Goal: Task Accomplishment & Management: Manage account settings

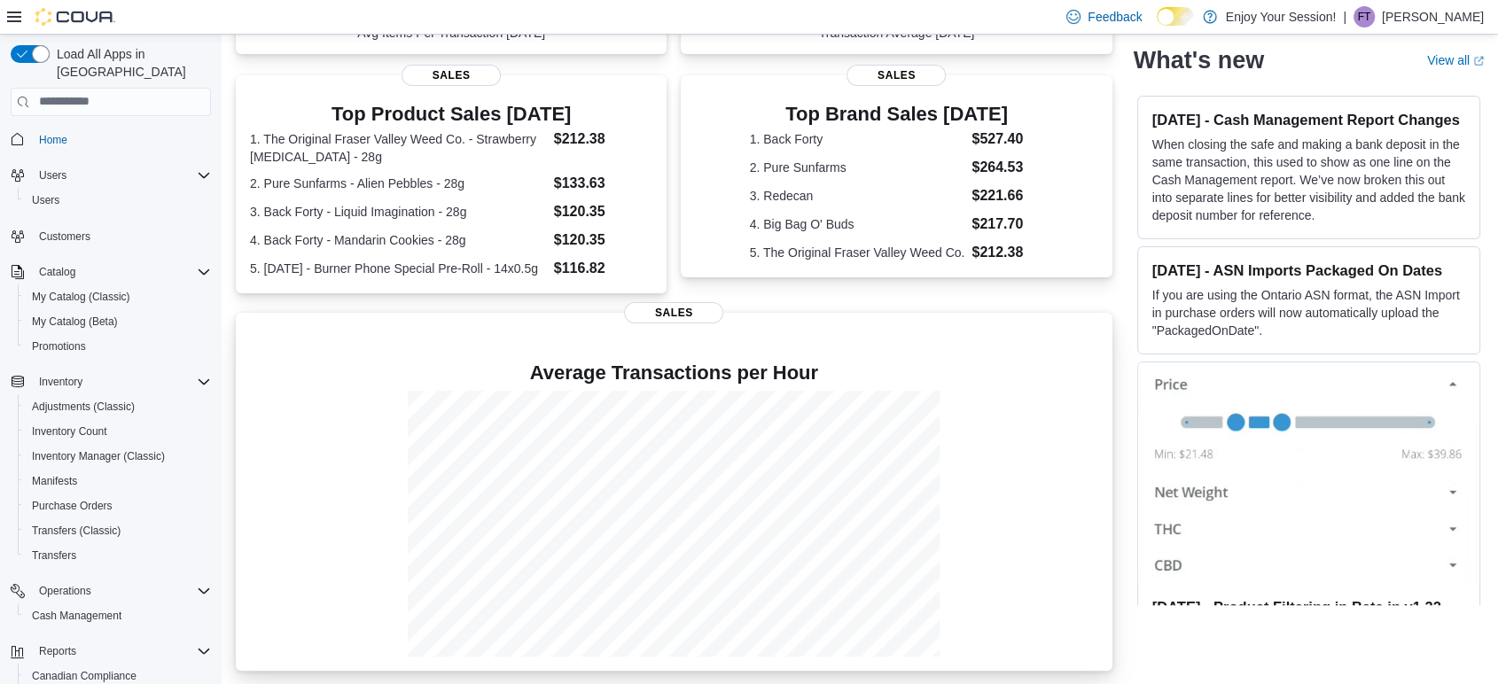
scroll to position [347, 0]
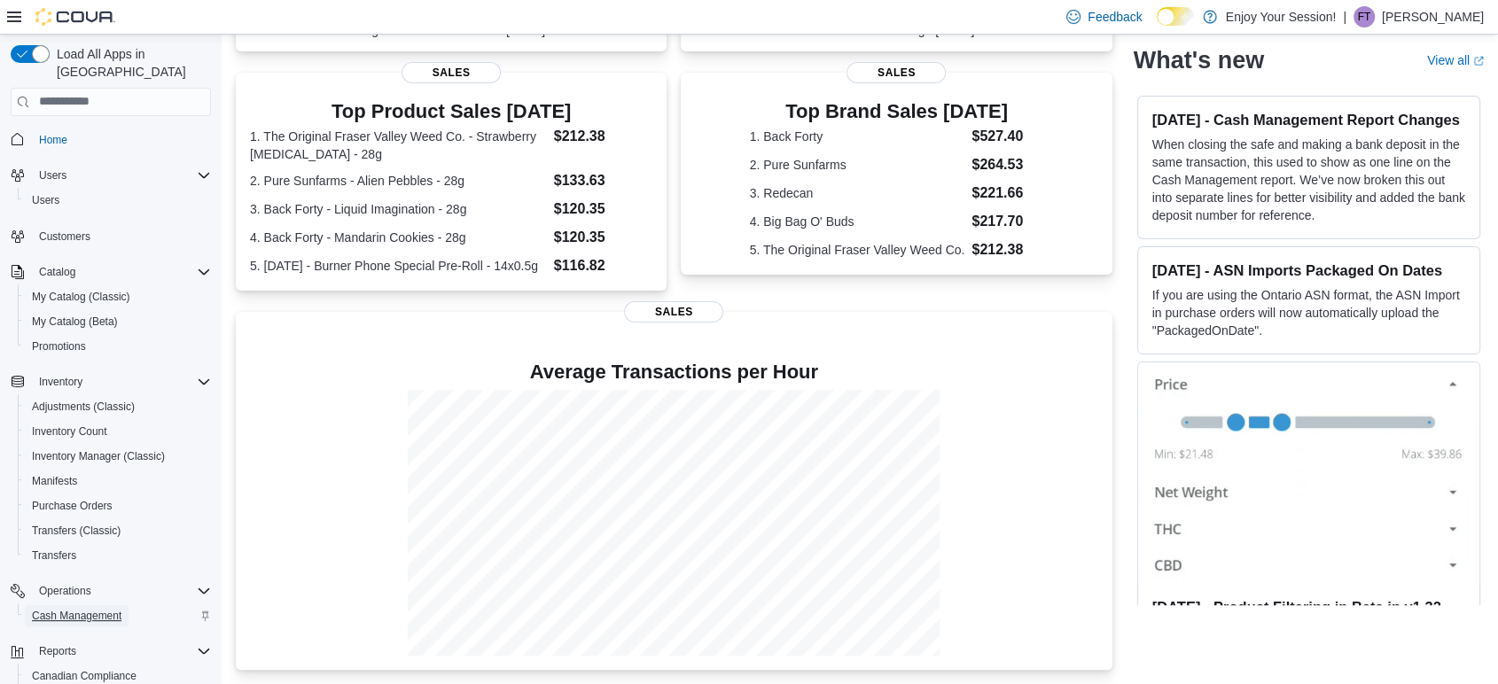
click at [50, 609] on span "Cash Management" at bounding box center [77, 616] width 90 height 14
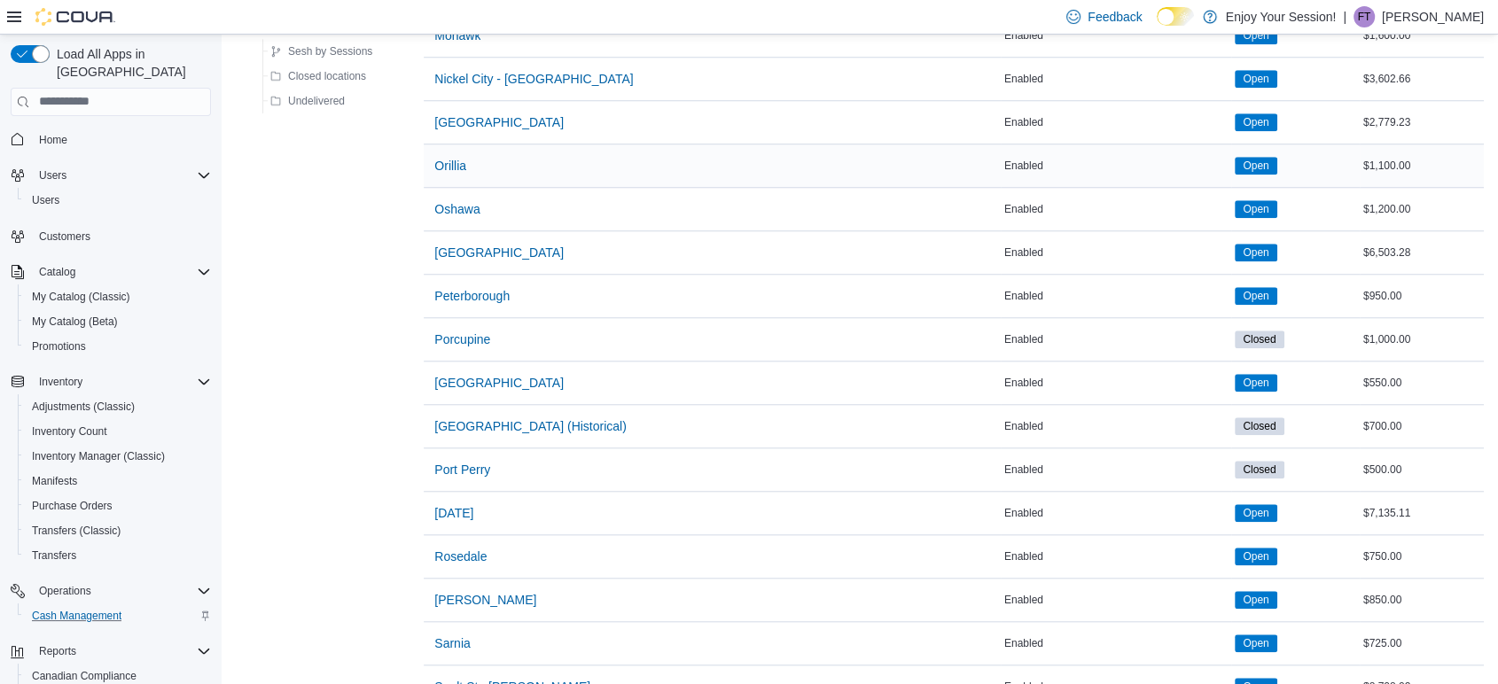
scroll to position [1673, 0]
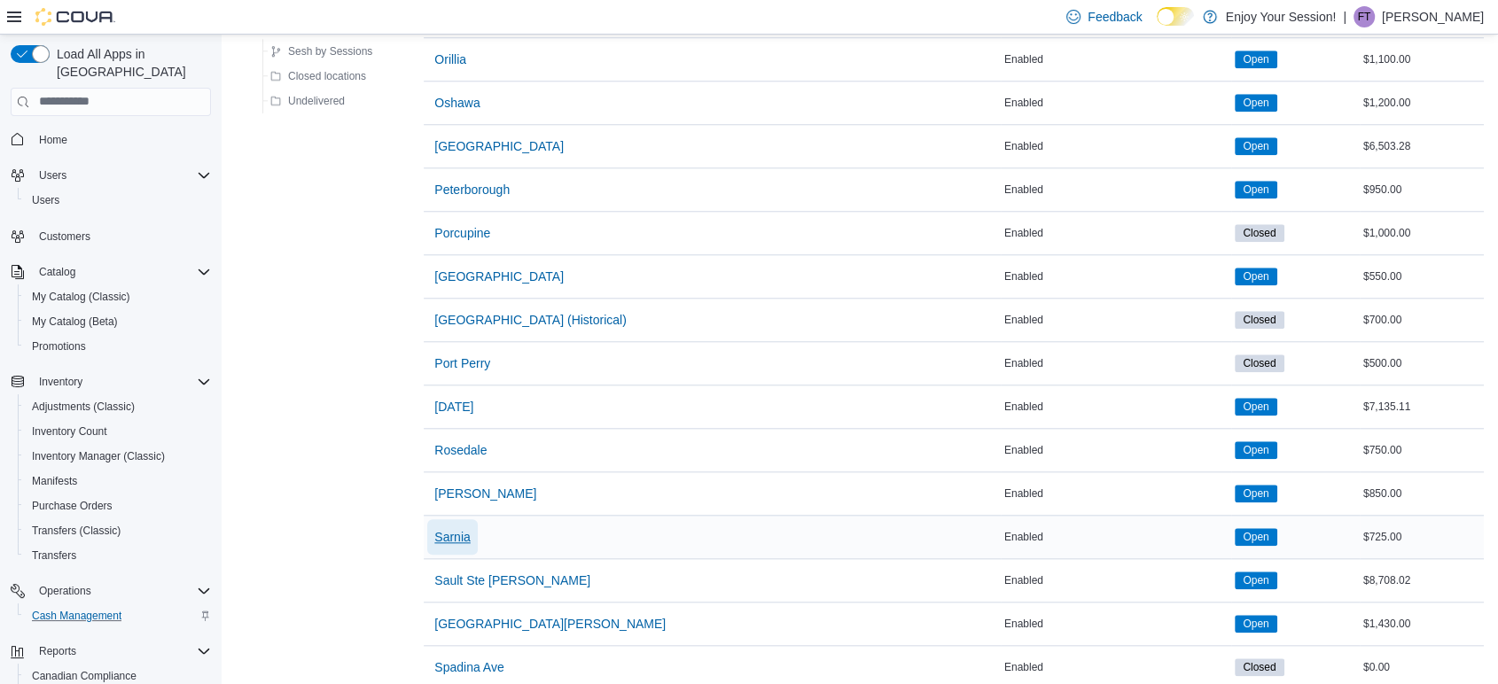
click at [467, 528] on span "Sarnia" at bounding box center [451, 537] width 35 height 18
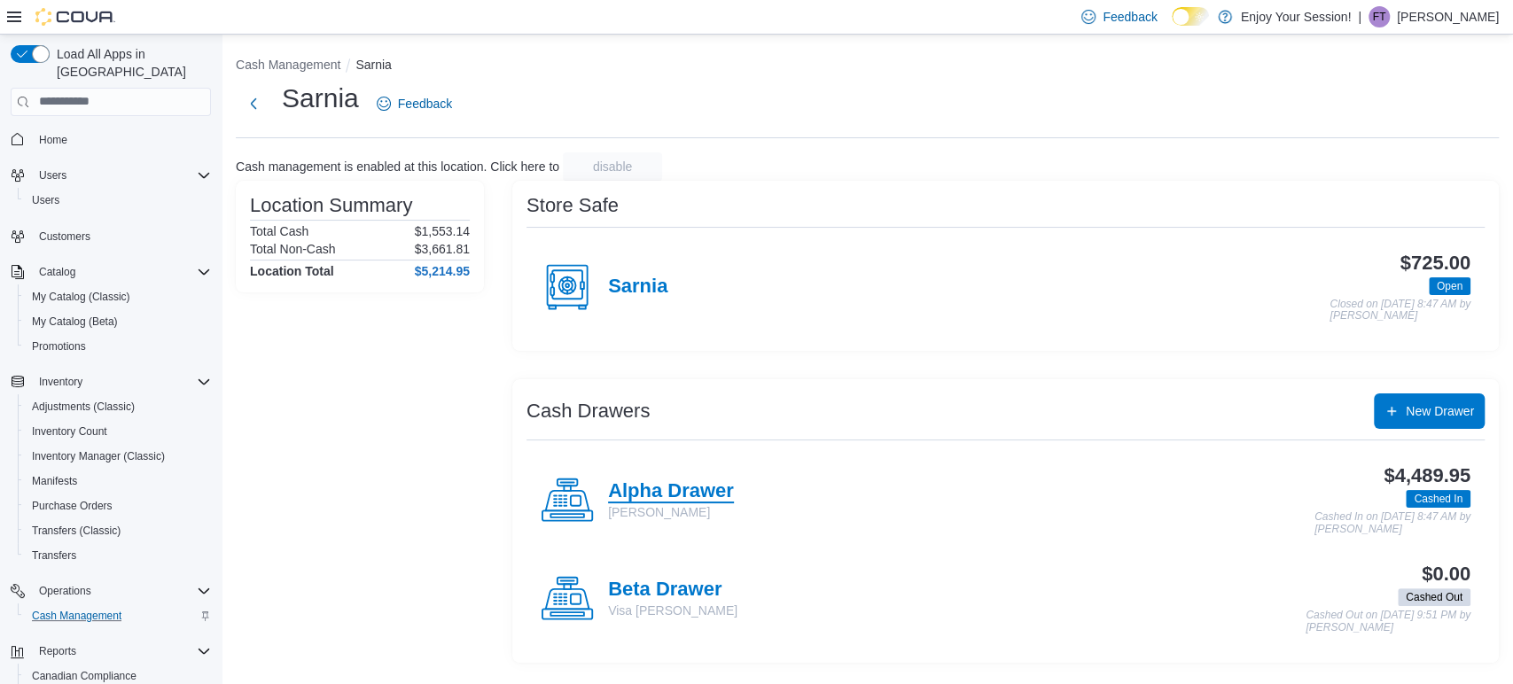
click at [690, 492] on h4 "Alpha Drawer" at bounding box center [671, 491] width 126 height 23
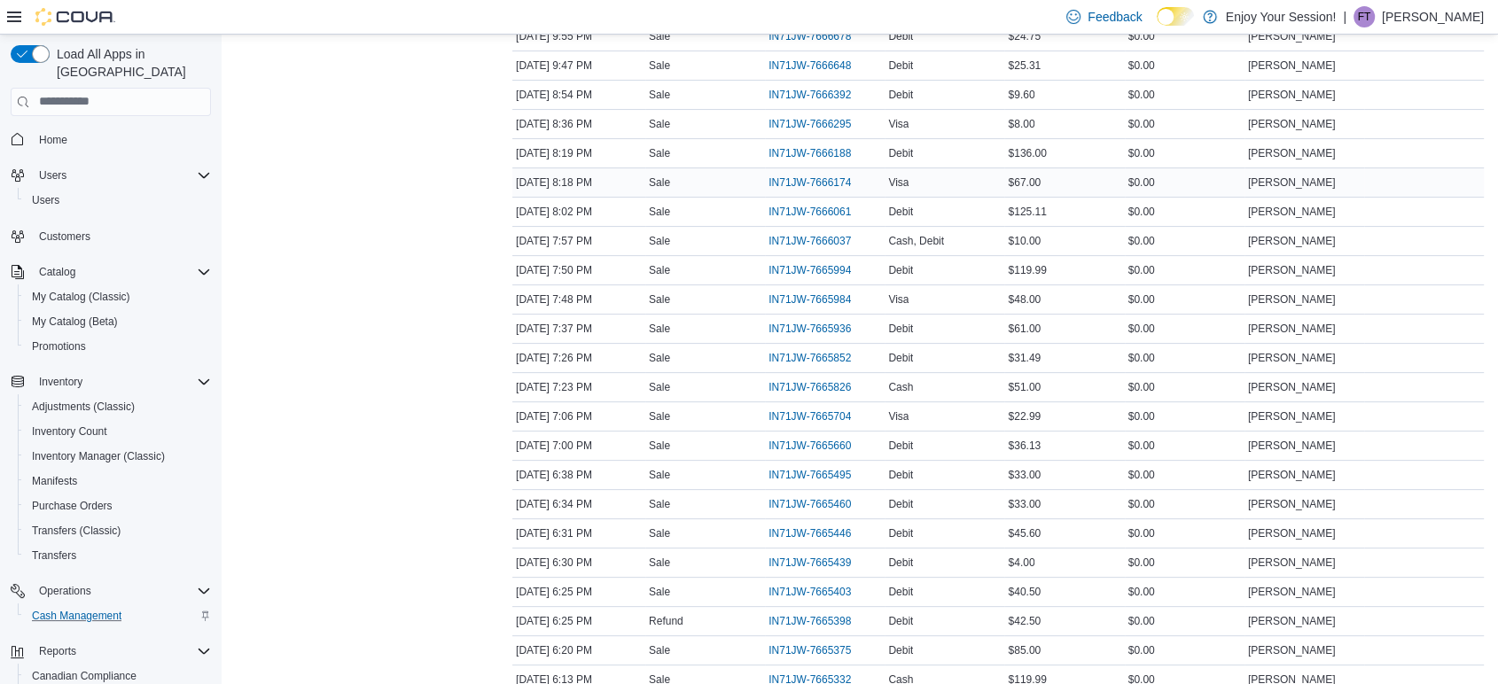
scroll to position [394, 0]
click at [844, 383] on span "IN71JW-7665704" at bounding box center [809, 387] width 82 height 14
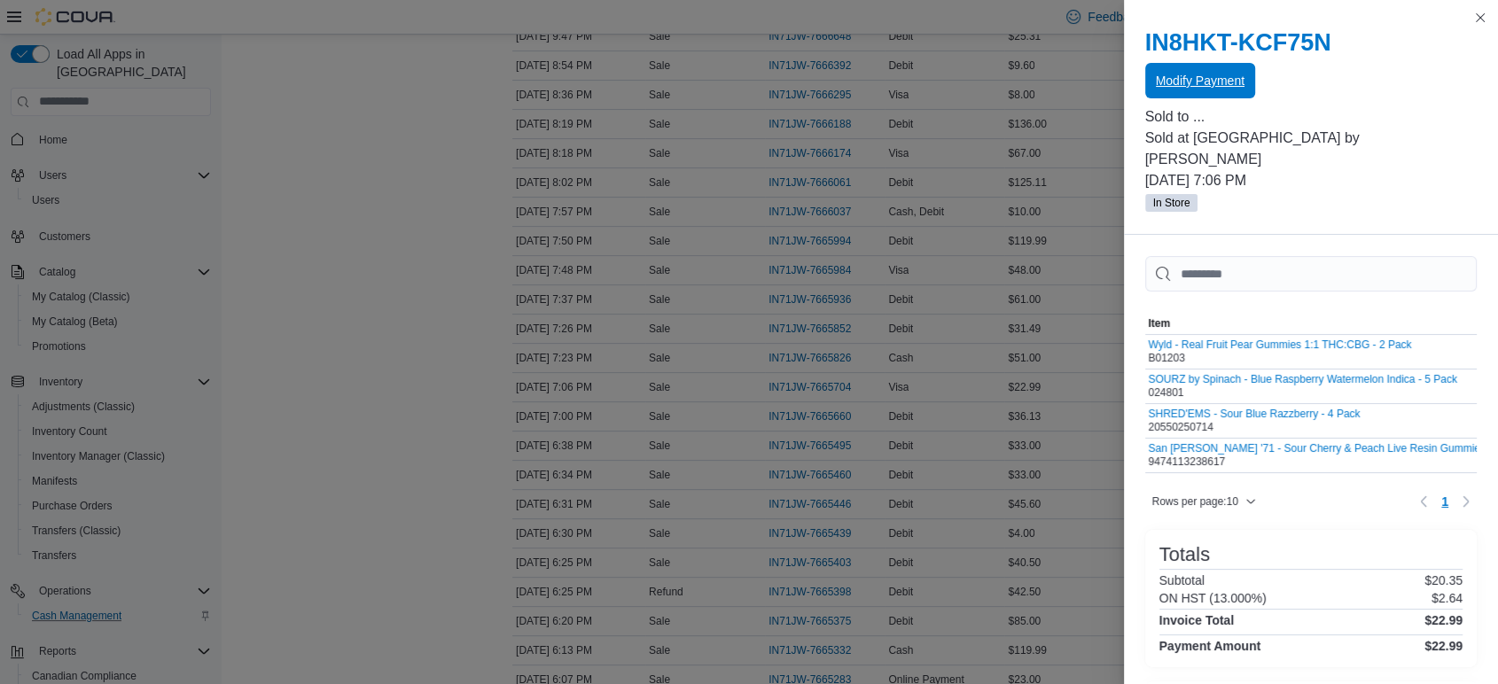
click at [1215, 76] on span "Modify Payment" at bounding box center [1200, 81] width 89 height 18
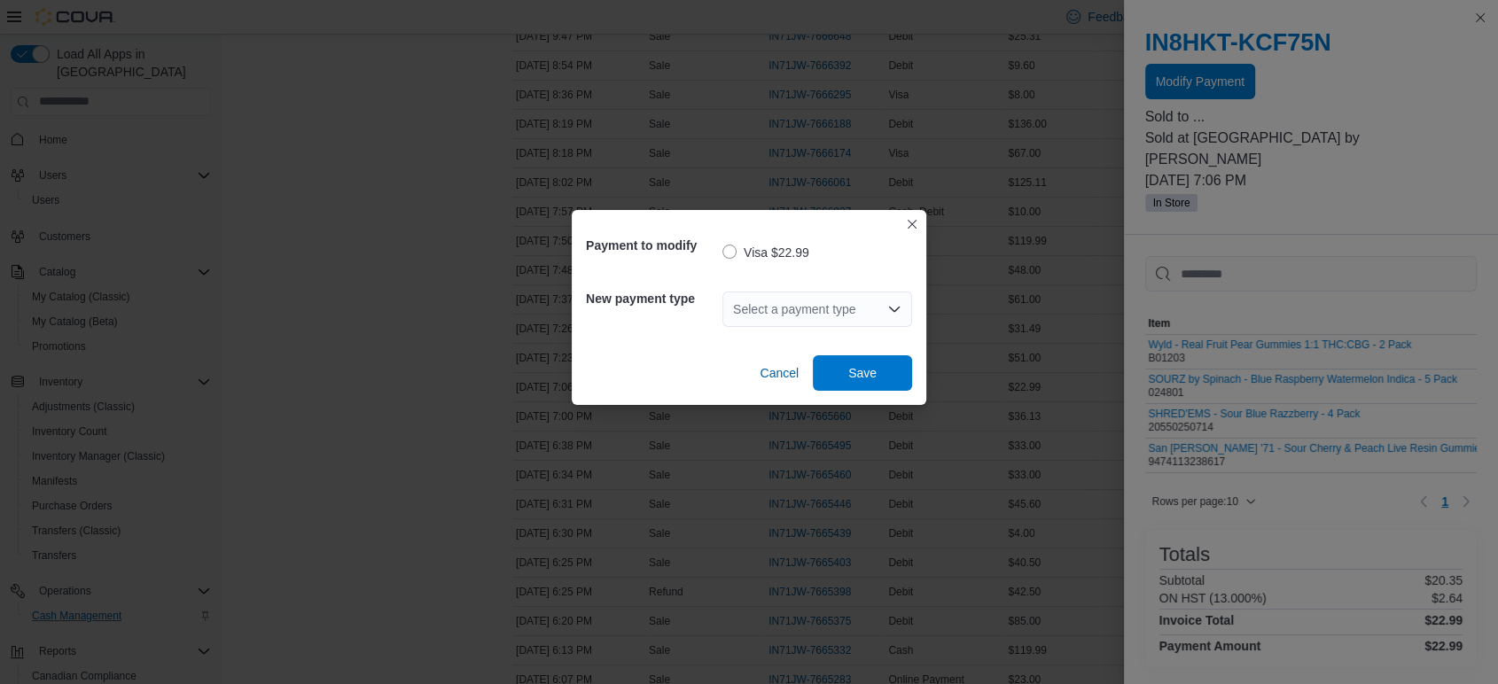
click at [808, 311] on div "Select a payment type" at bounding box center [817, 309] width 190 height 35
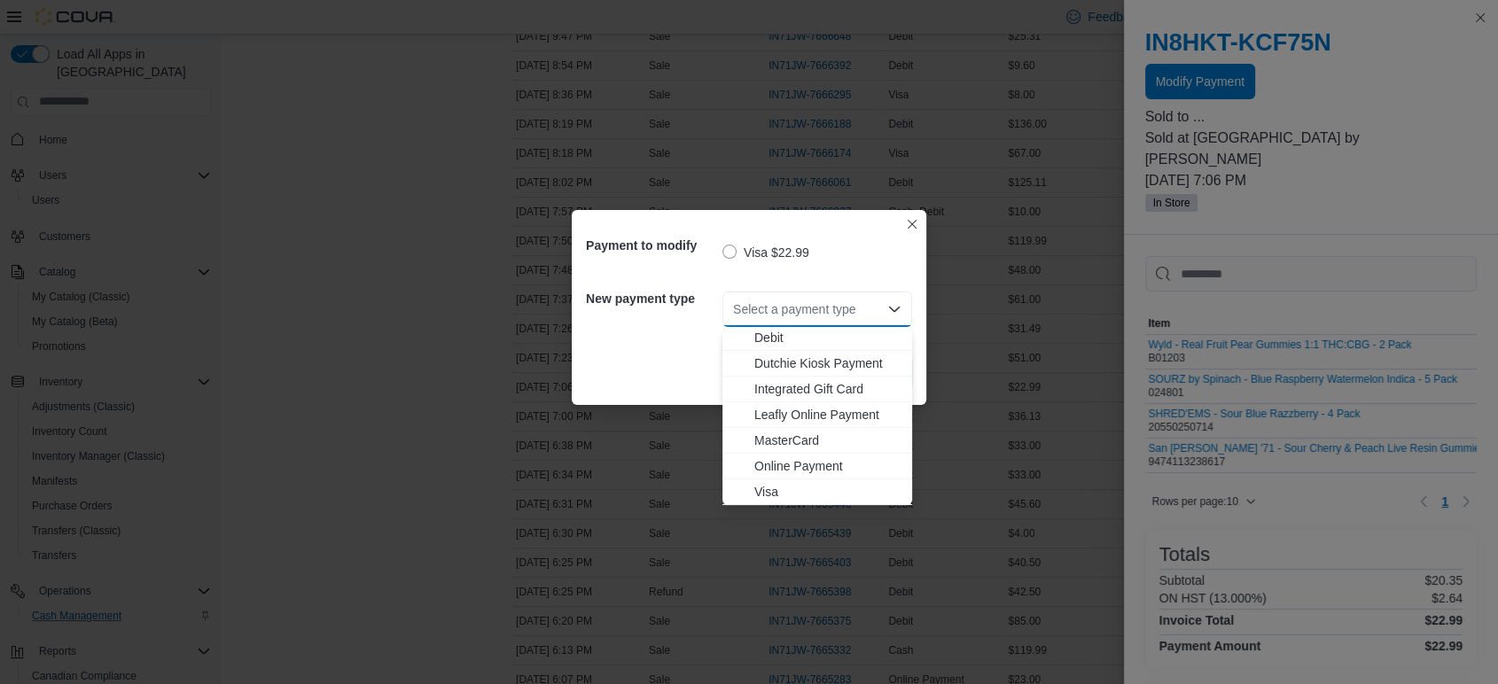
scroll to position [0, 0]
click at [799, 363] on span "Debit" at bounding box center [827, 366] width 147 height 18
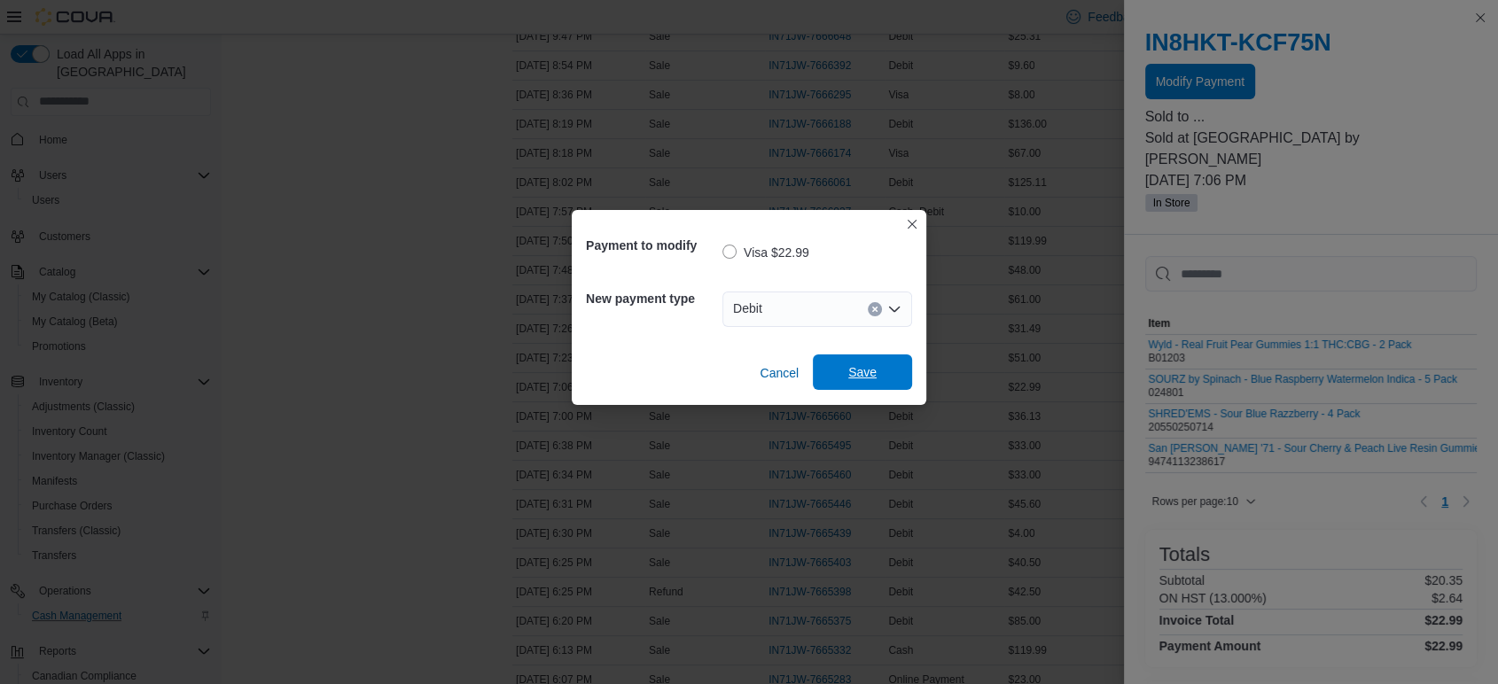
click at [858, 375] on span "Save" at bounding box center [862, 372] width 28 height 18
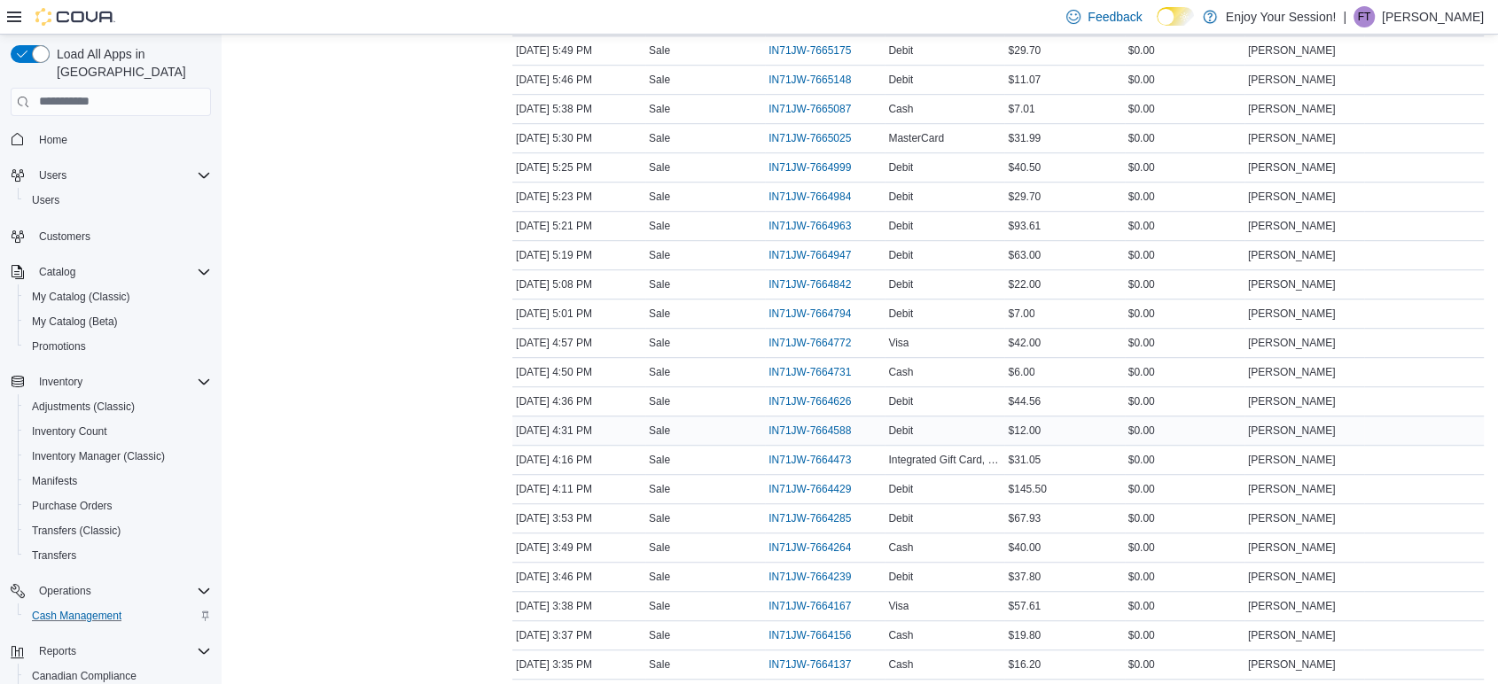
scroll to position [1083, 0]
click at [859, 418] on span "IN71JW-7664473" at bounding box center [818, 428] width 100 height 21
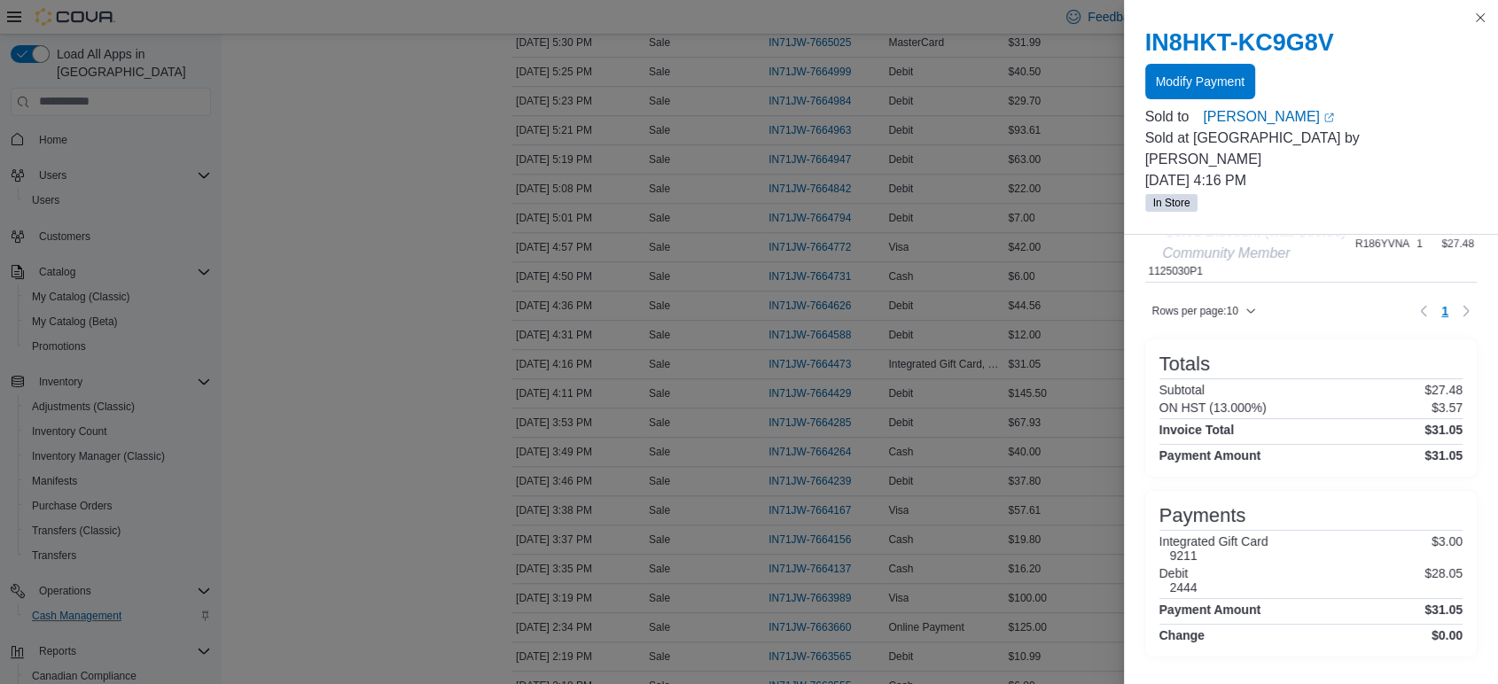
scroll to position [1182, 0]
click at [1190, 92] on span "Modify Payment" at bounding box center [1200, 80] width 89 height 35
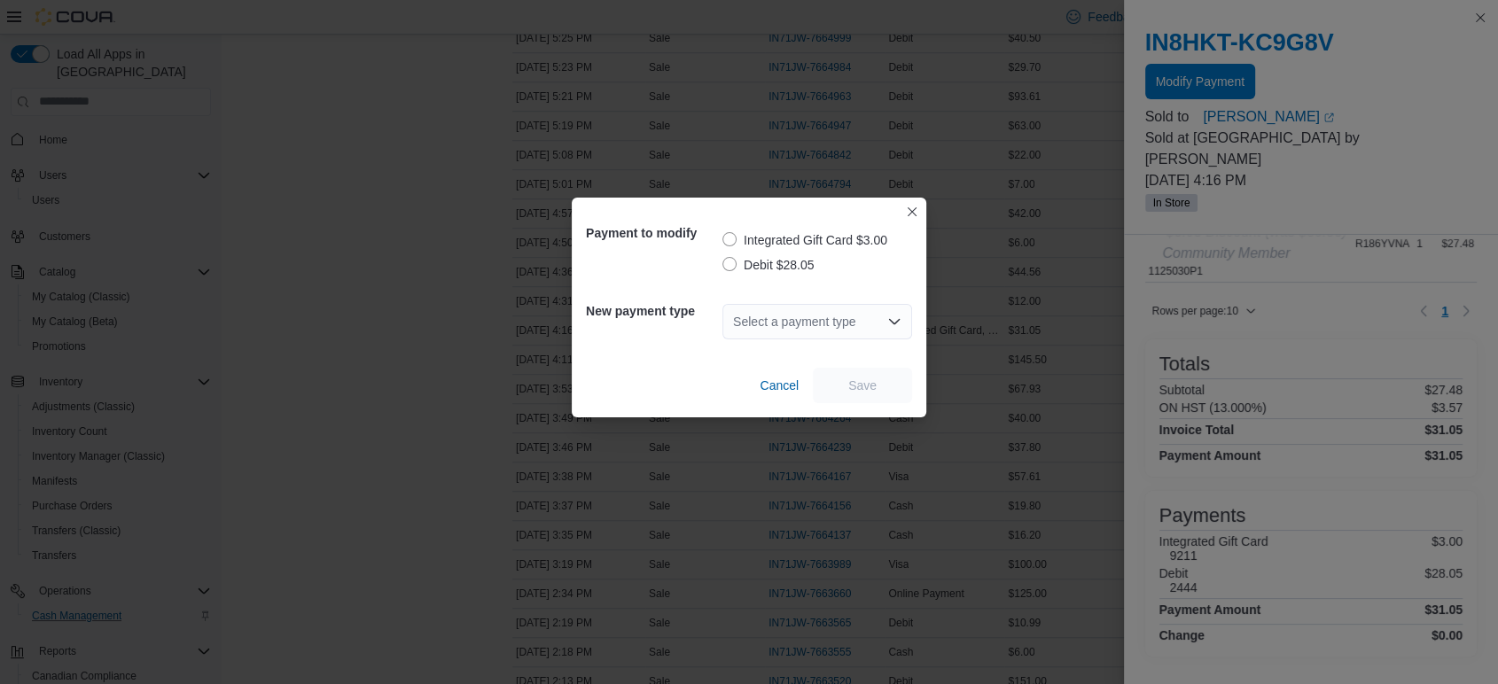
click at [809, 317] on div "Select a payment type" at bounding box center [817, 321] width 190 height 35
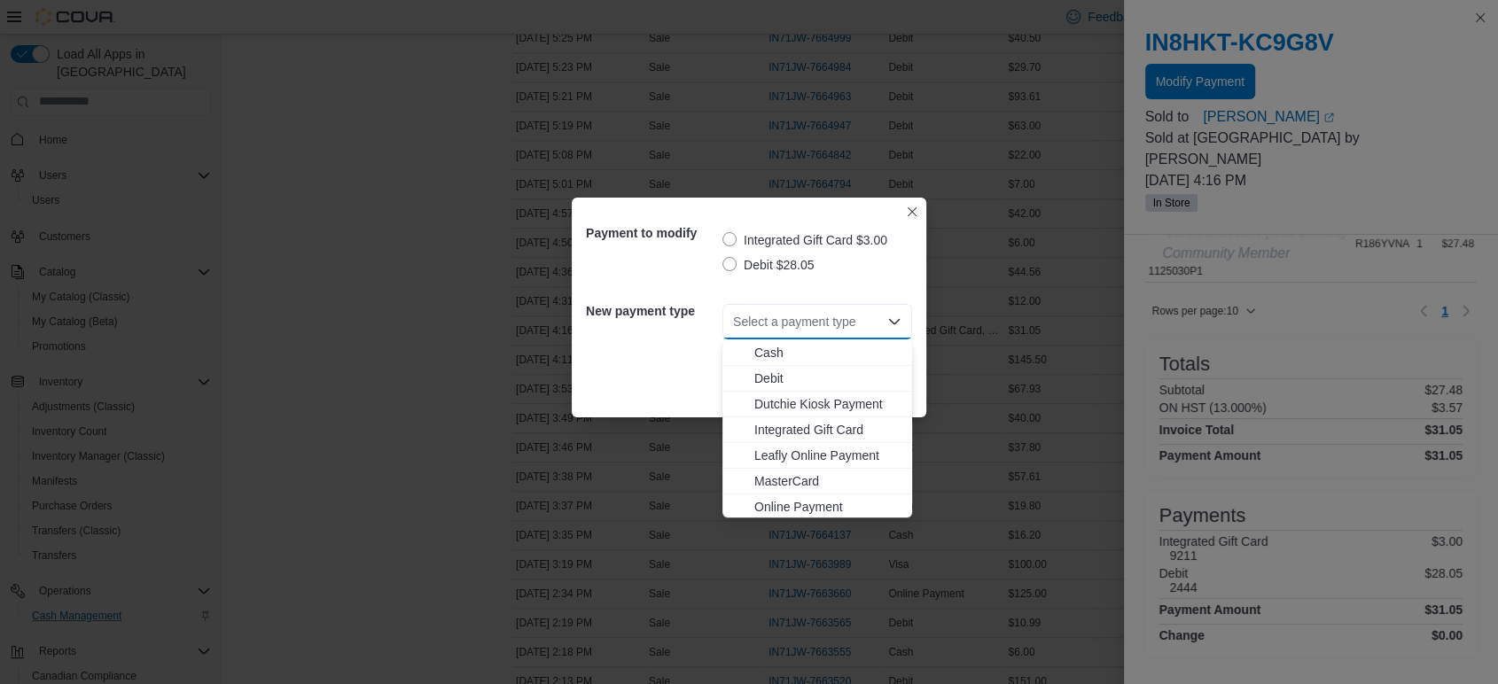
click at [739, 254] on label "Debit $28.05" at bounding box center [767, 264] width 91 height 21
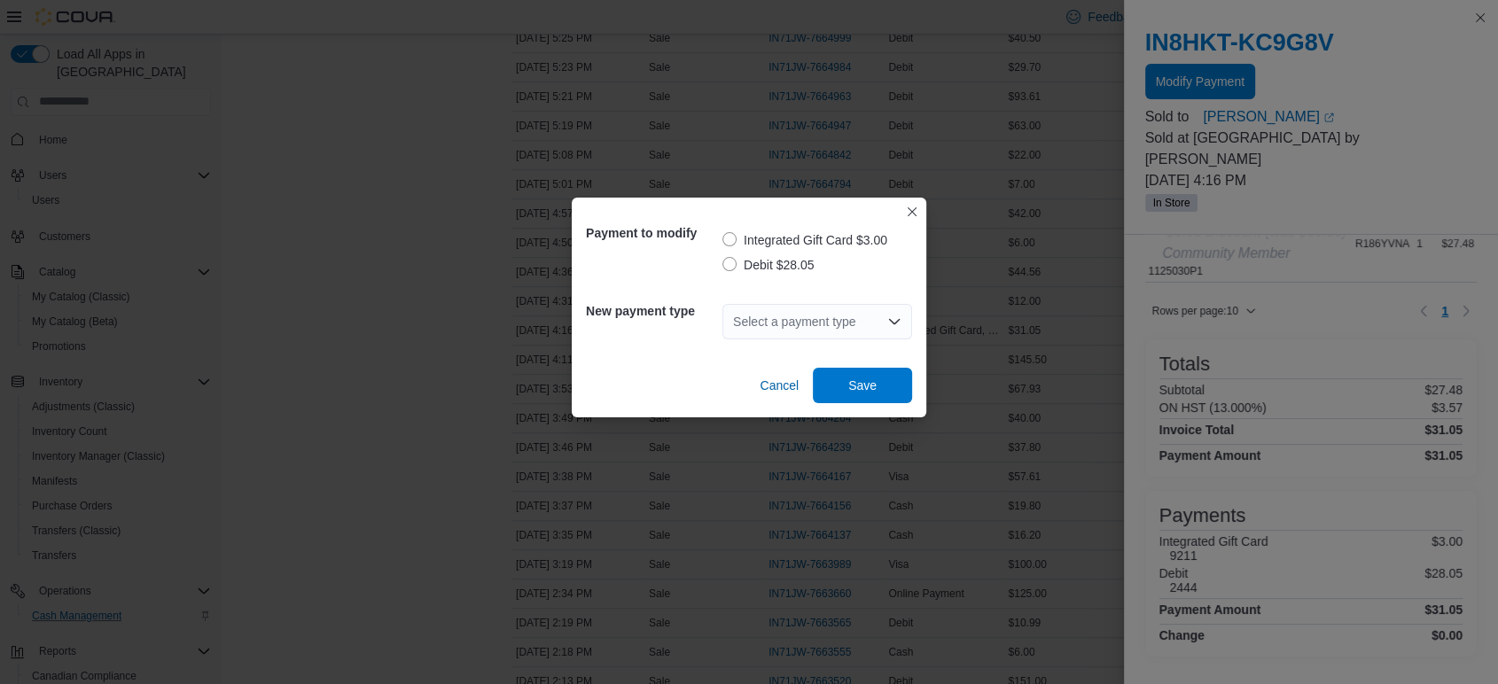
click at [738, 263] on label "Debit $28.05" at bounding box center [767, 264] width 91 height 21
click at [791, 327] on div "Select a payment type" at bounding box center [817, 321] width 190 height 35
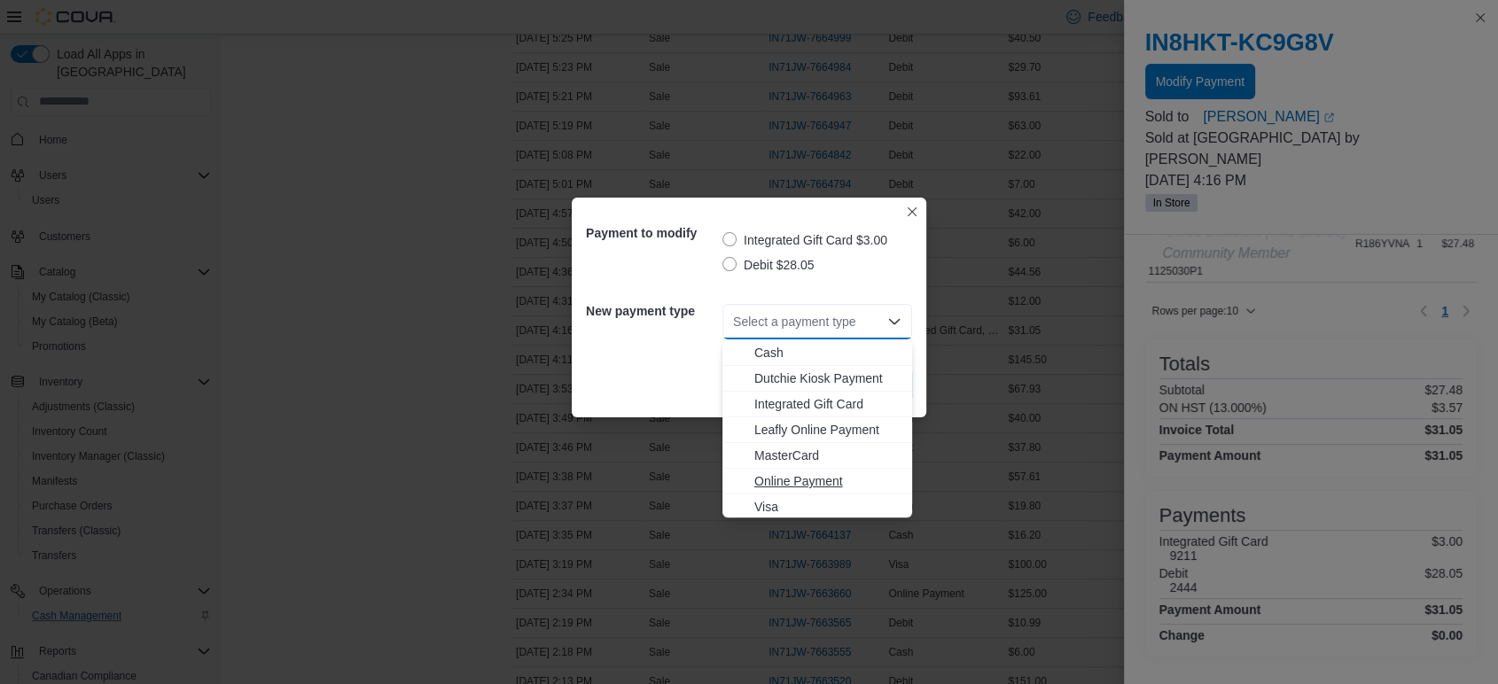
scroll to position [2, 0]
click at [796, 455] on span "MasterCard" at bounding box center [827, 454] width 147 height 18
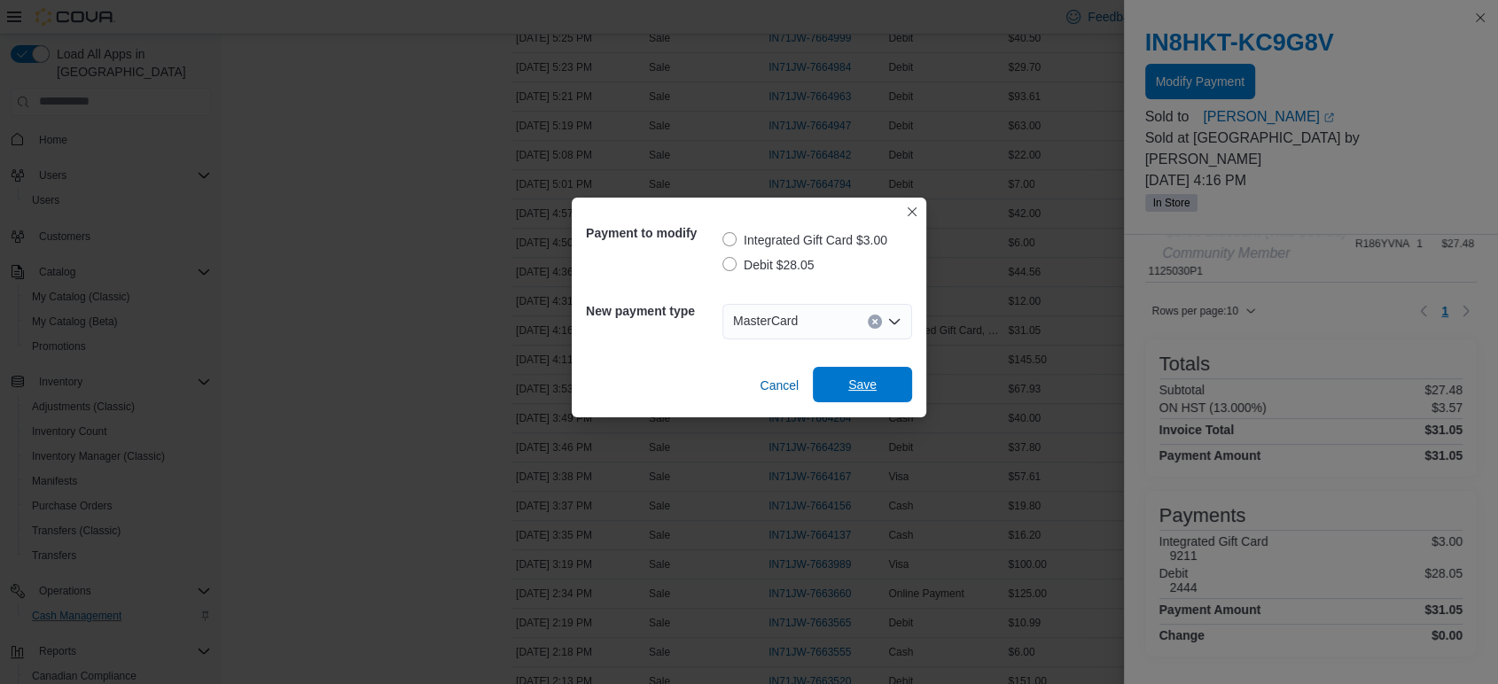
click at [867, 378] on span "Save" at bounding box center [862, 385] width 28 height 18
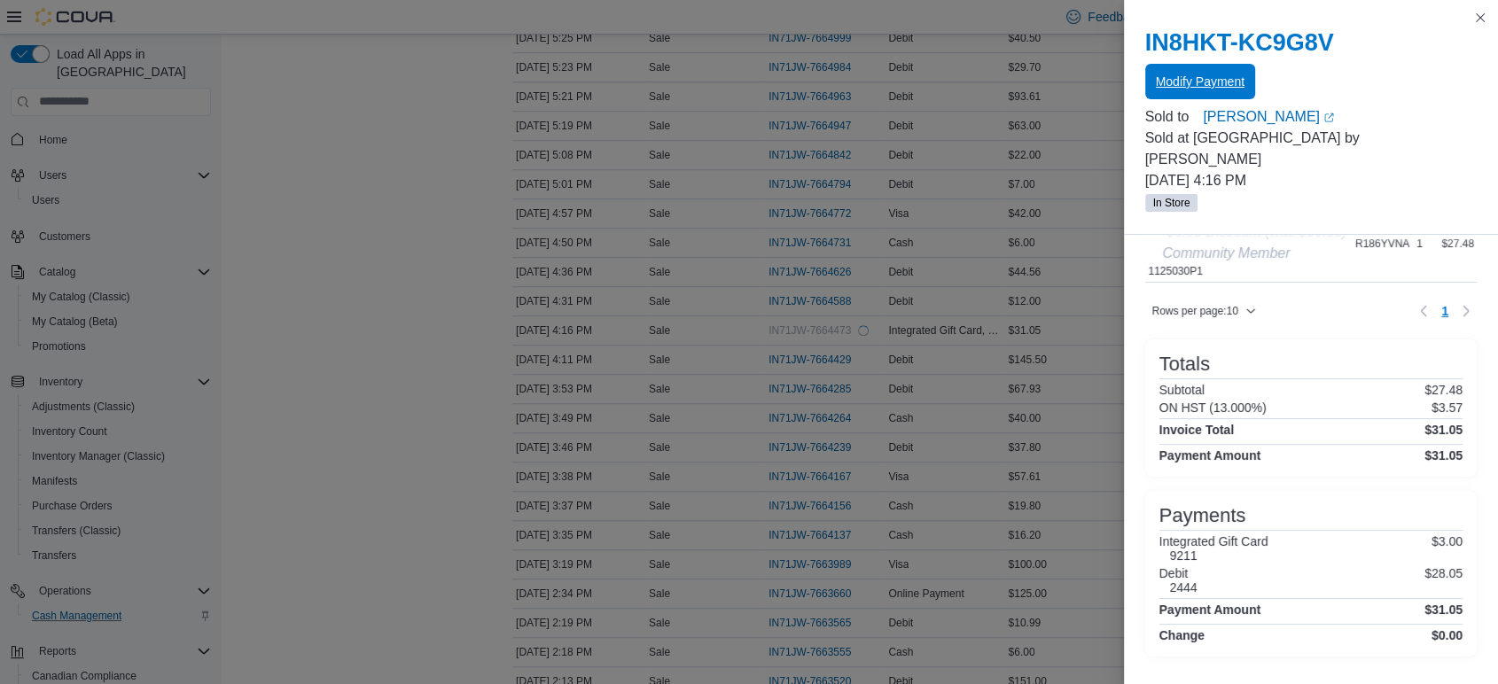
scroll to position [0, 0]
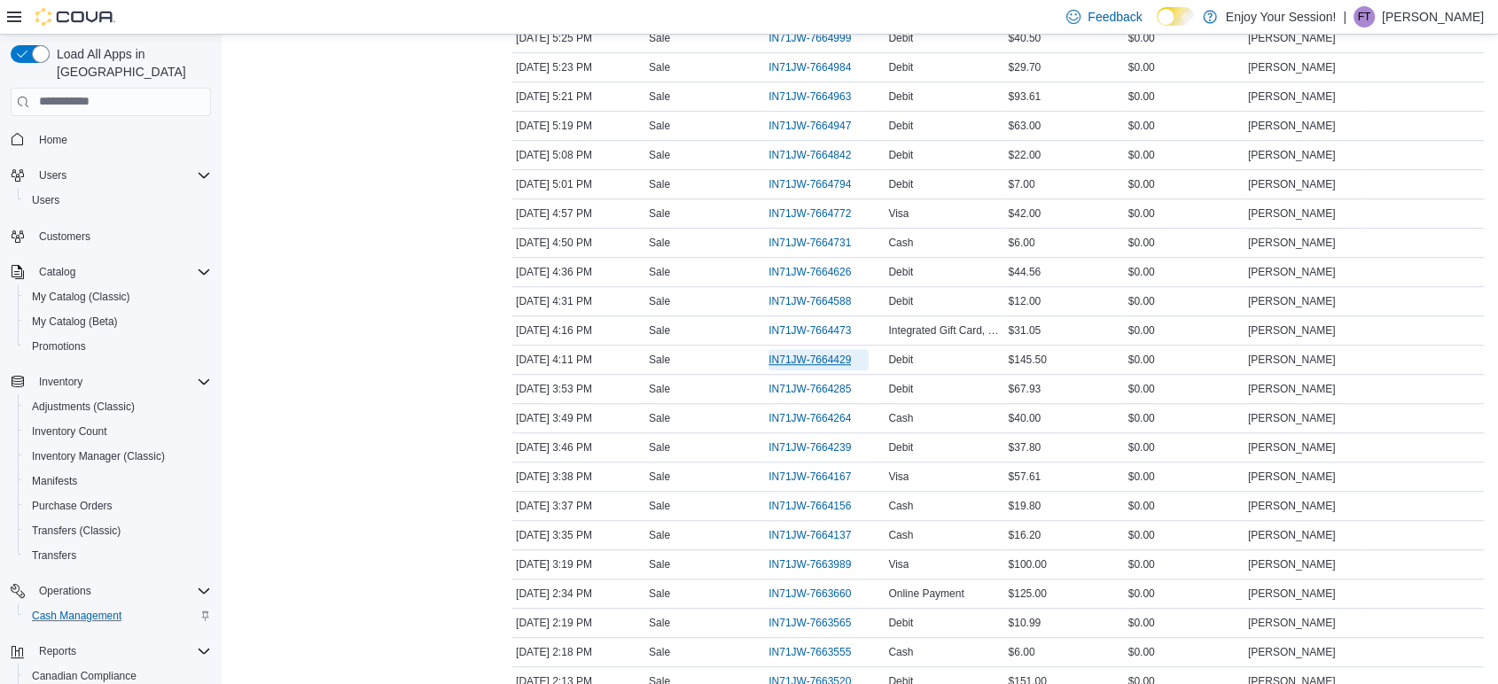
click at [822, 354] on span "IN71JW-7664429" at bounding box center [809, 360] width 82 height 14
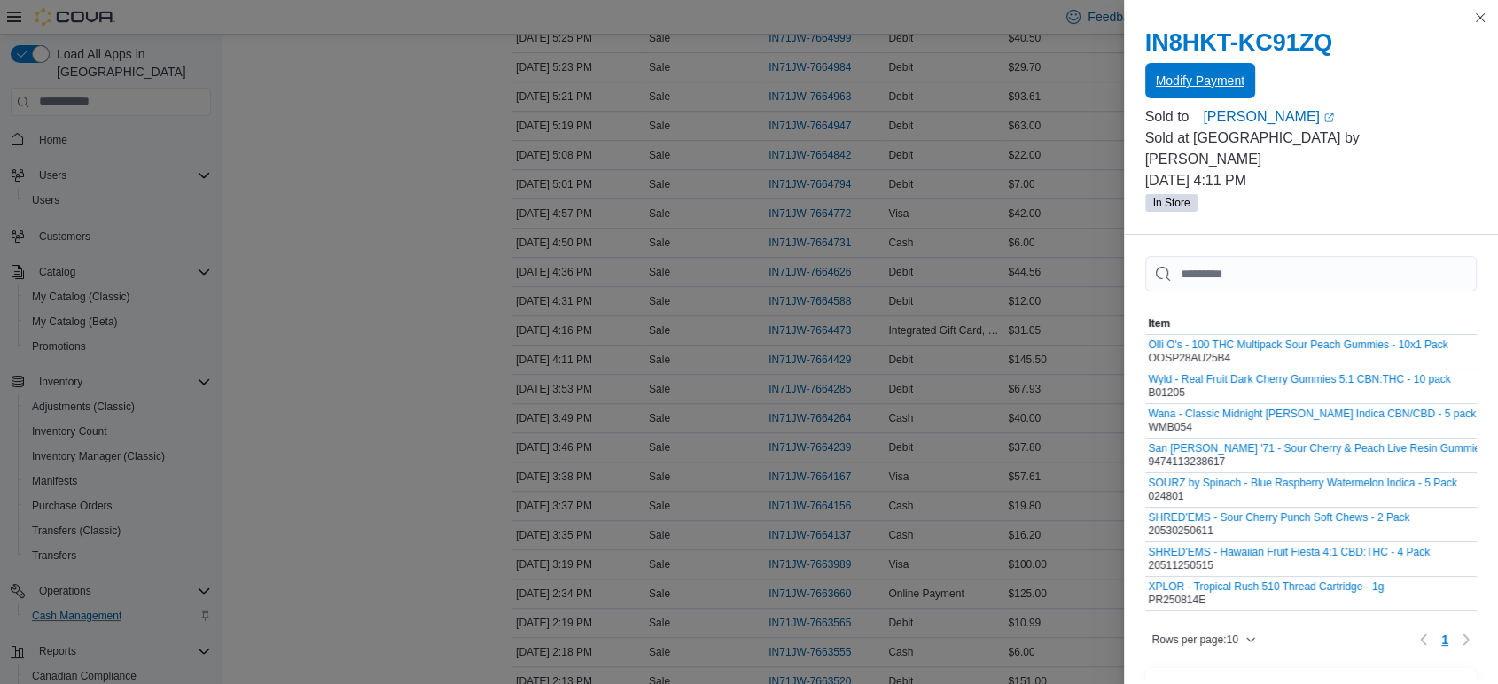
click at [1188, 77] on span "Modify Payment" at bounding box center [1200, 81] width 89 height 18
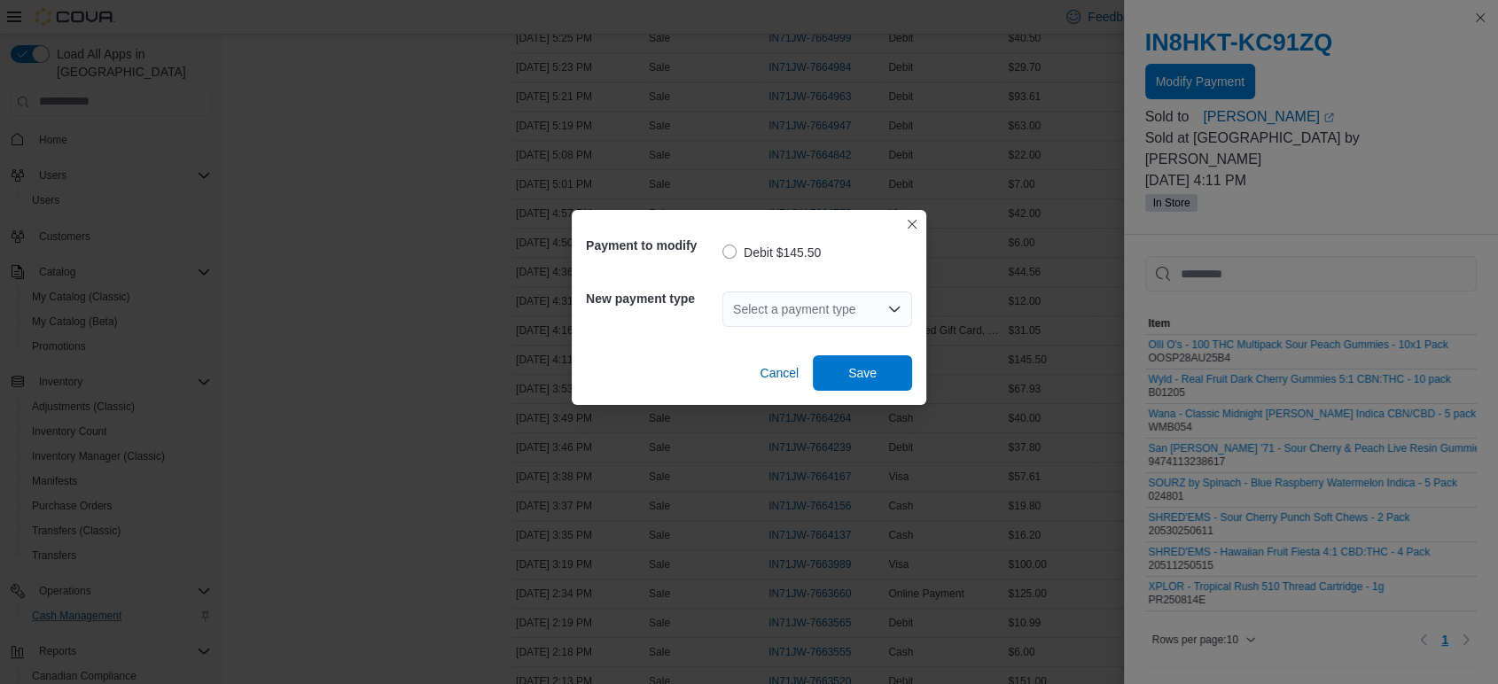
click at [785, 308] on div "Select a payment type" at bounding box center [817, 309] width 190 height 35
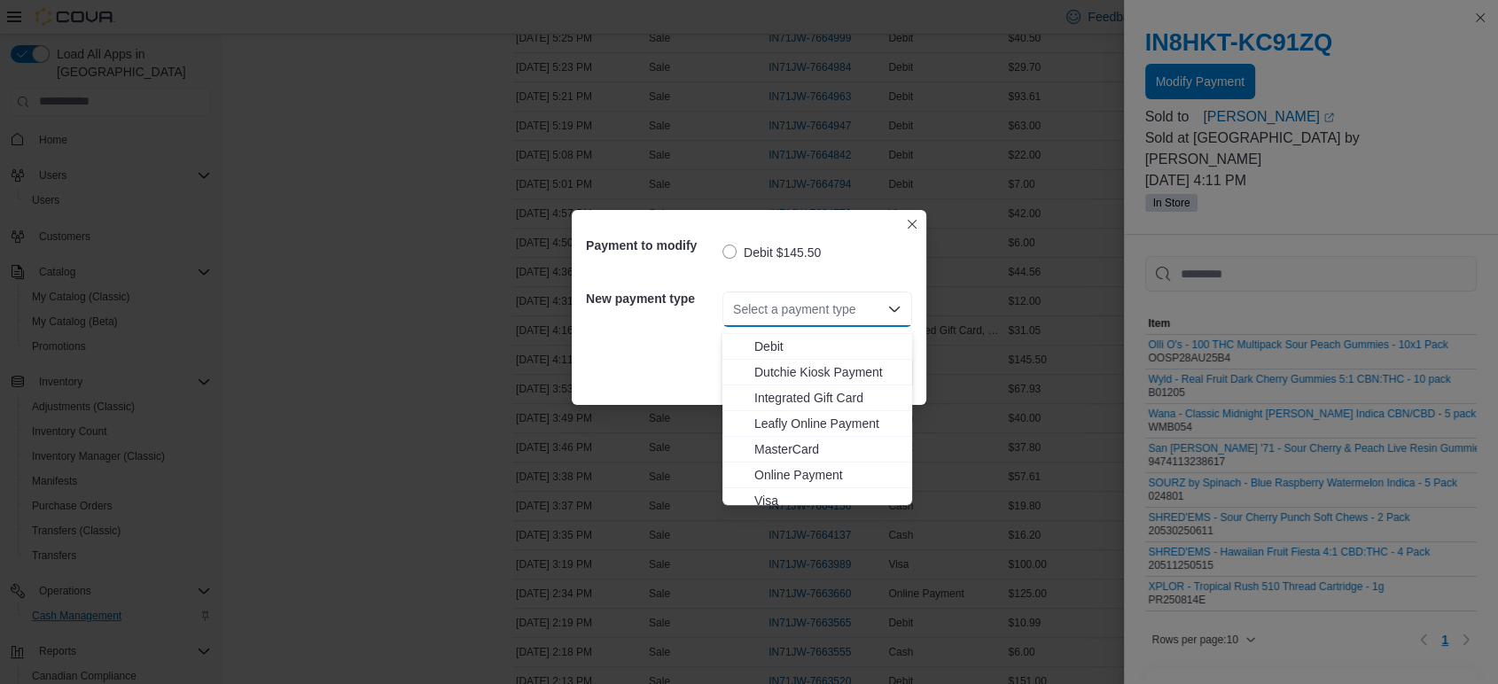
scroll to position [28, 0]
click at [801, 493] on span "Visa" at bounding box center [827, 492] width 147 height 18
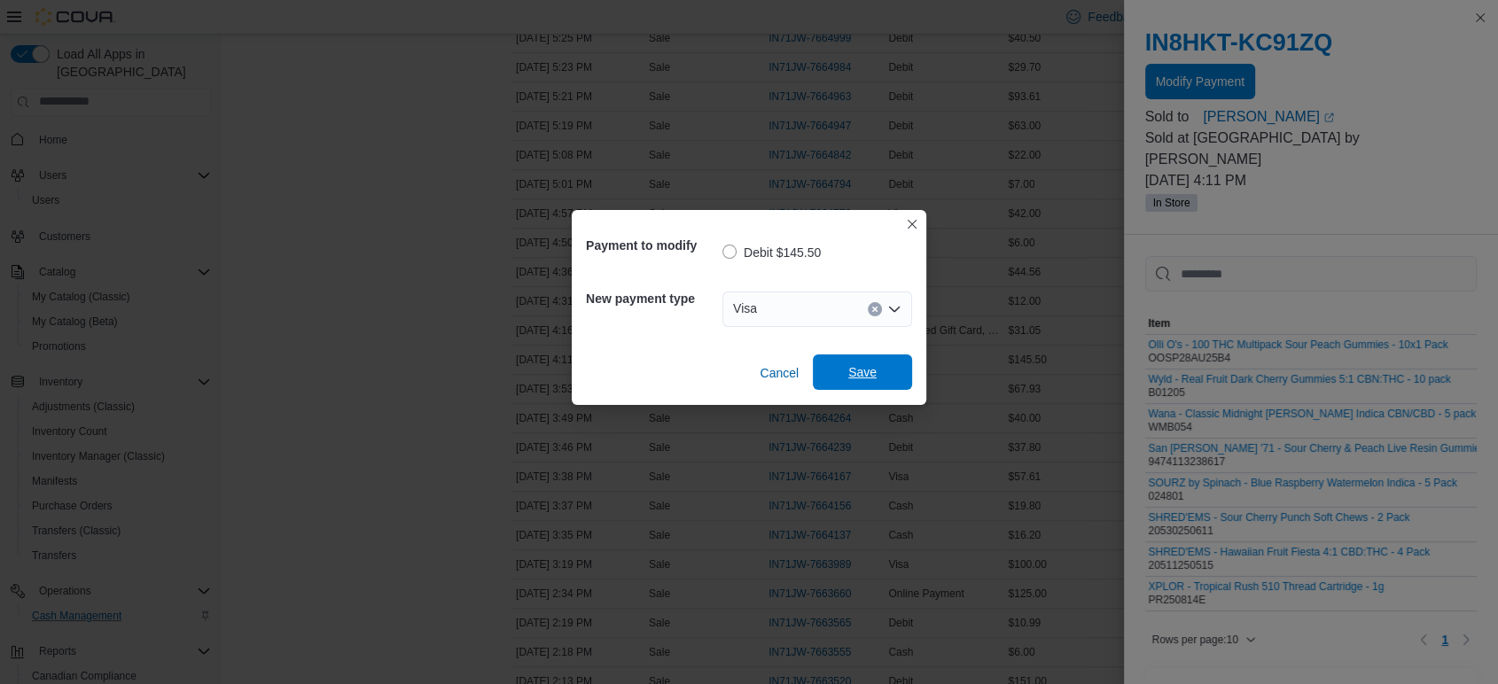
click at [850, 383] on span "Save" at bounding box center [862, 372] width 78 height 35
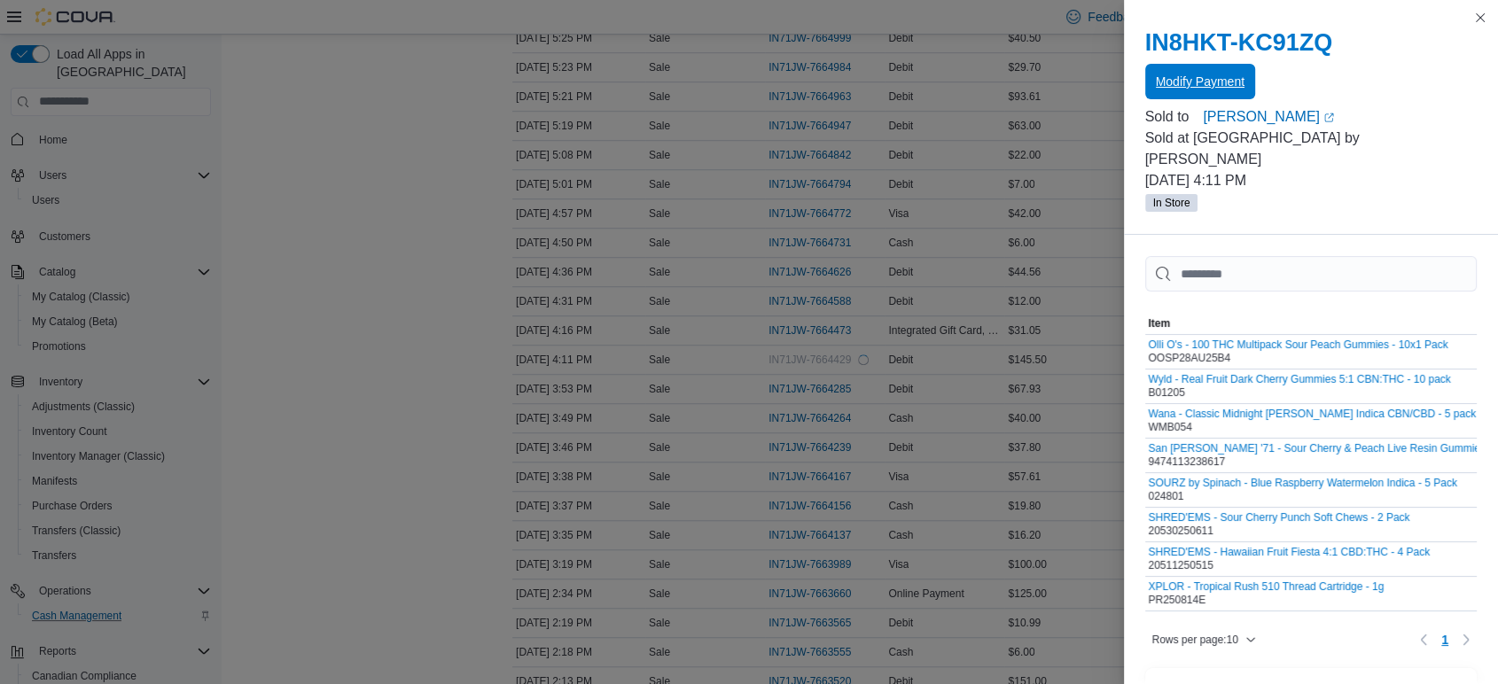
scroll to position [0, 0]
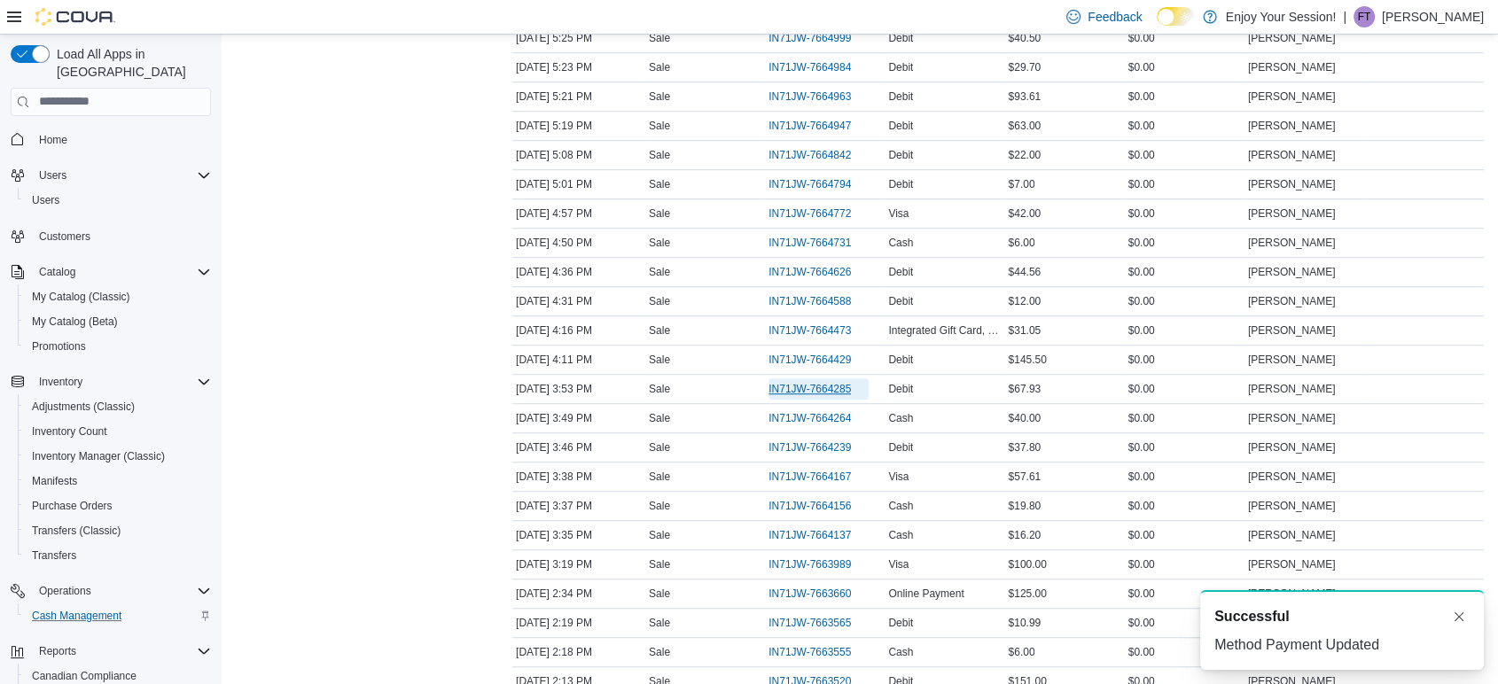
click at [815, 386] on span "IN71JW-7664285" at bounding box center [809, 389] width 82 height 14
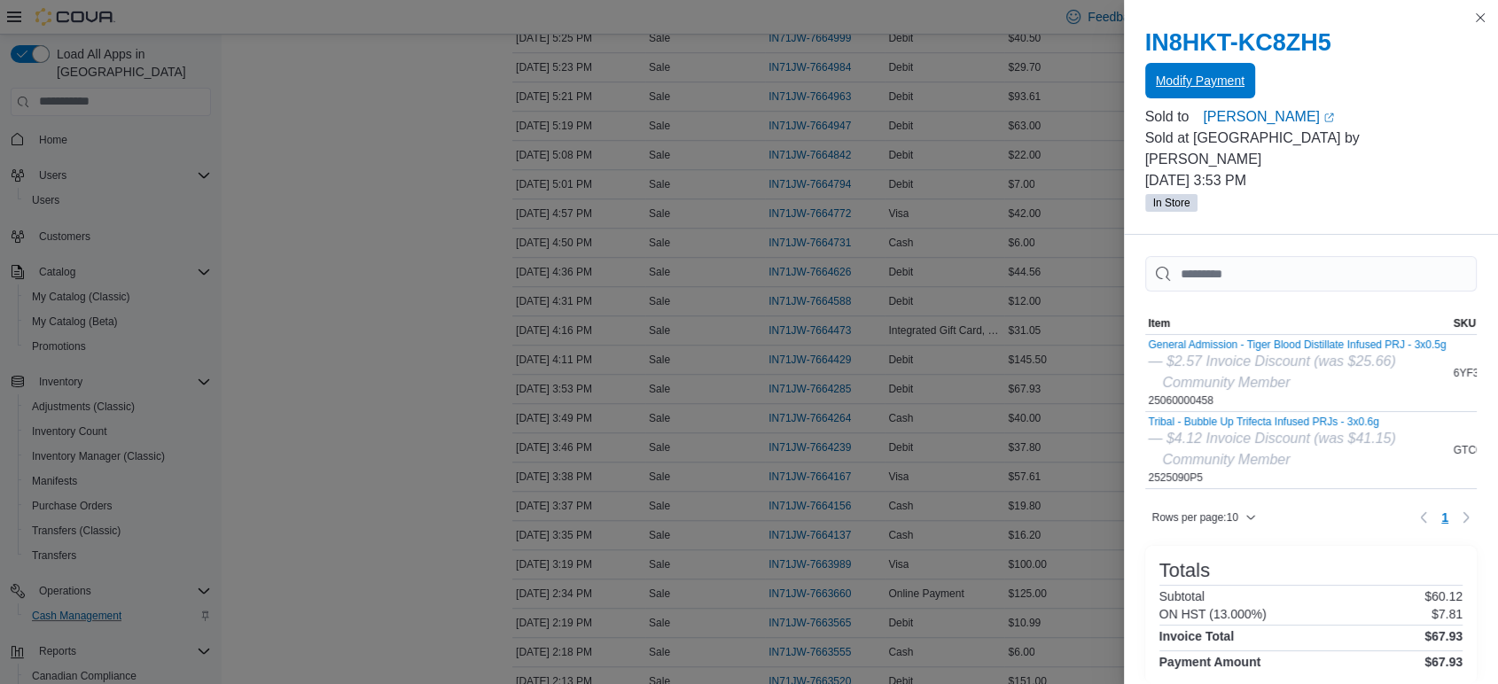
click at [1180, 83] on span "Modify Payment" at bounding box center [1200, 81] width 89 height 18
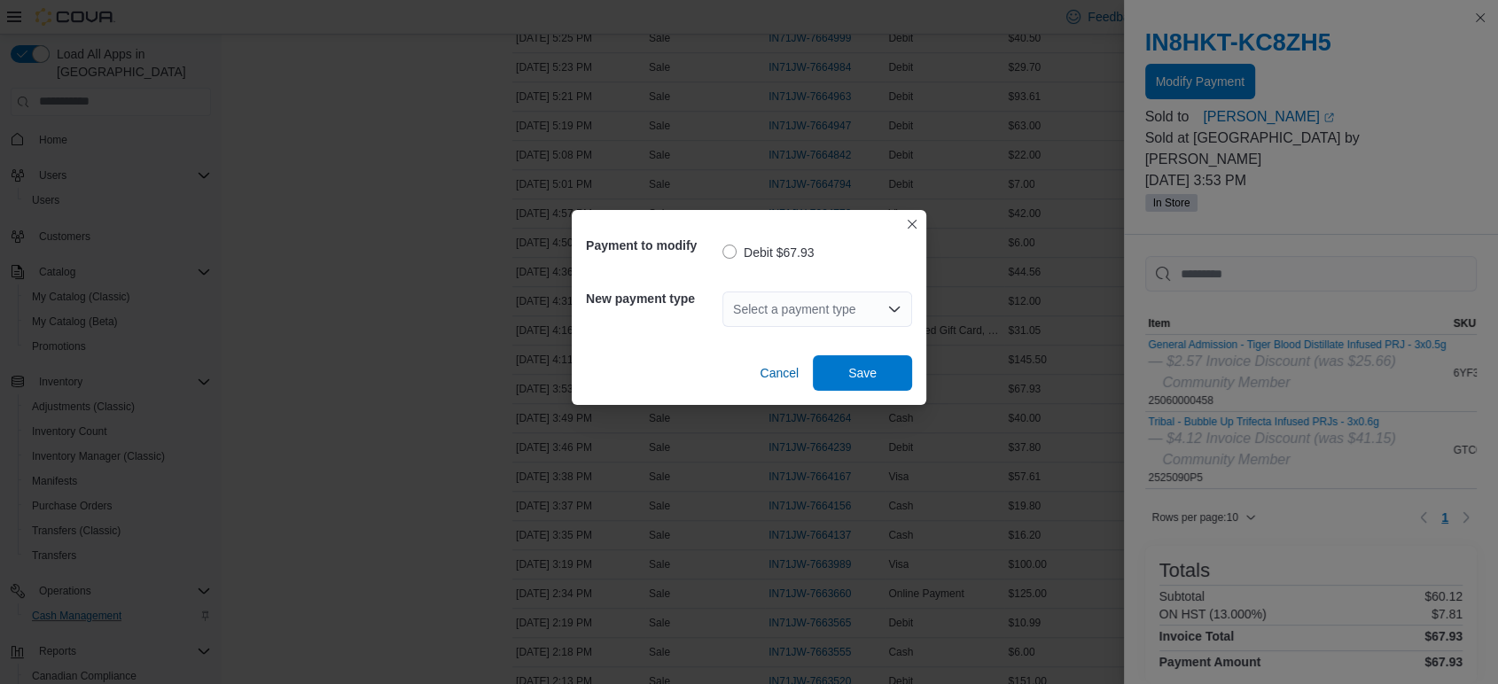
click at [831, 314] on div "Select a payment type" at bounding box center [817, 309] width 190 height 35
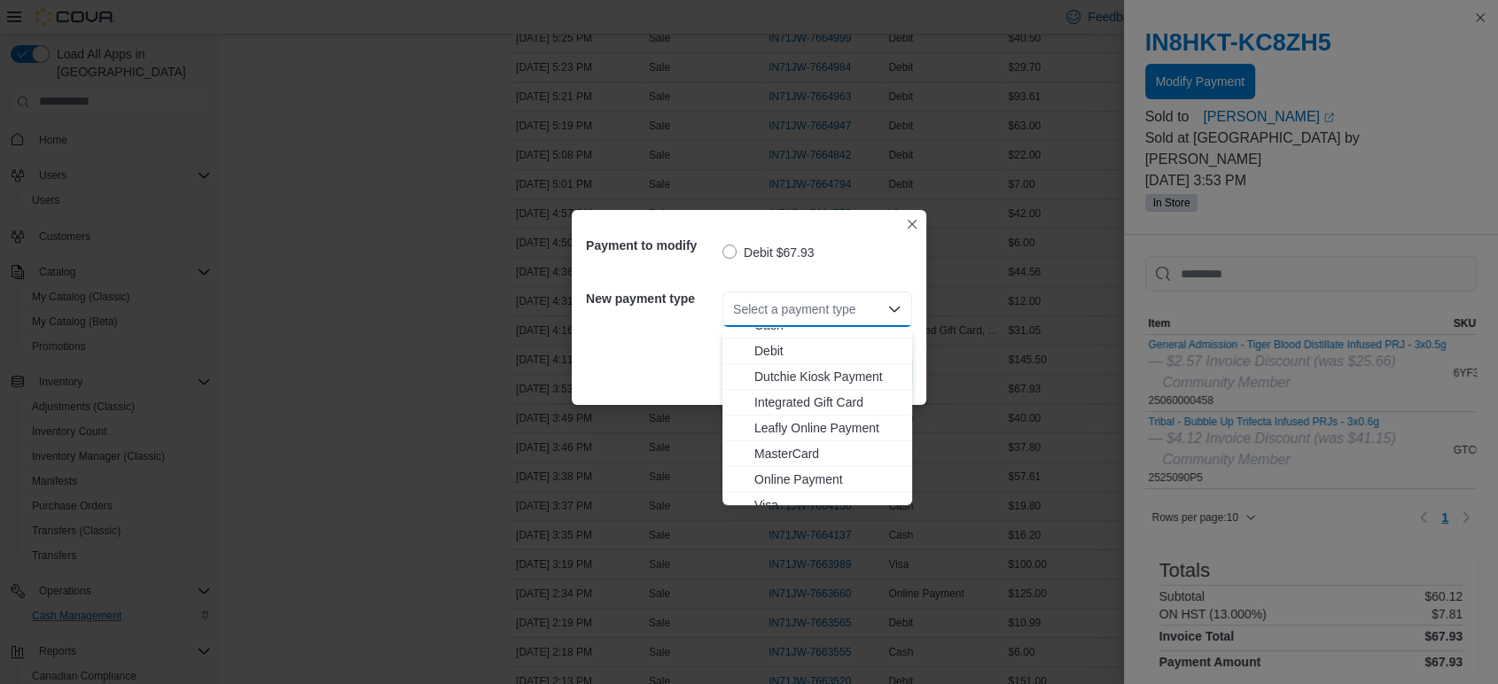
scroll to position [28, 0]
click at [768, 492] on span "Visa" at bounding box center [827, 492] width 147 height 18
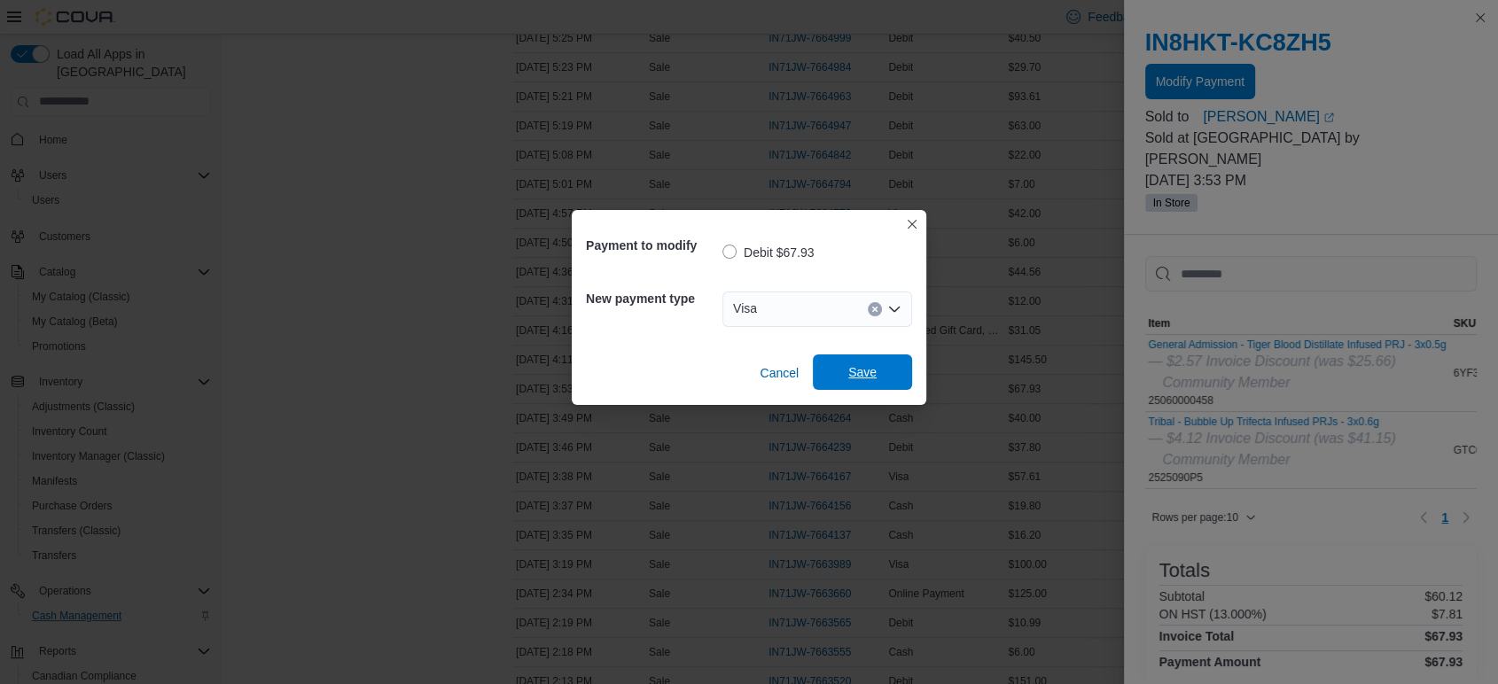
click at [835, 376] on span "Save" at bounding box center [862, 372] width 78 height 35
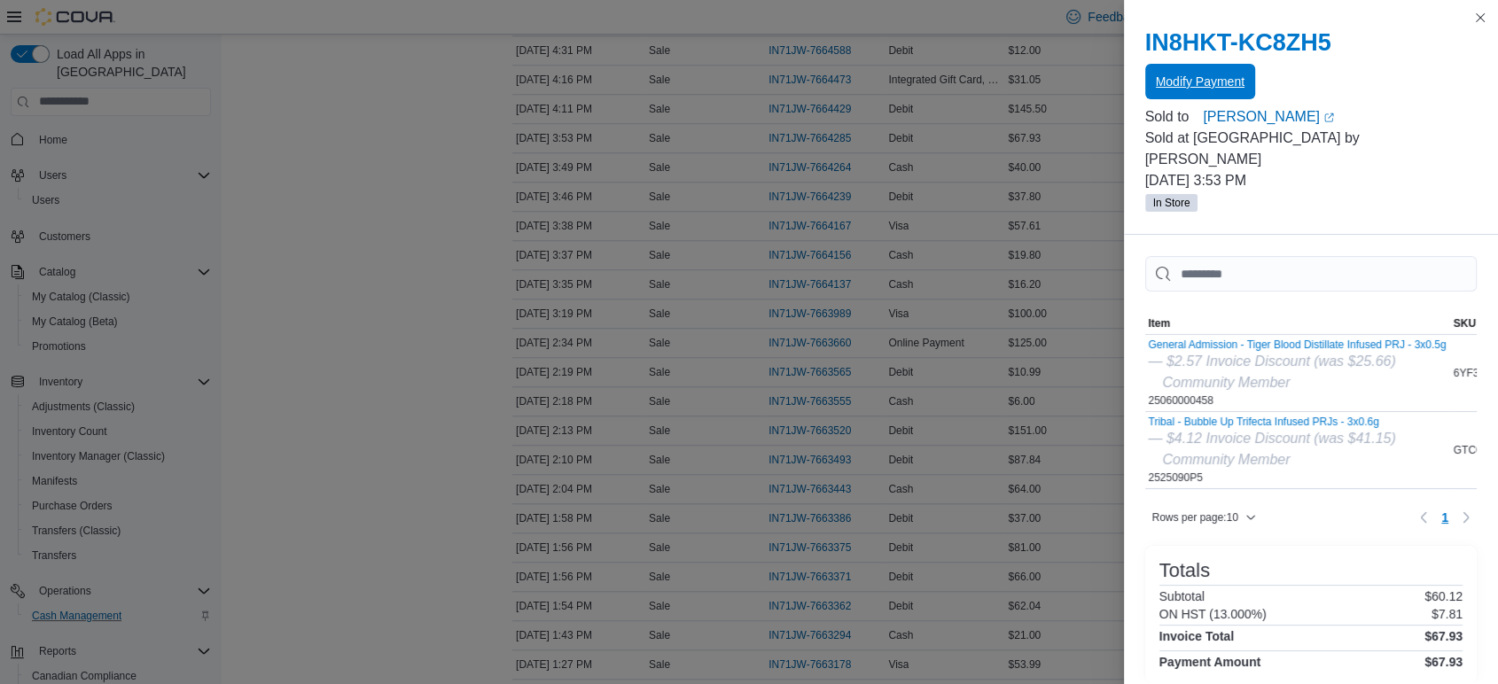
scroll to position [1477, 0]
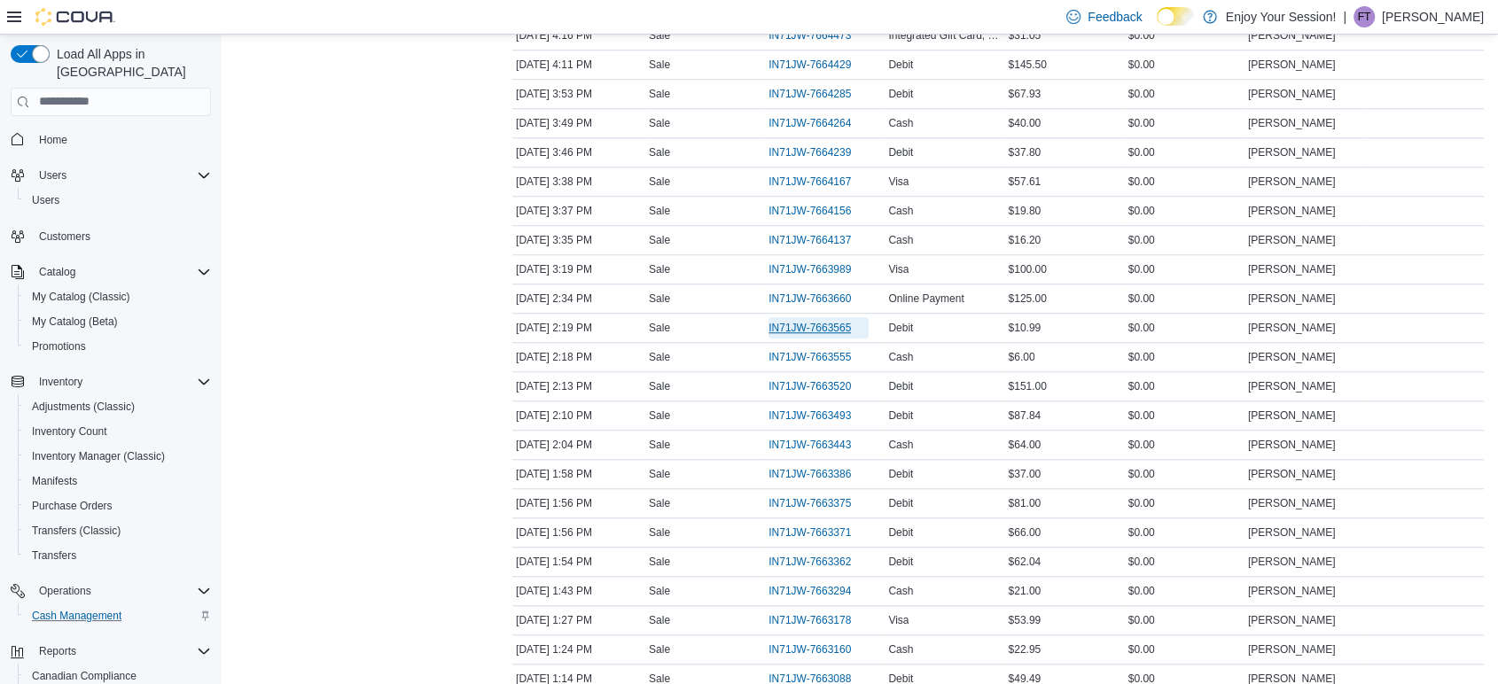
click at [830, 321] on span "IN71JW-7663565" at bounding box center [809, 328] width 82 height 14
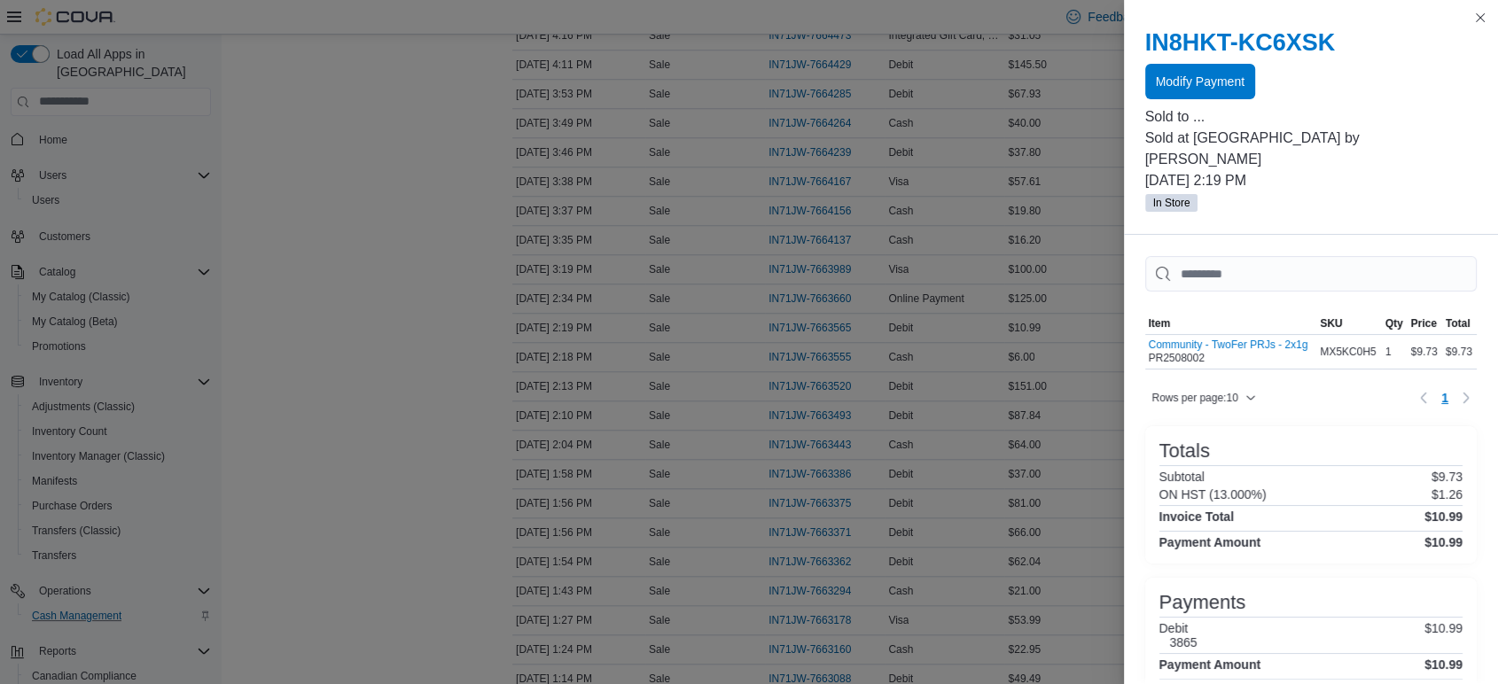
click at [1164, 62] on div "IN8HKT-KC6XSK Modify Payment" at bounding box center [1311, 63] width 332 height 71
click at [1166, 68] on span "Modify Payment" at bounding box center [1200, 80] width 89 height 35
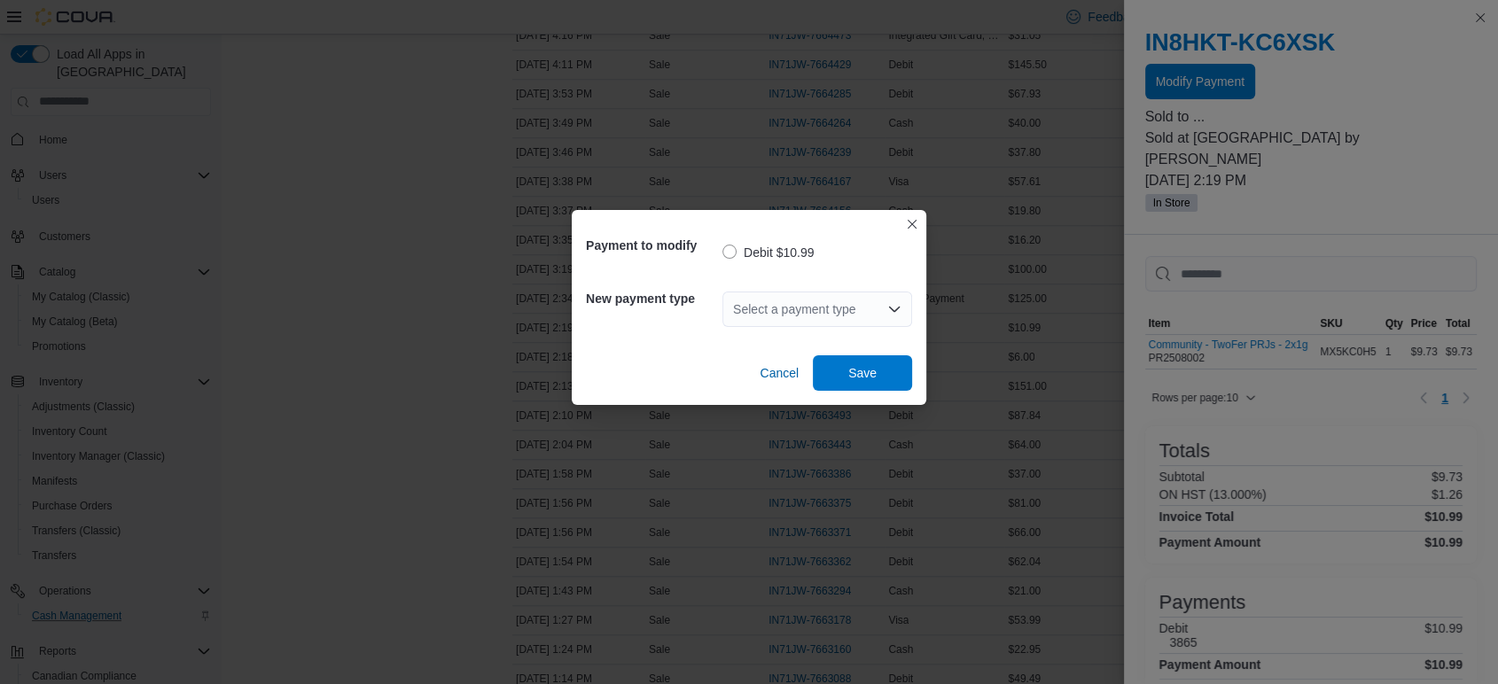
click at [776, 327] on div "Select a payment type" at bounding box center [817, 309] width 190 height 35
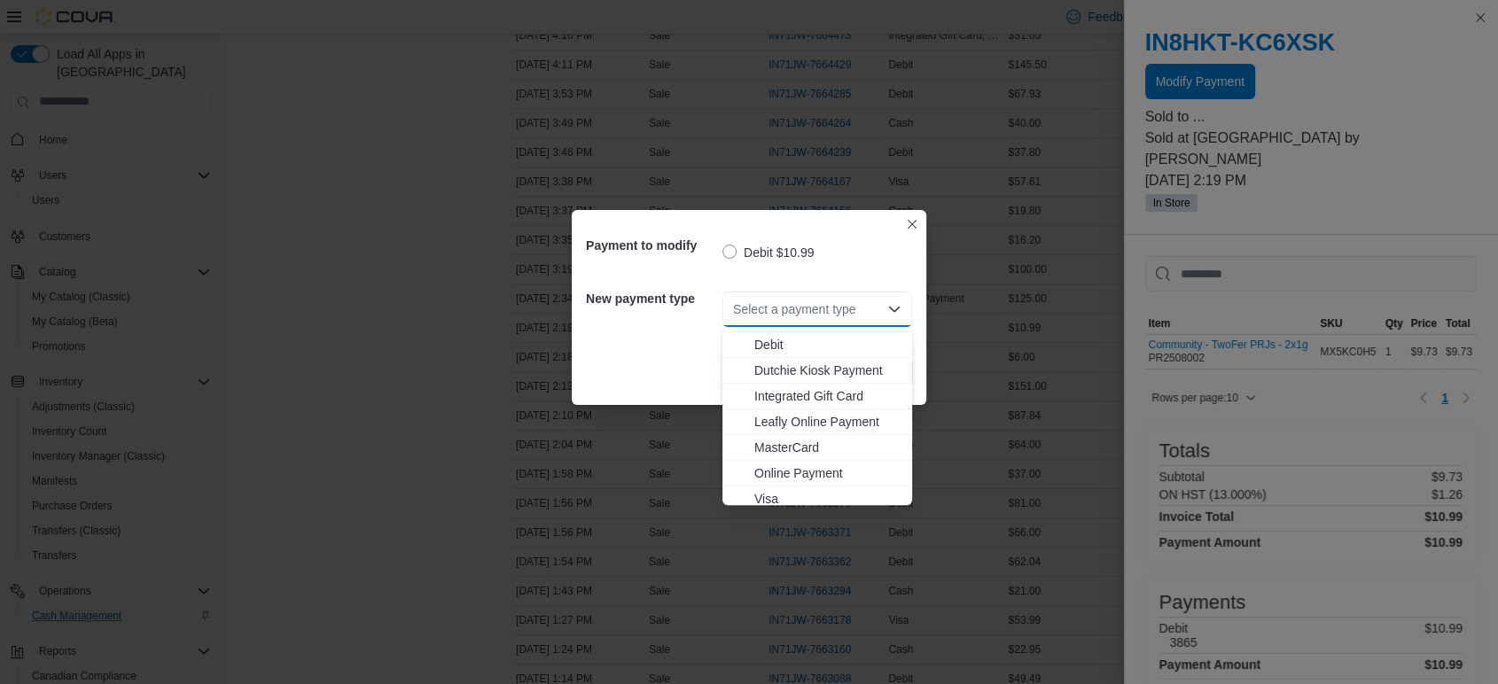
scroll to position [28, 0]
click at [776, 489] on span "Visa" at bounding box center [827, 492] width 147 height 18
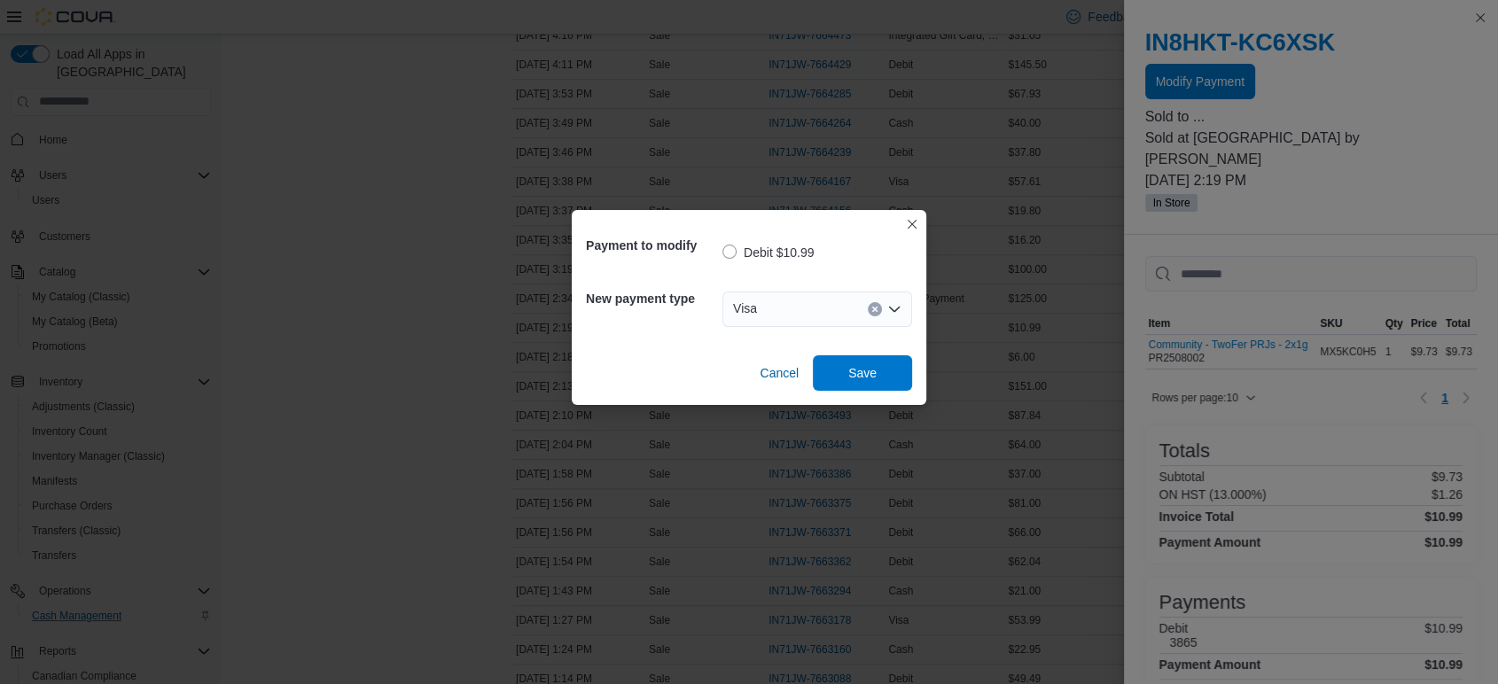
click at [851, 394] on div "Payment to modify Debit $10.99 New payment type Visa Cancel Save" at bounding box center [749, 307] width 355 height 195
click at [854, 378] on span "Save" at bounding box center [862, 372] width 28 height 18
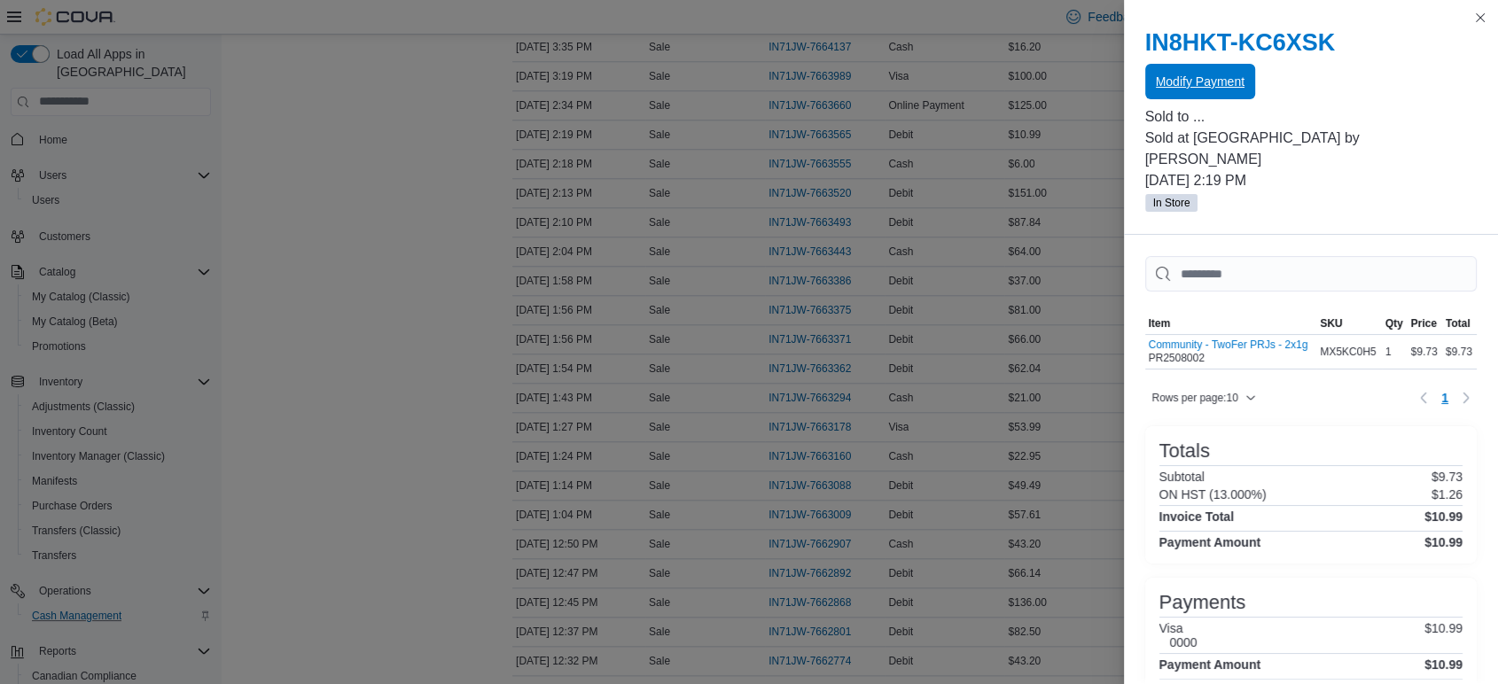
scroll to position [1673, 0]
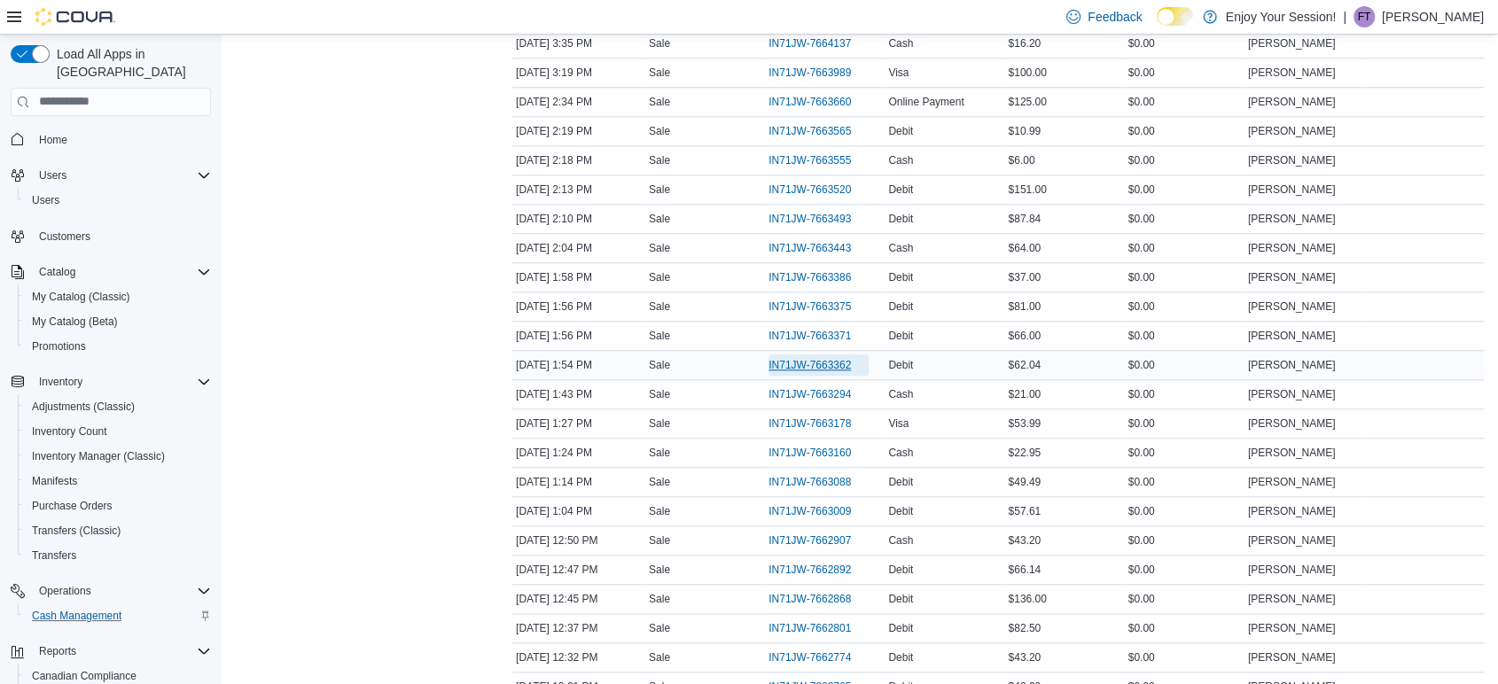
click at [830, 358] on span "IN71JW-7663362" at bounding box center [809, 365] width 82 height 14
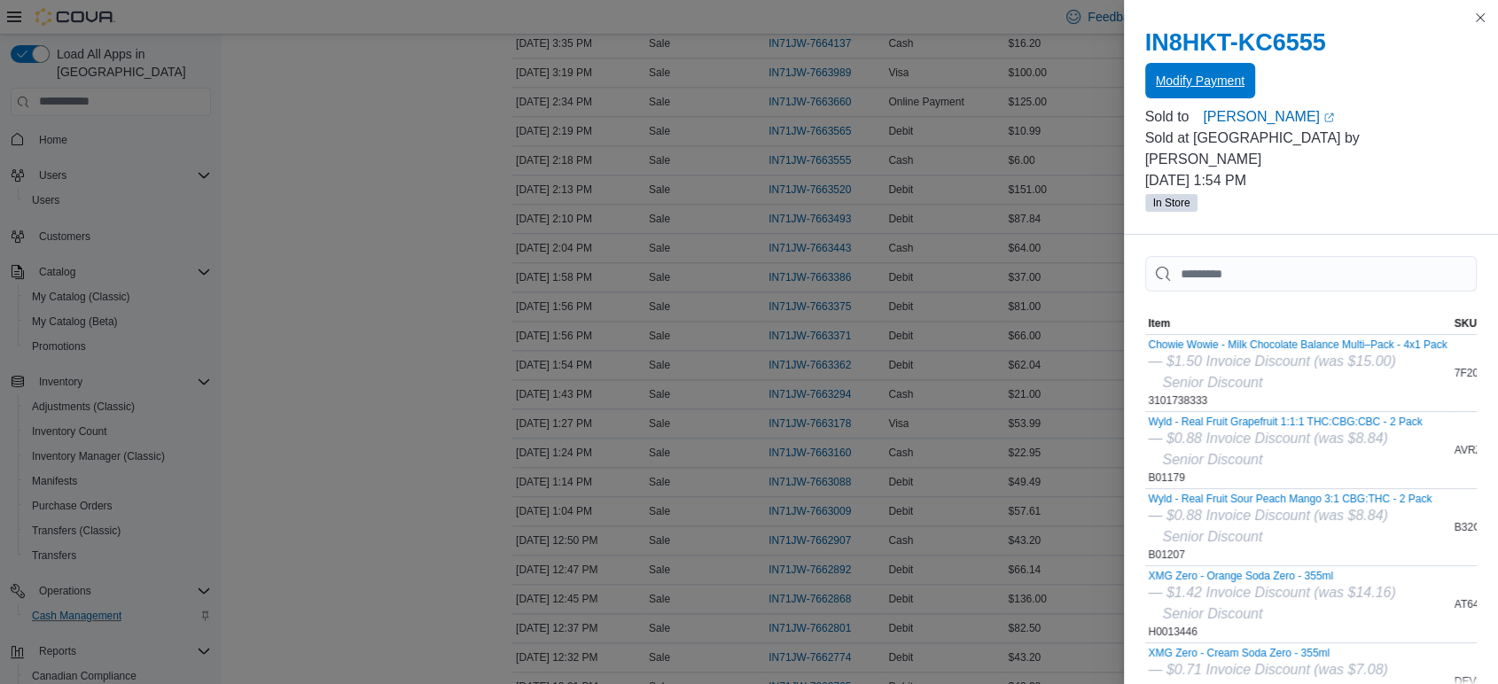
click at [1177, 90] on span "Modify Payment" at bounding box center [1200, 81] width 89 height 18
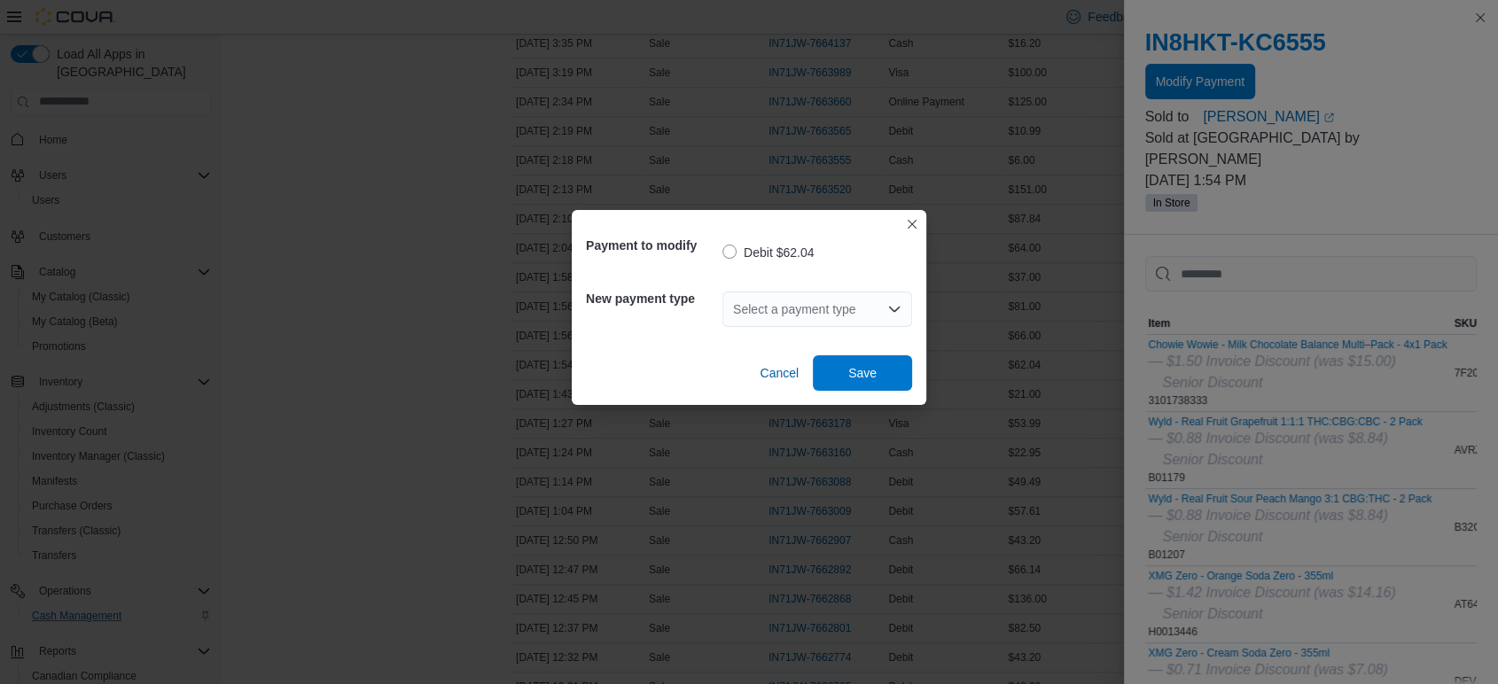
click at [839, 310] on div "Select a payment type" at bounding box center [817, 309] width 190 height 35
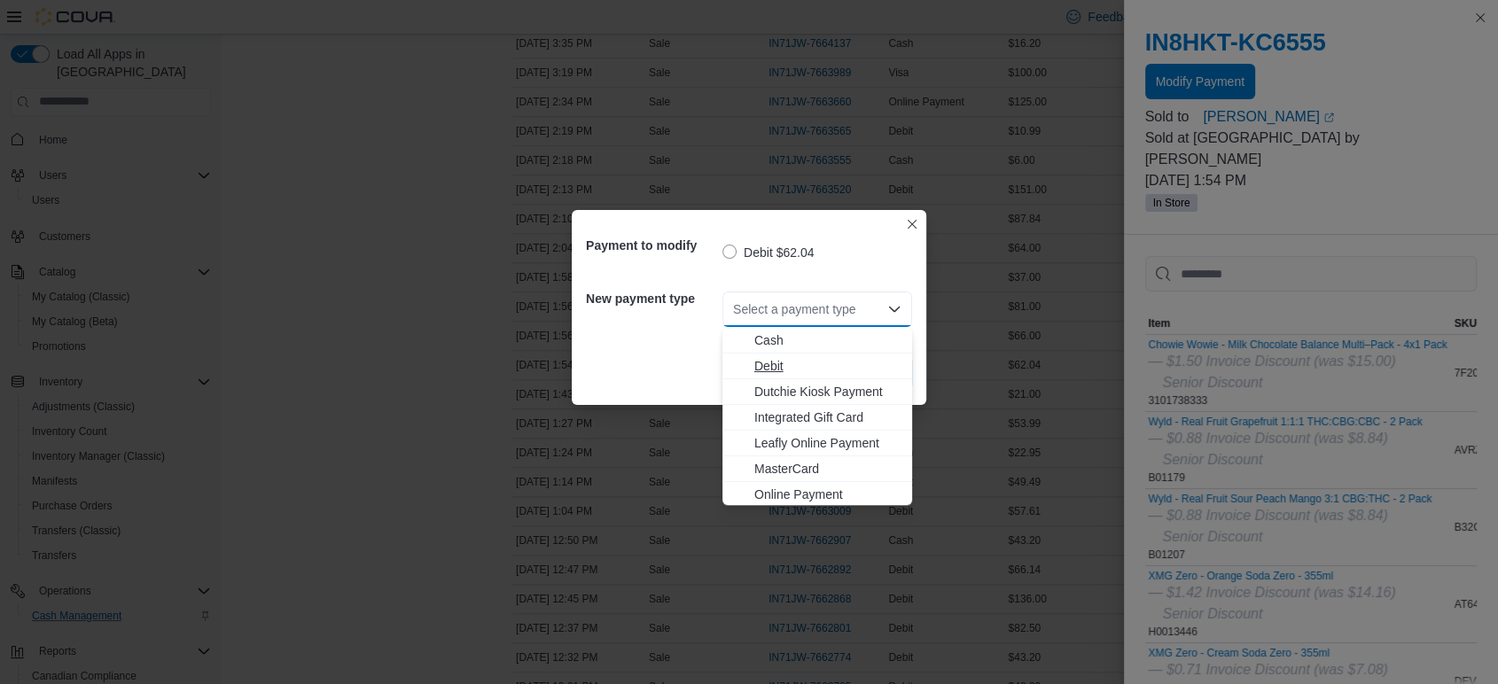
scroll to position [28, 0]
click at [776, 485] on span "Visa" at bounding box center [827, 492] width 147 height 18
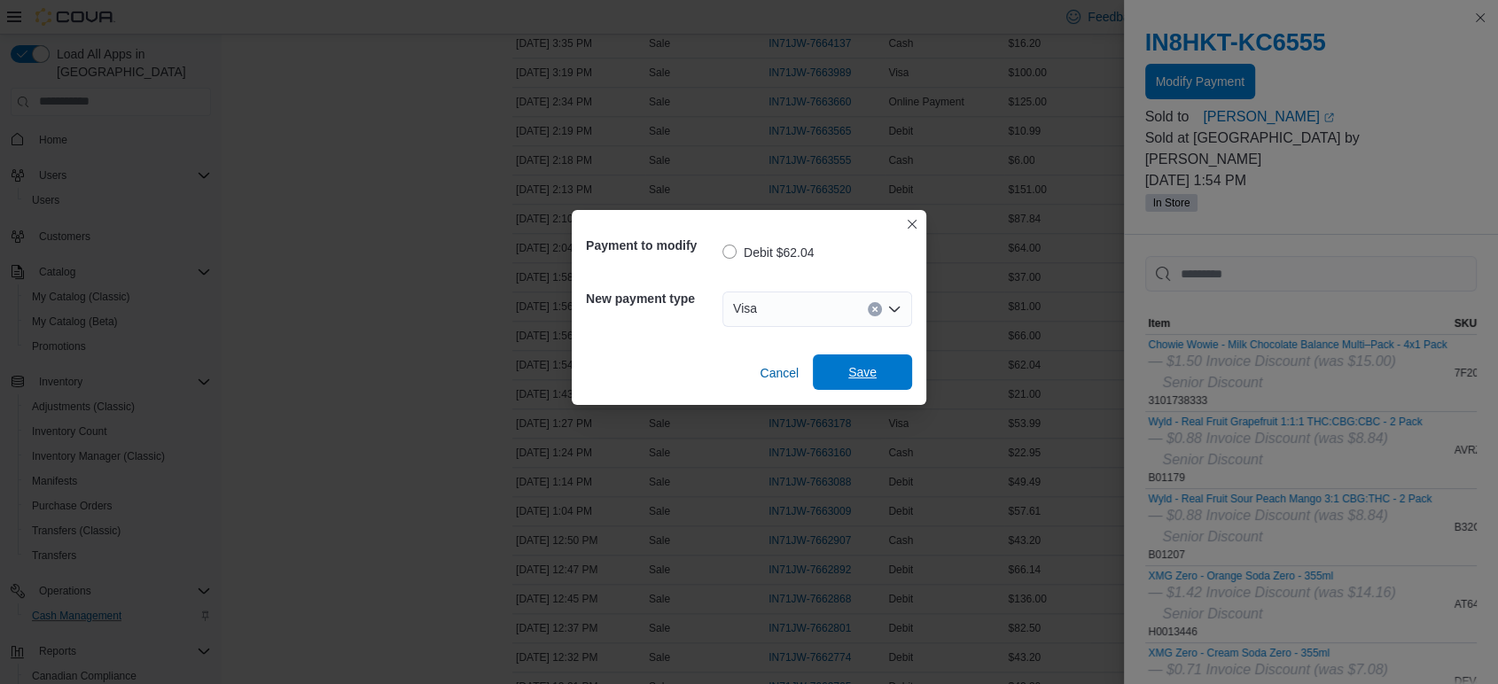
click at [868, 371] on span "Save" at bounding box center [862, 372] width 28 height 18
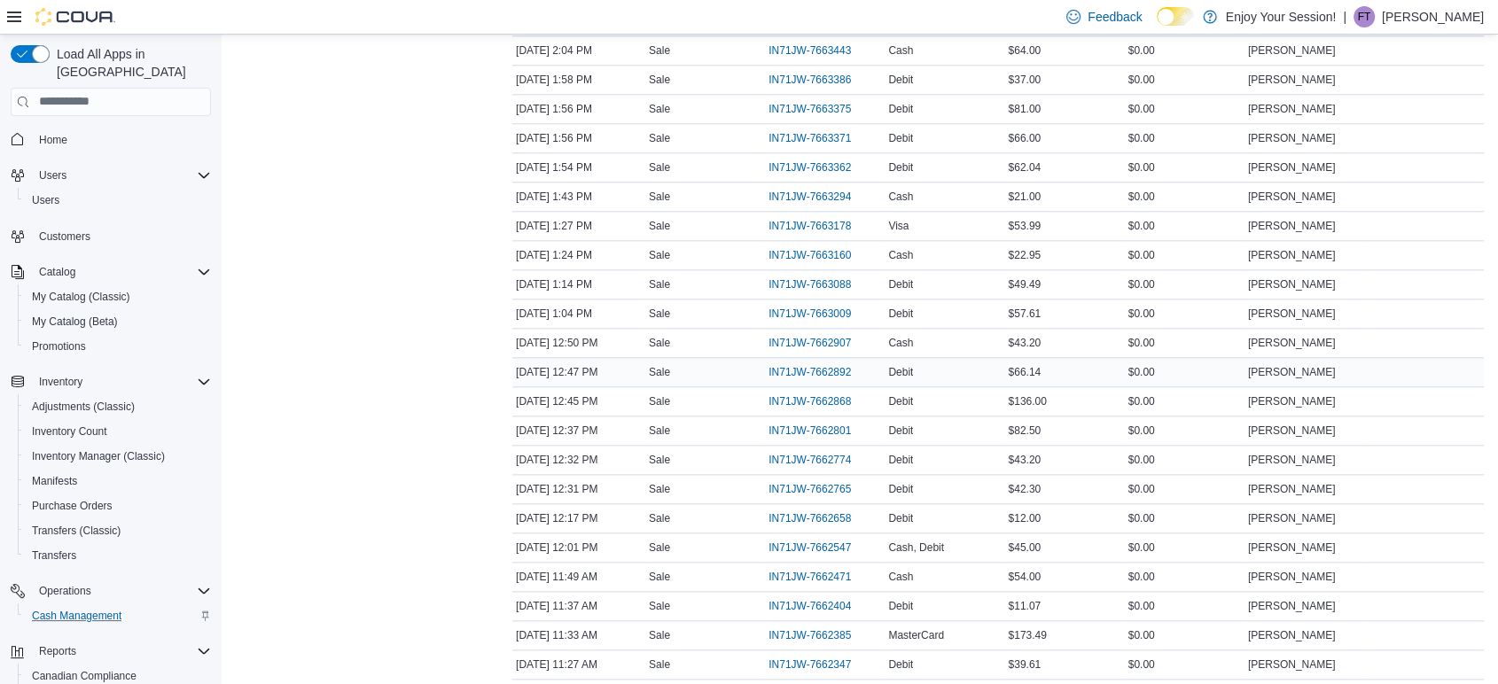
scroll to position [1970, 0]
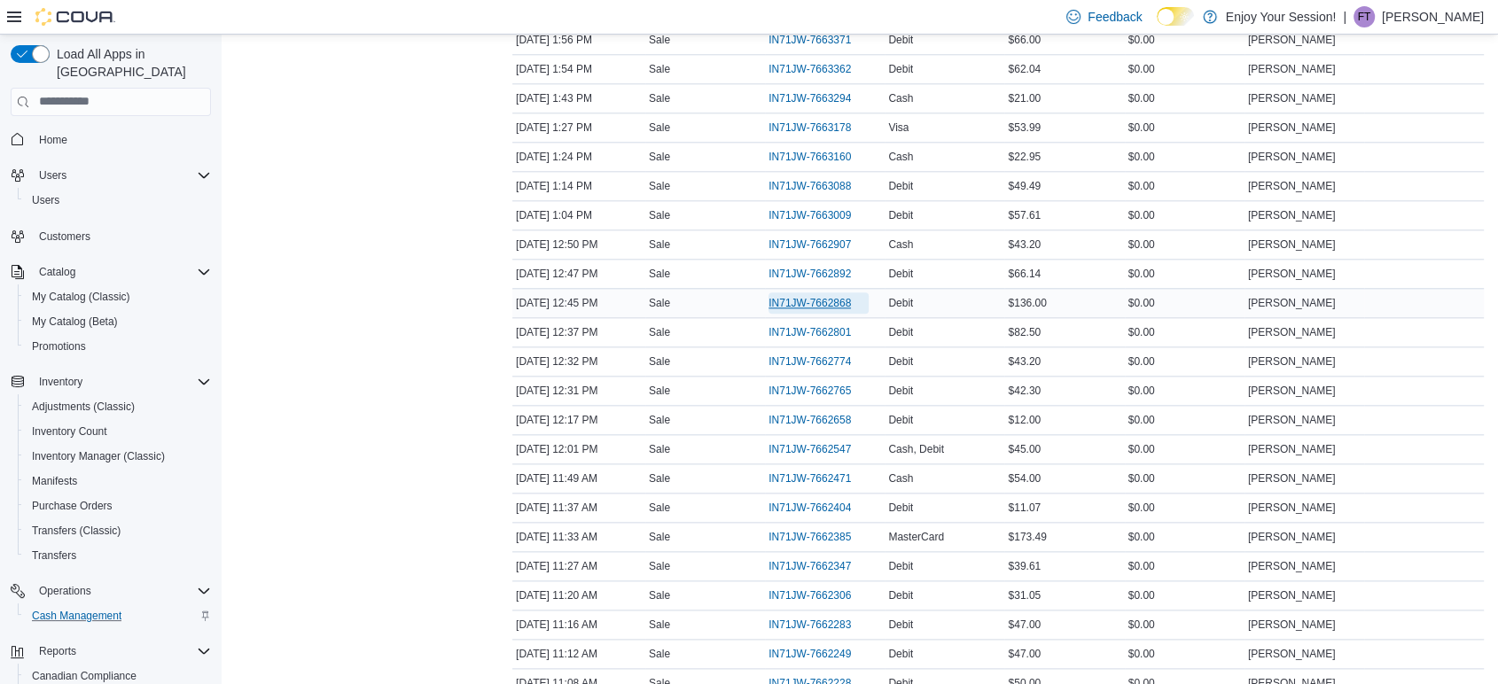
click at [813, 296] on span "IN71JW-7662868" at bounding box center [809, 303] width 82 height 14
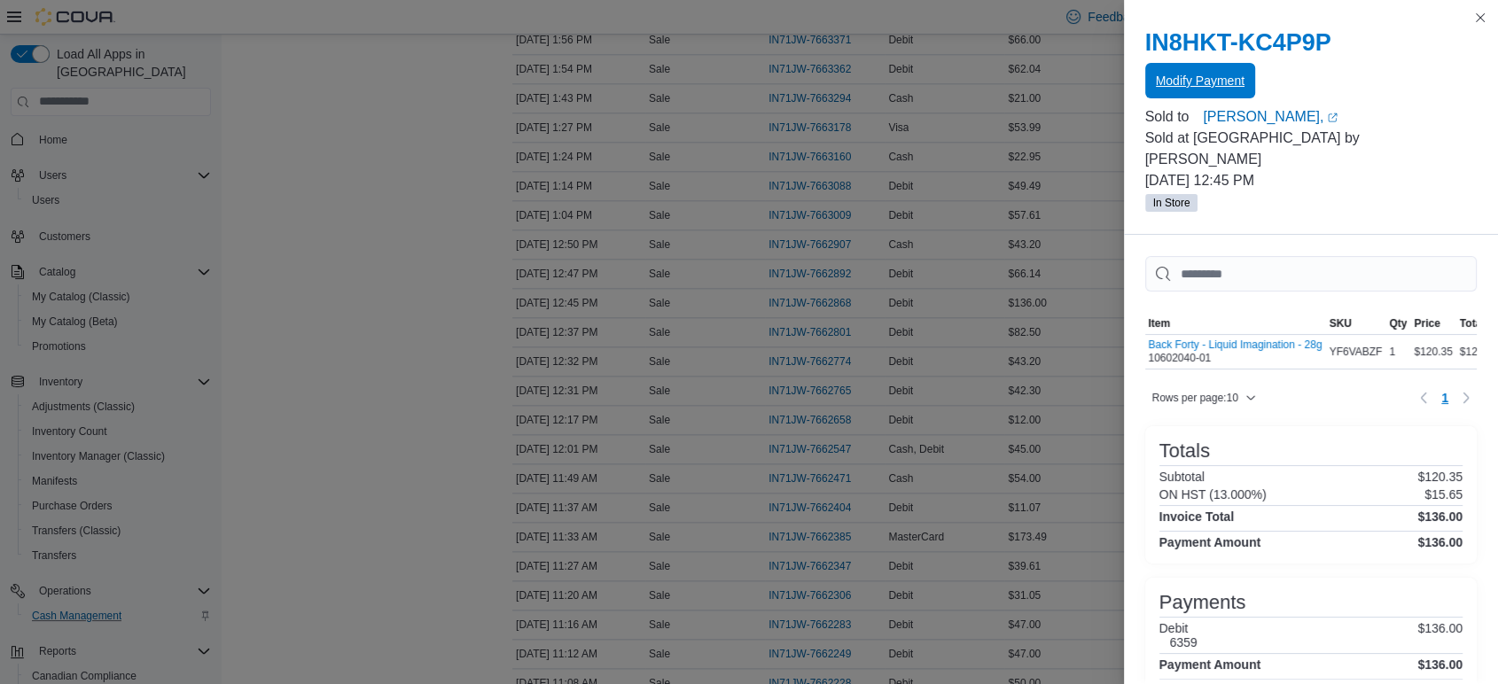
click at [1147, 84] on button "Modify Payment" at bounding box center [1200, 80] width 110 height 35
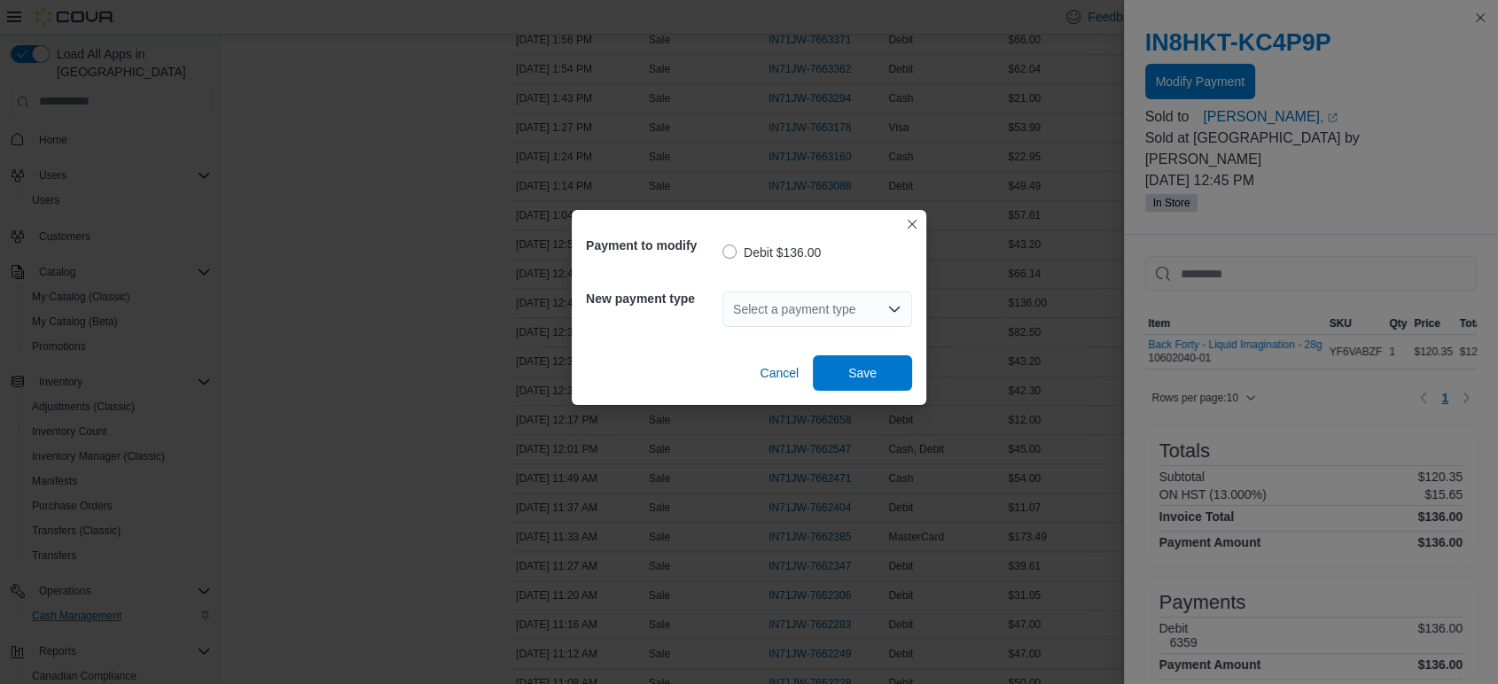
click at [776, 310] on div "Select a payment type" at bounding box center [817, 309] width 190 height 35
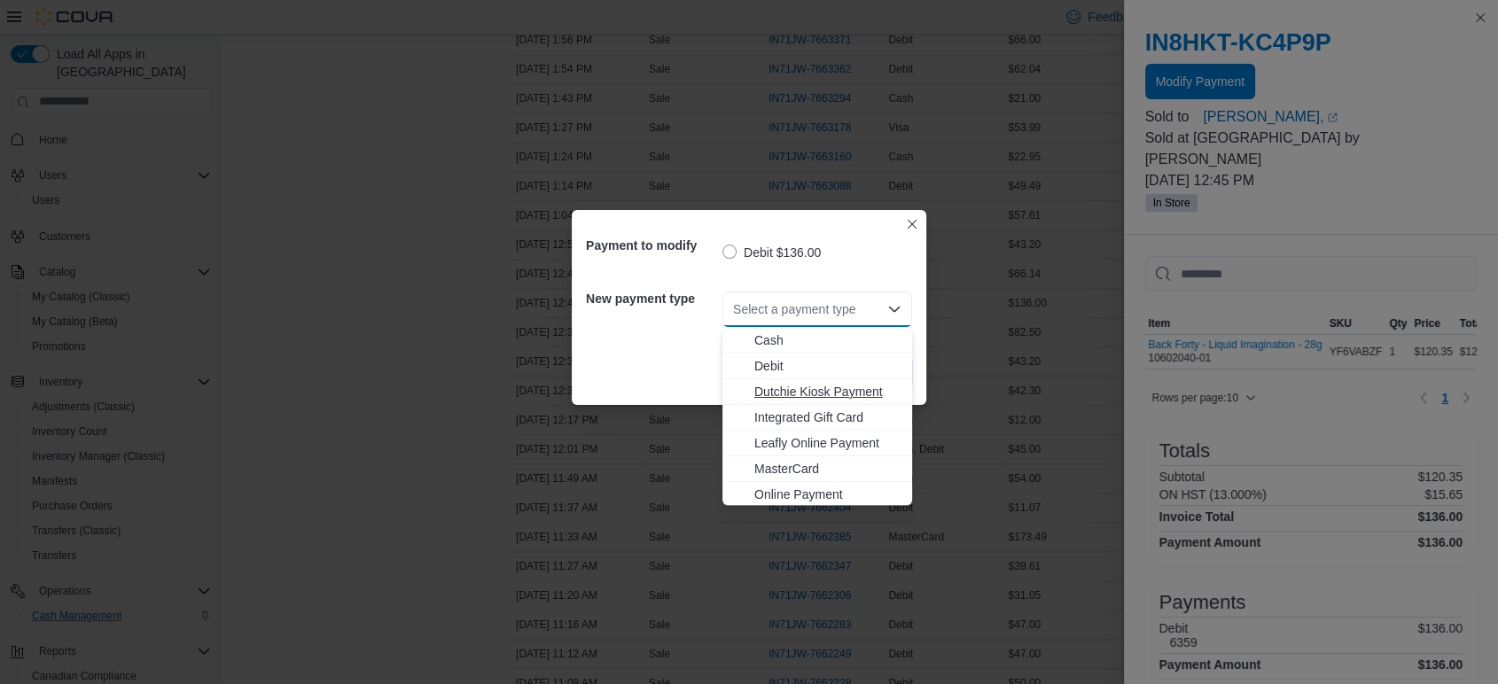
scroll to position [28, 0]
click at [776, 483] on span "Visa" at bounding box center [827, 492] width 147 height 18
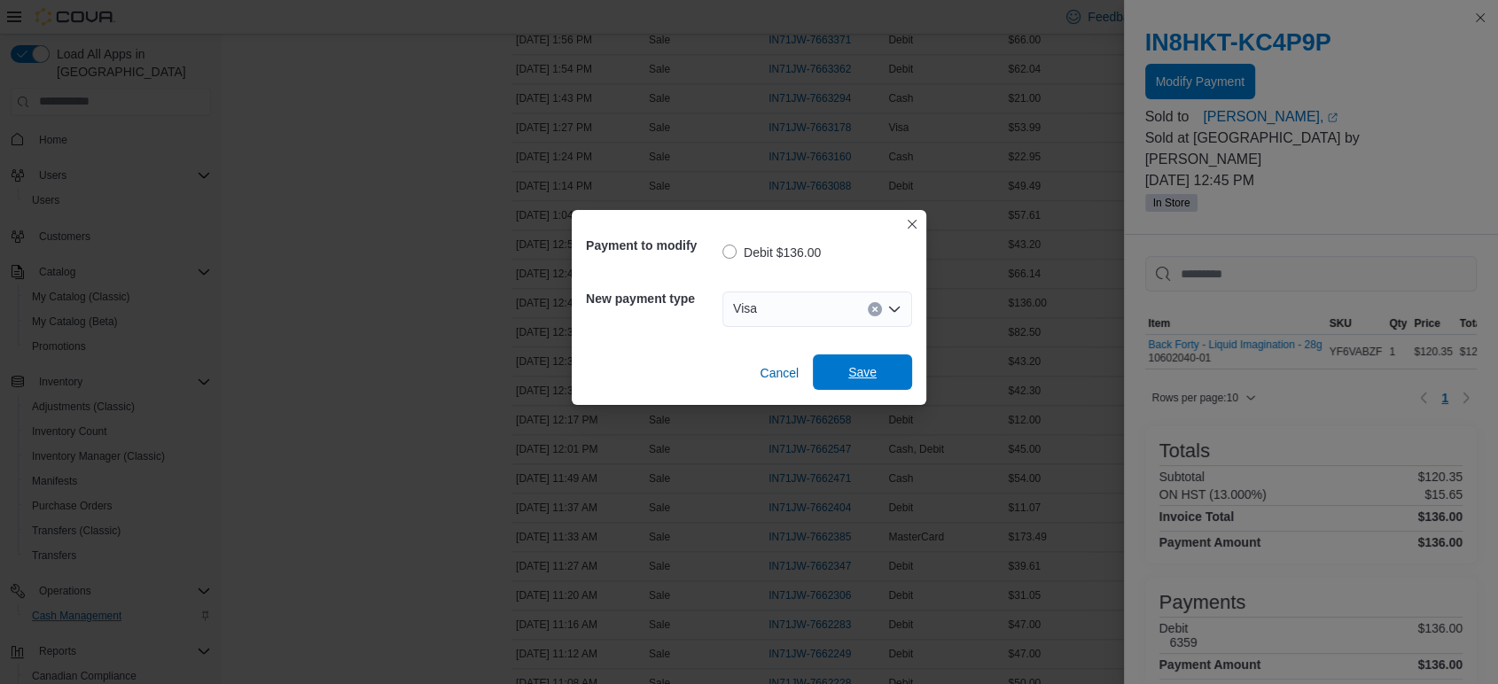
click at [875, 374] on span "Save" at bounding box center [862, 372] width 28 height 18
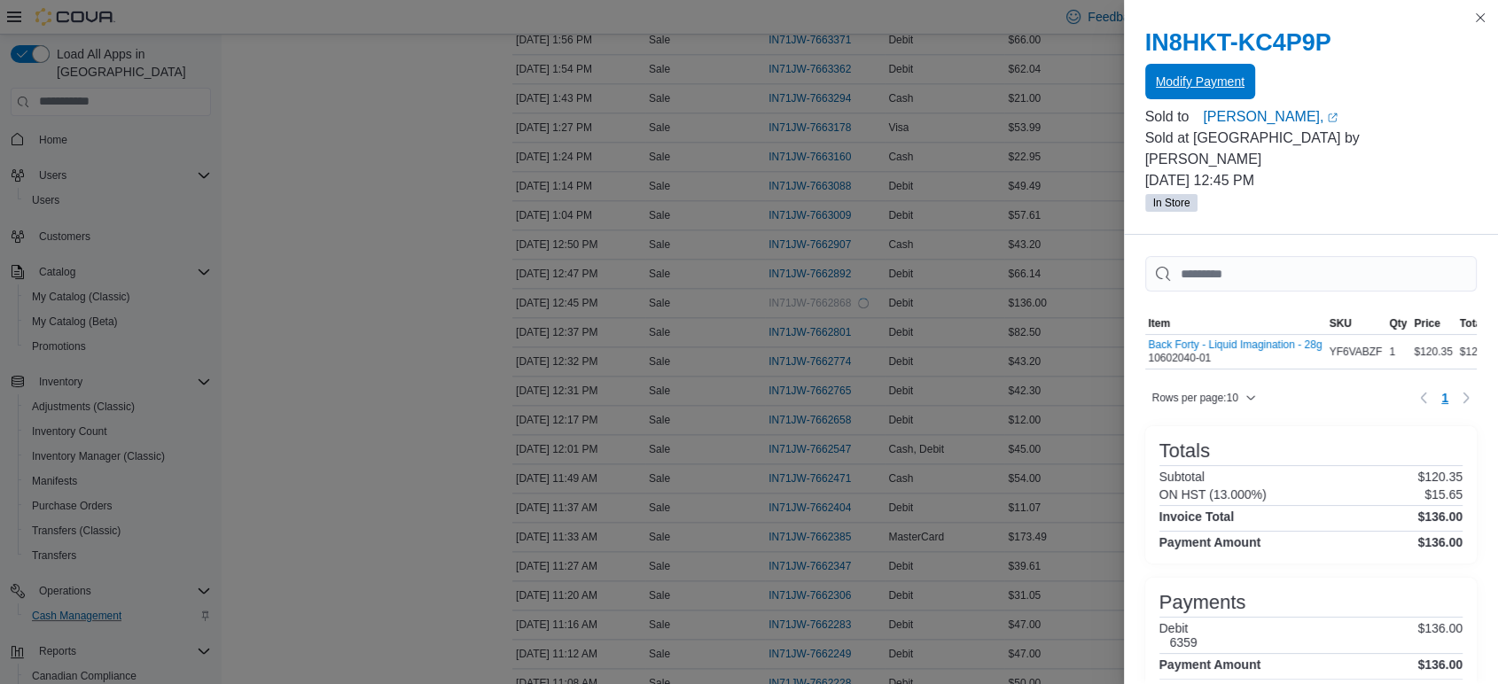
scroll to position [0, 0]
click at [1163, 82] on span "Modify Payment" at bounding box center [1200, 81] width 89 height 18
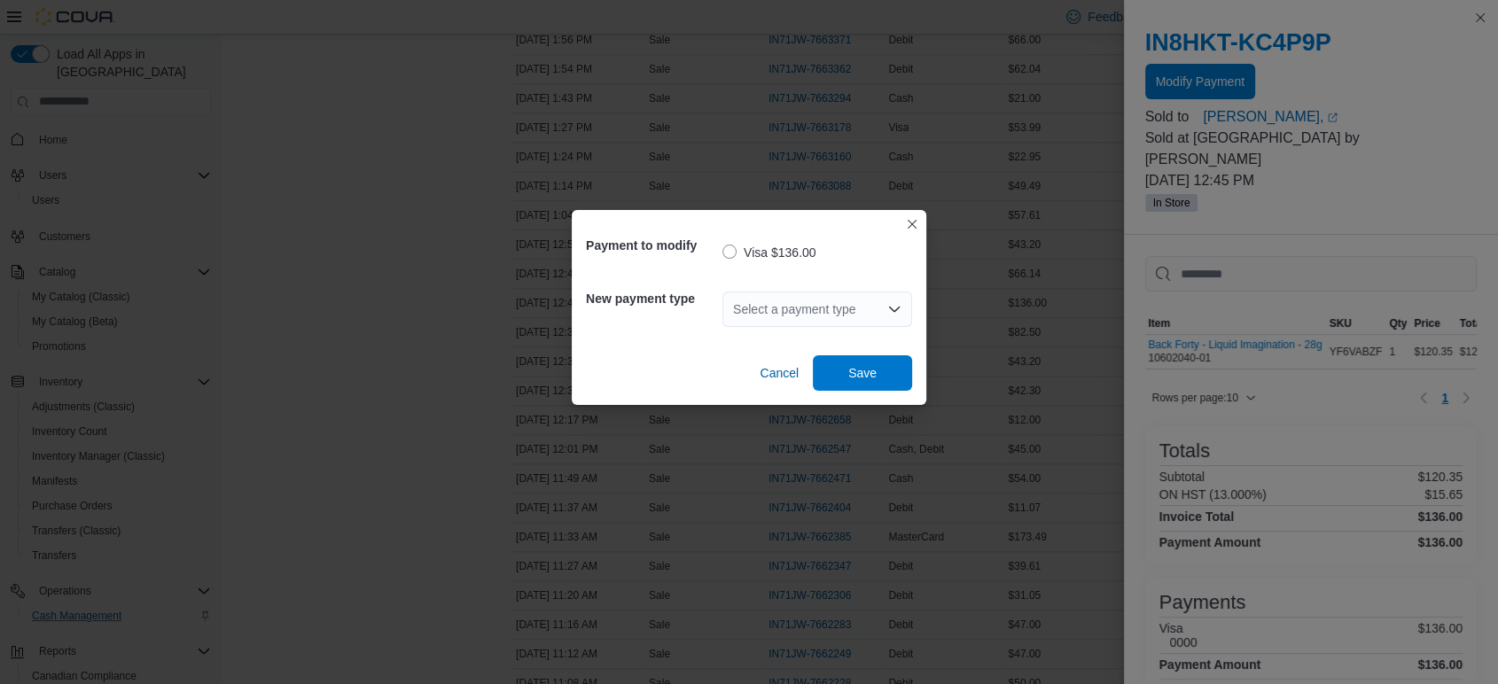
click at [817, 299] on div "Select a payment type" at bounding box center [817, 309] width 190 height 35
click at [837, 311] on div "Select a payment type" at bounding box center [817, 309] width 190 height 35
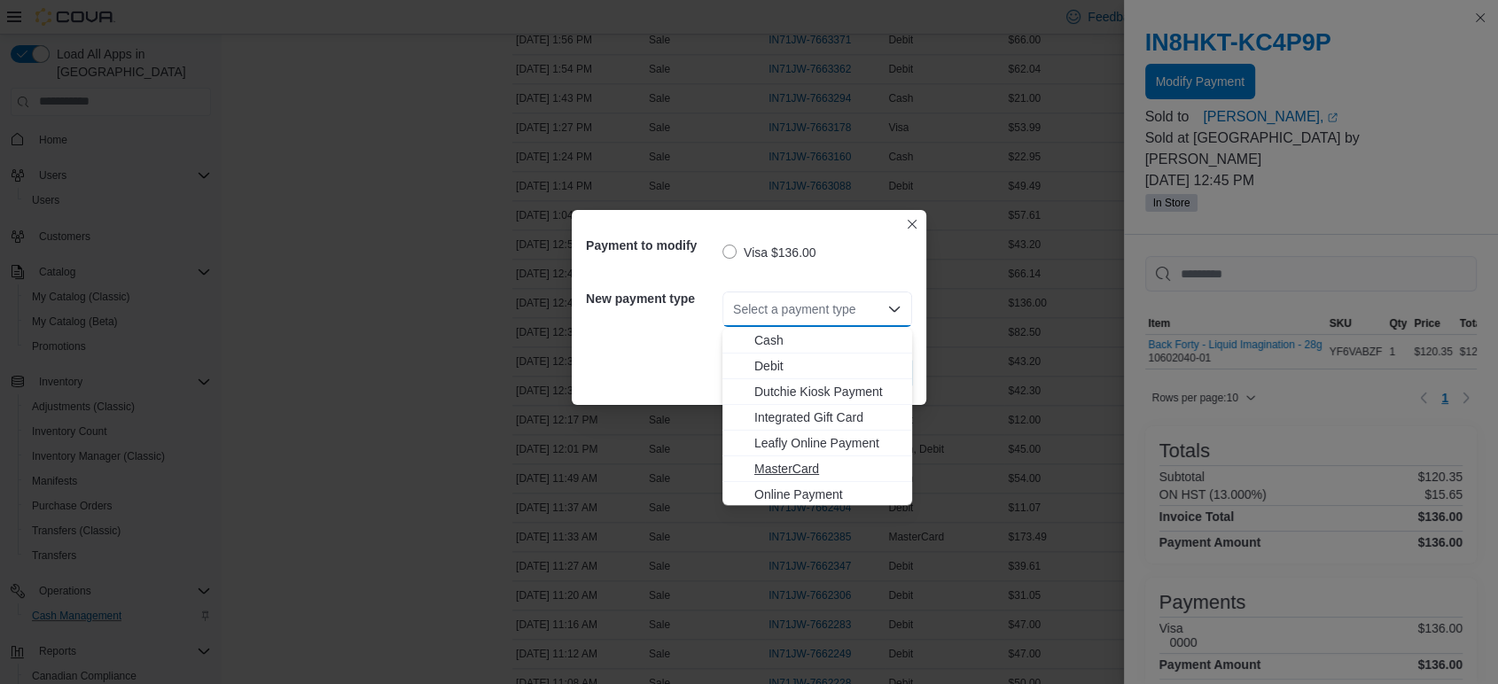
click at [788, 471] on span "MasterCard" at bounding box center [827, 469] width 147 height 18
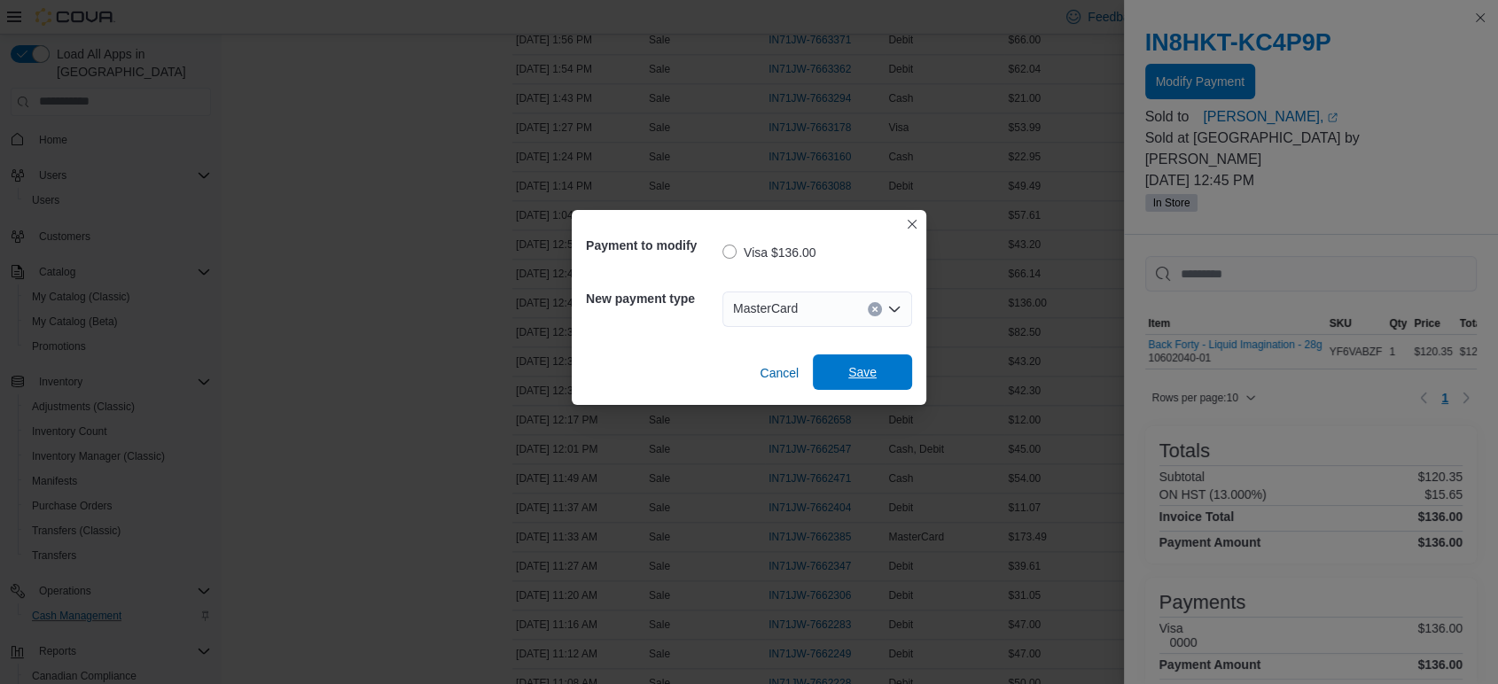
click at [858, 364] on span "Save" at bounding box center [862, 372] width 78 height 35
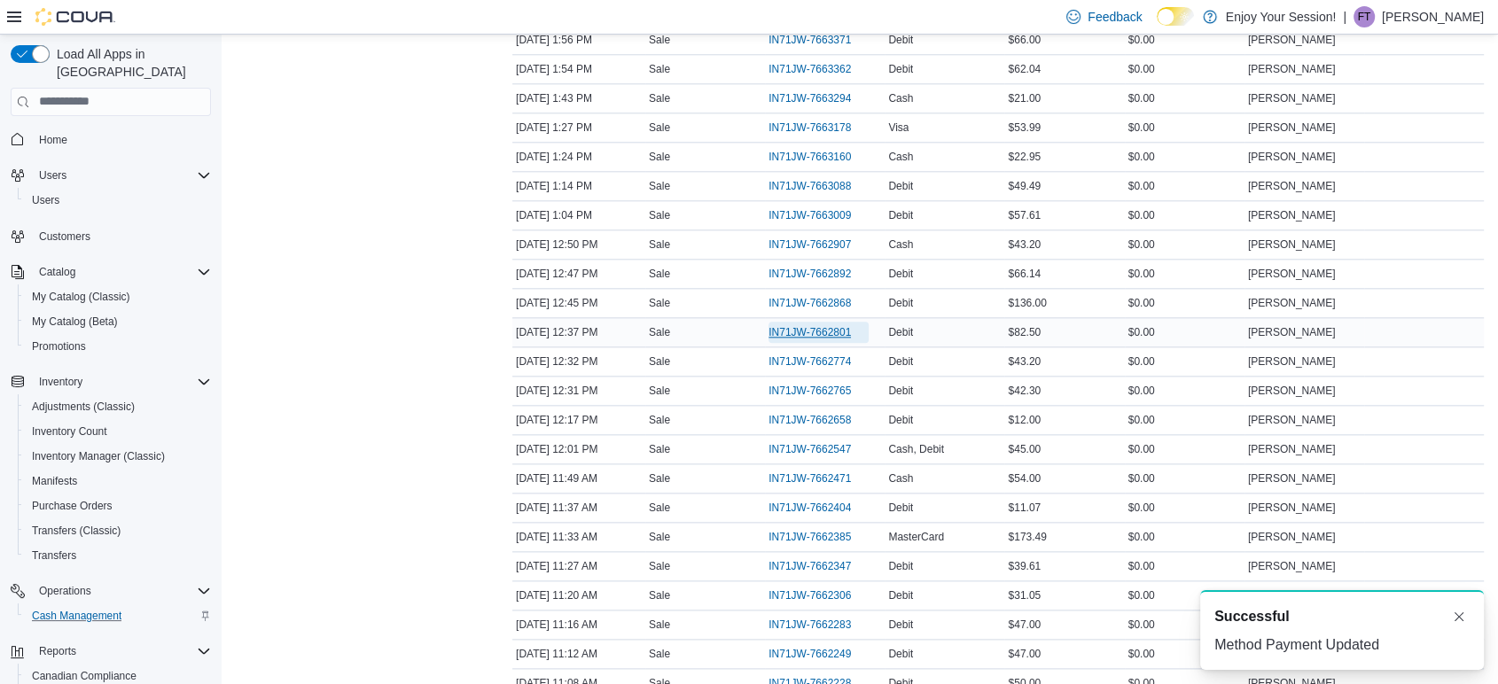
click at [846, 325] on span "IN71JW-7662801" at bounding box center [809, 332] width 82 height 14
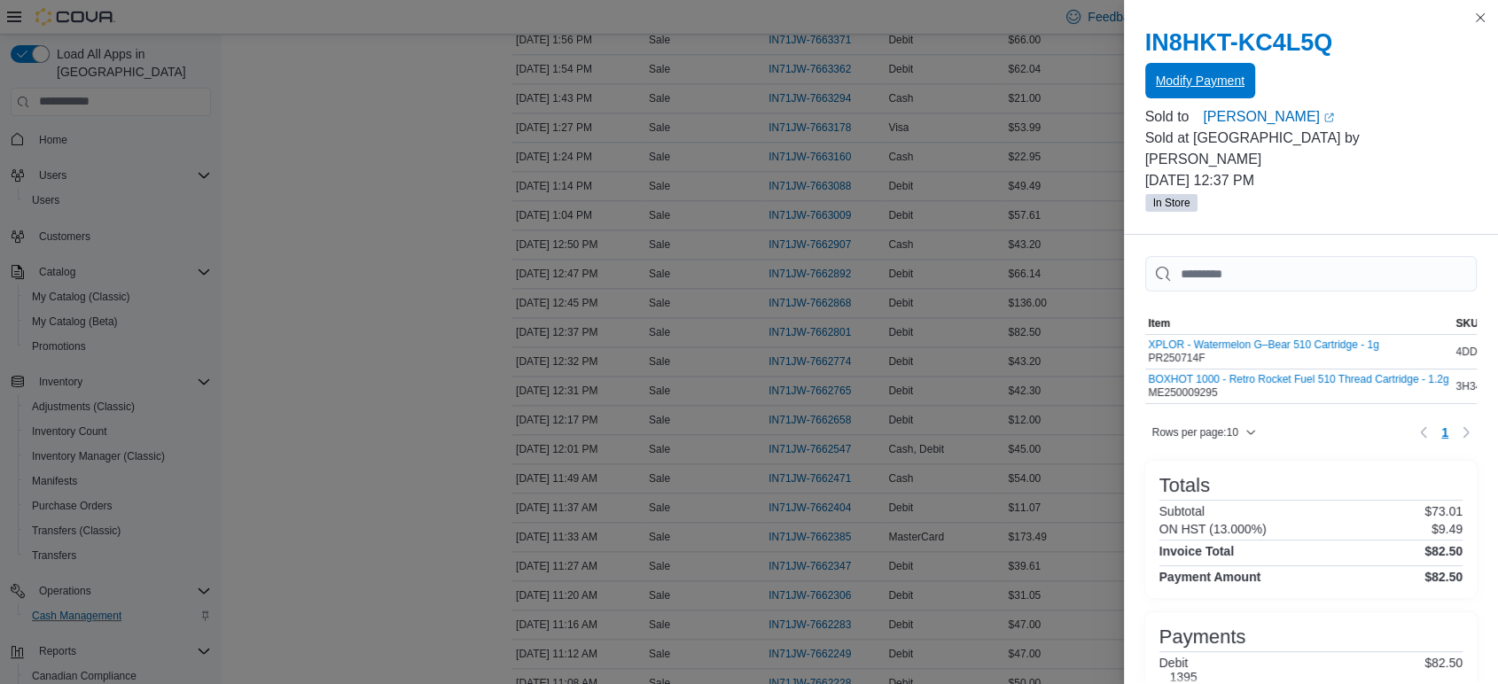
click at [1196, 74] on span "Modify Payment" at bounding box center [1200, 81] width 89 height 18
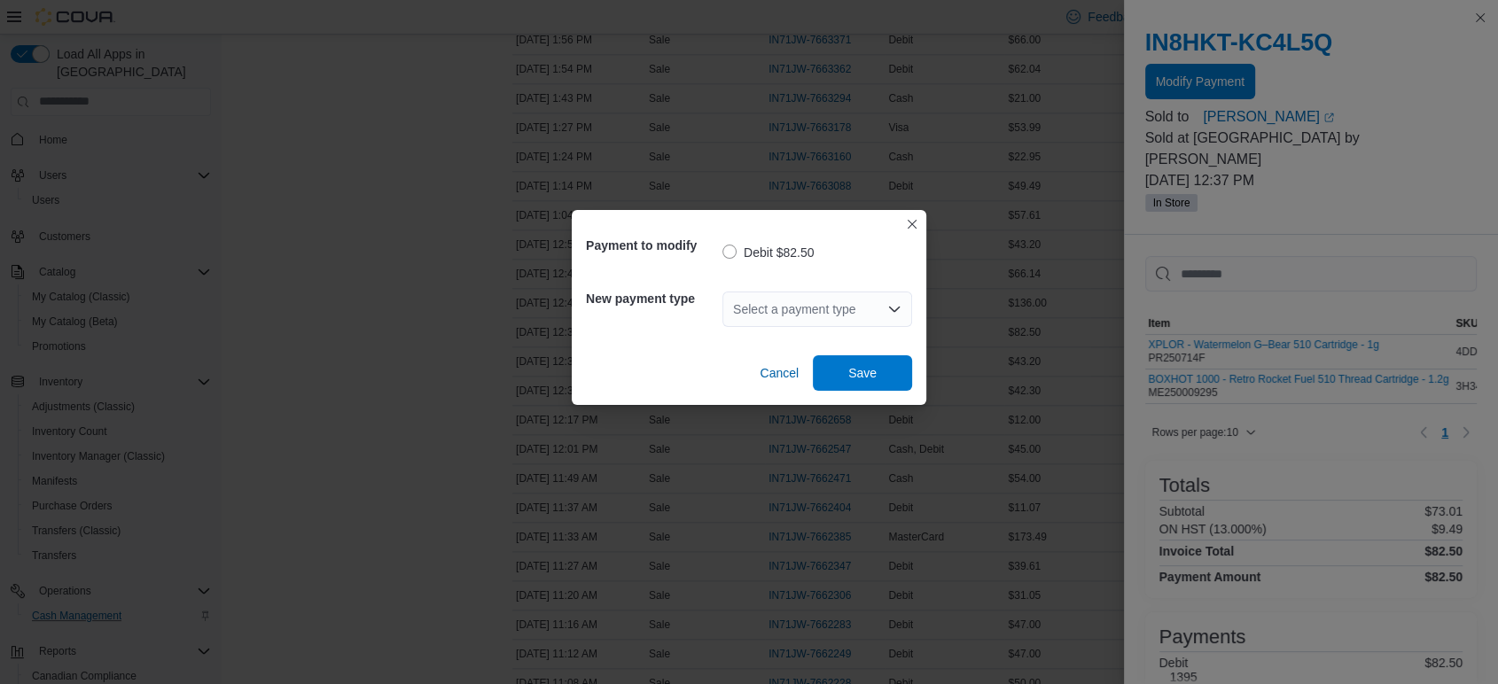
click at [830, 316] on div "Select a payment type" at bounding box center [817, 309] width 190 height 35
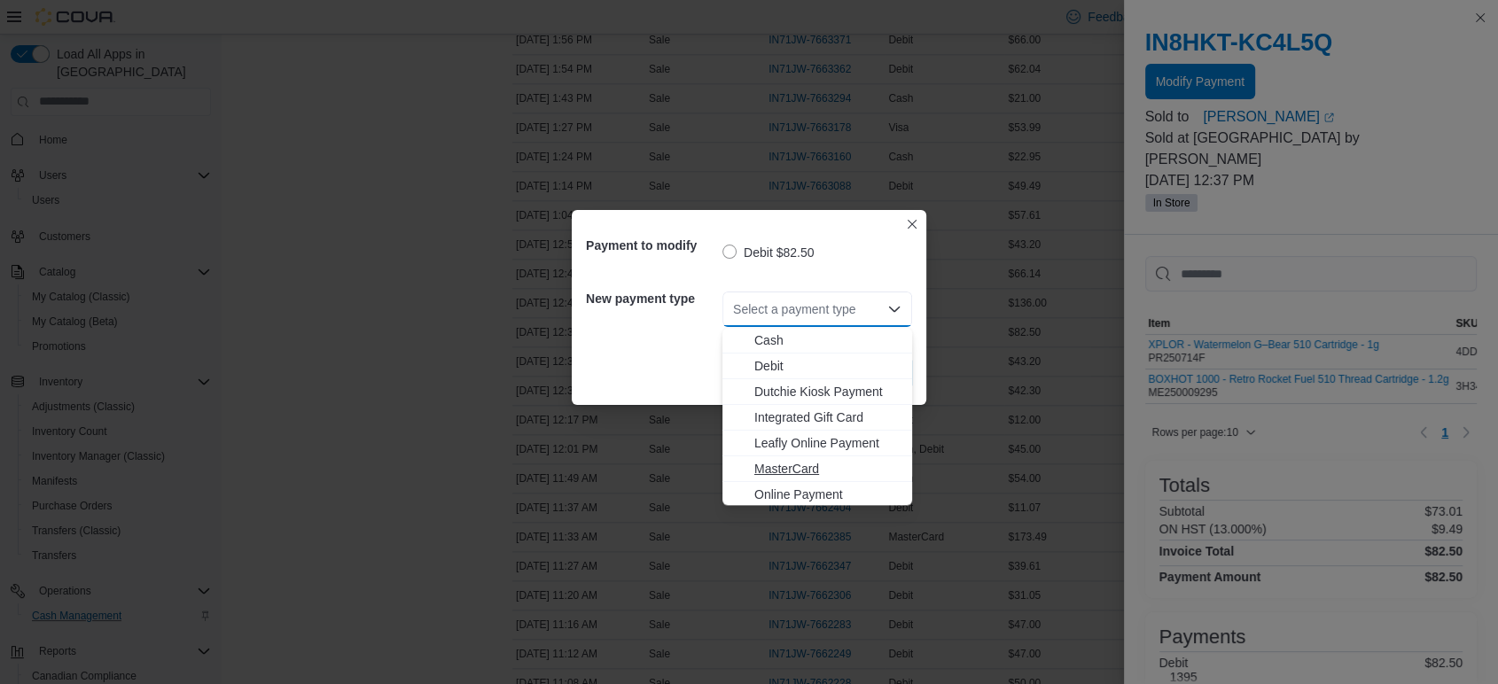
click at [793, 466] on span "MasterCard" at bounding box center [827, 469] width 147 height 18
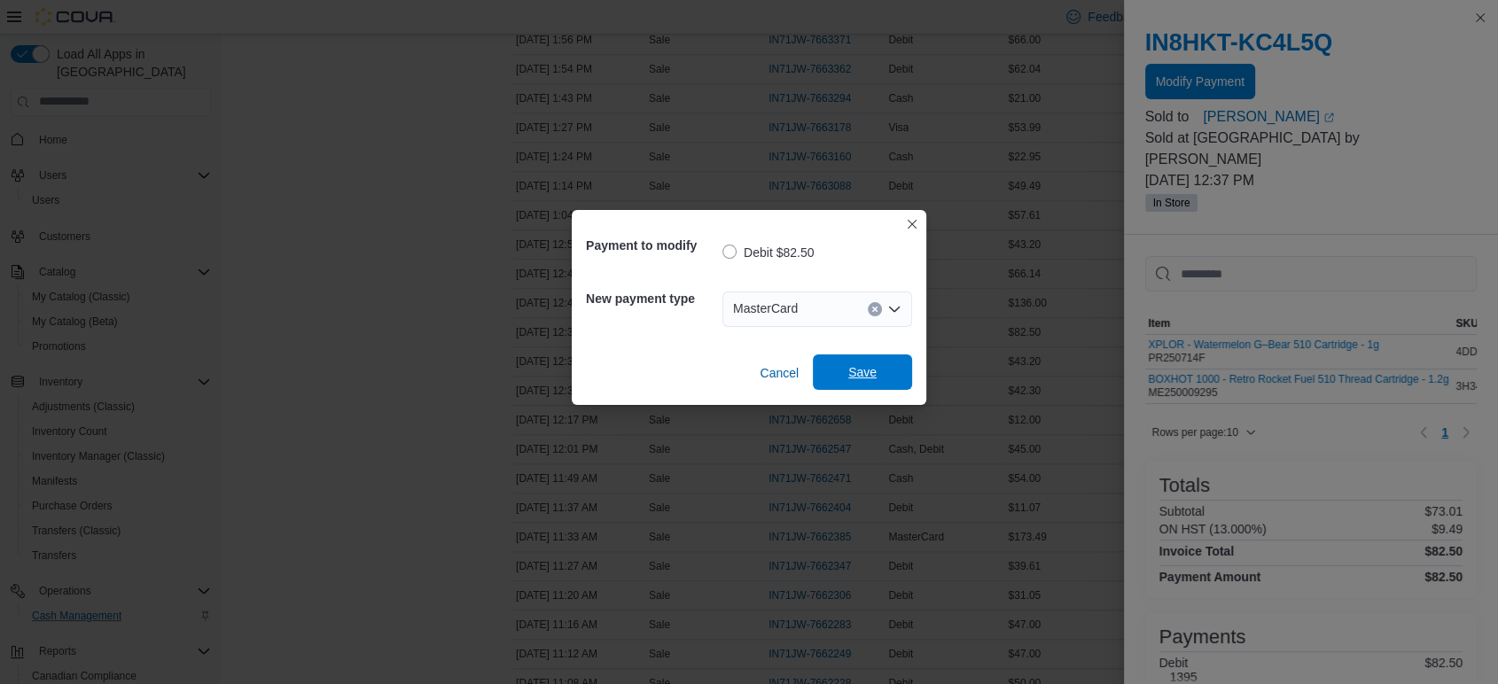
click at [864, 366] on span "Save" at bounding box center [862, 372] width 28 height 18
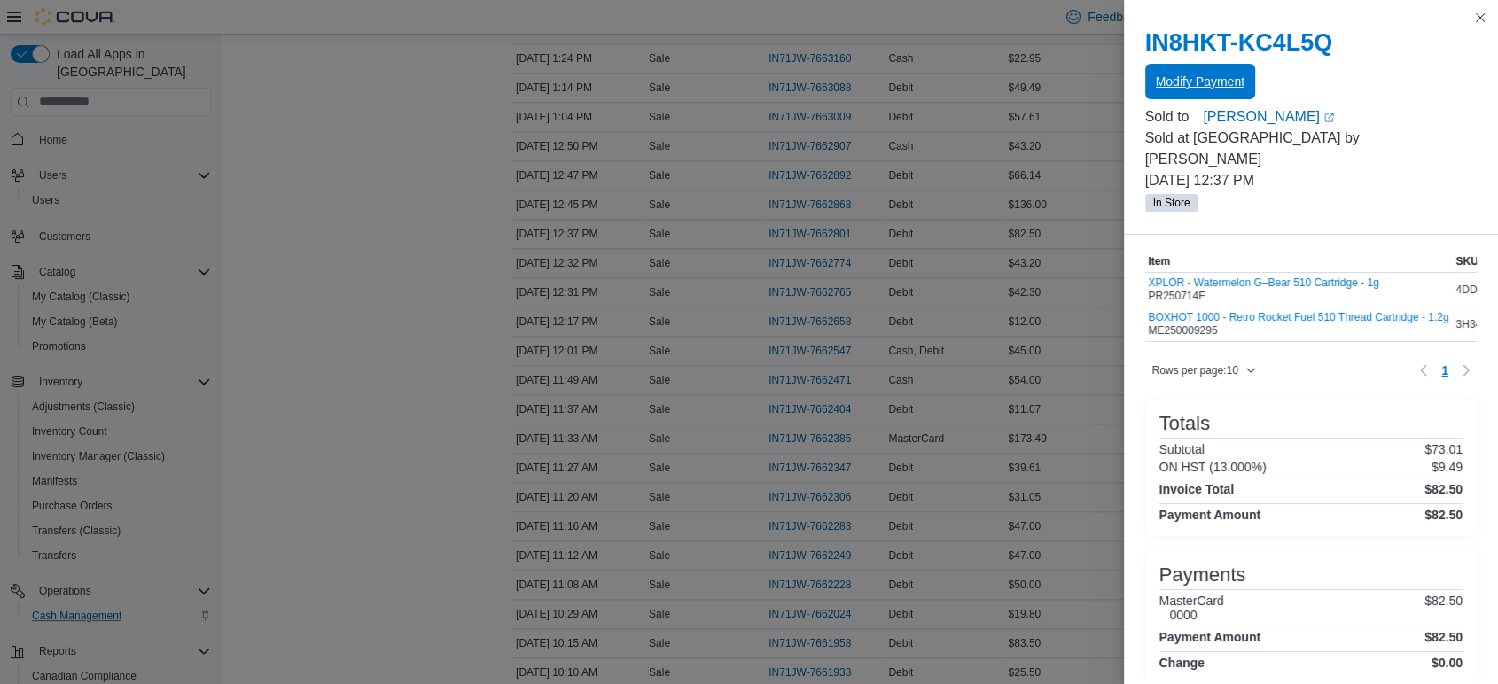
scroll to position [90, 0]
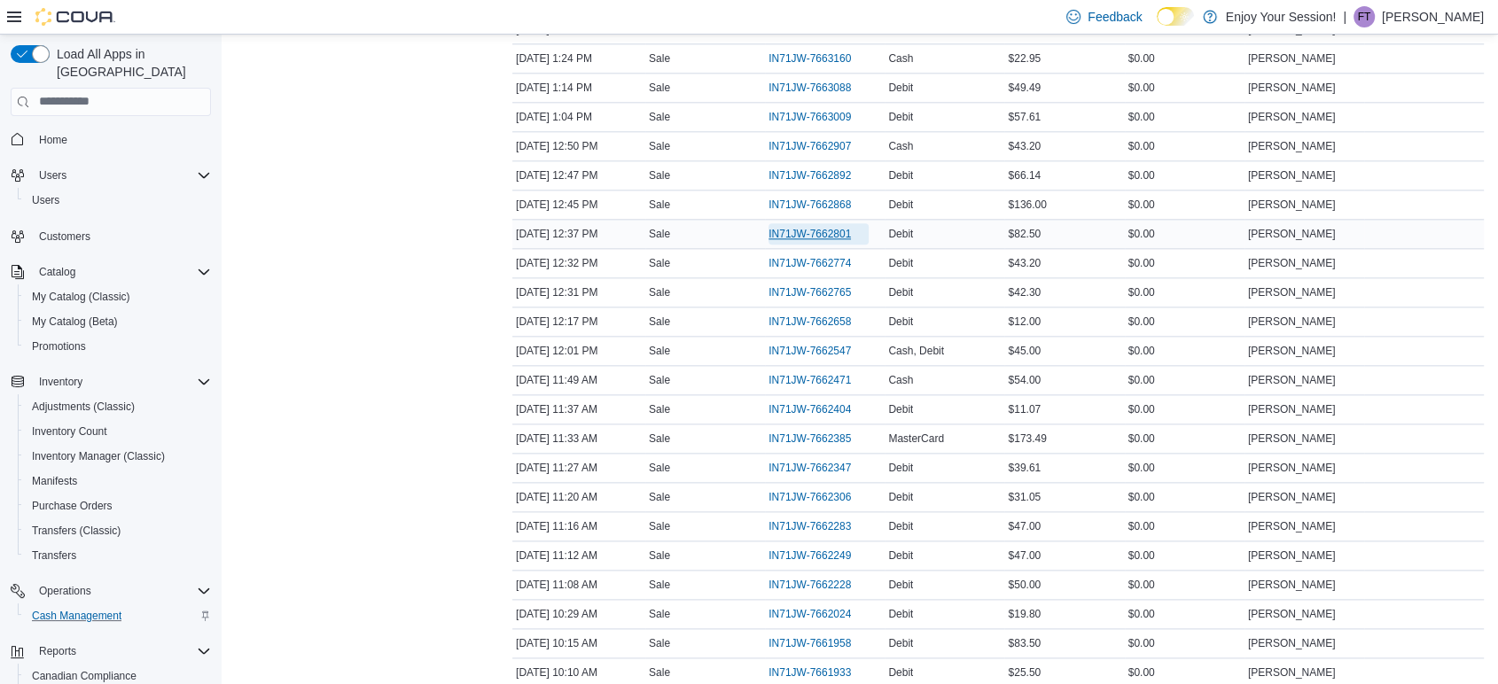
click at [812, 227] on span "IN71JW-7662801" at bounding box center [809, 234] width 82 height 14
click at [830, 346] on span "IN71JW-7662547" at bounding box center [809, 351] width 82 height 14
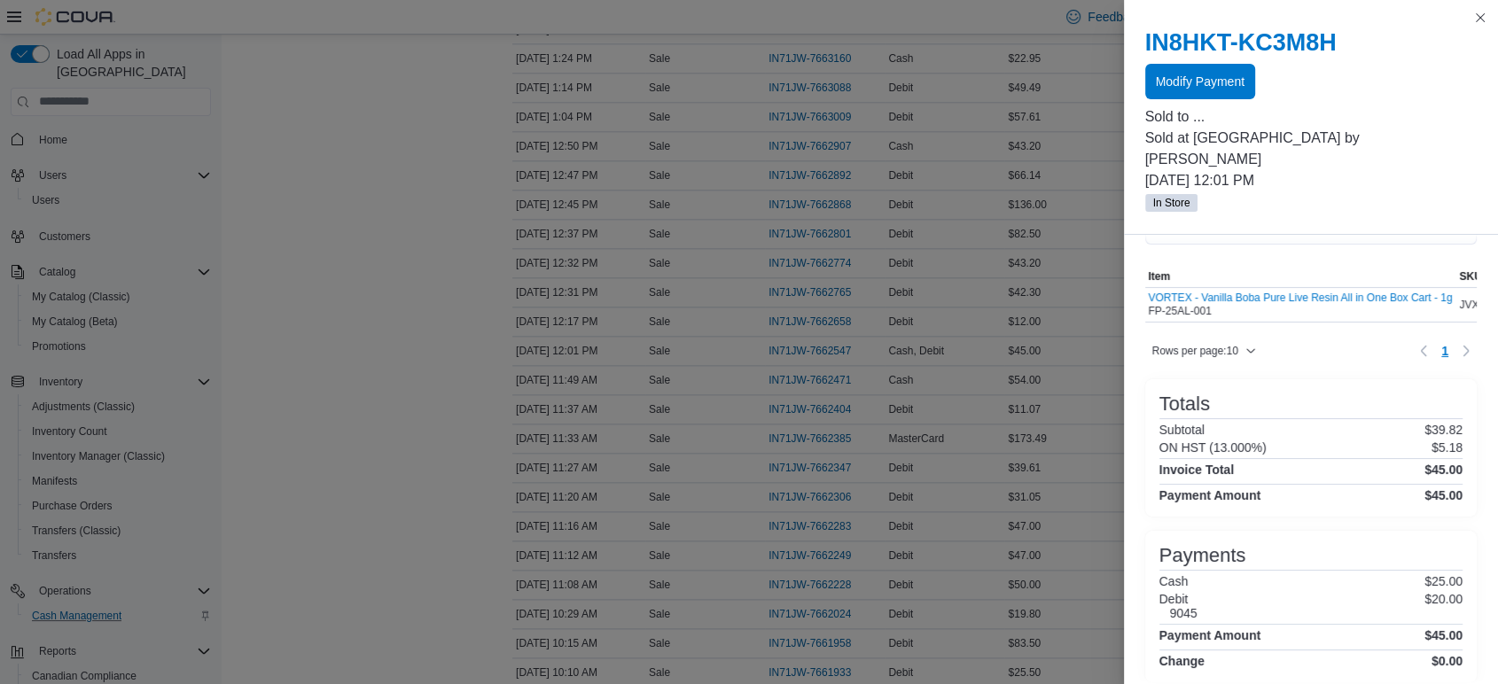
scroll to position [73, 0]
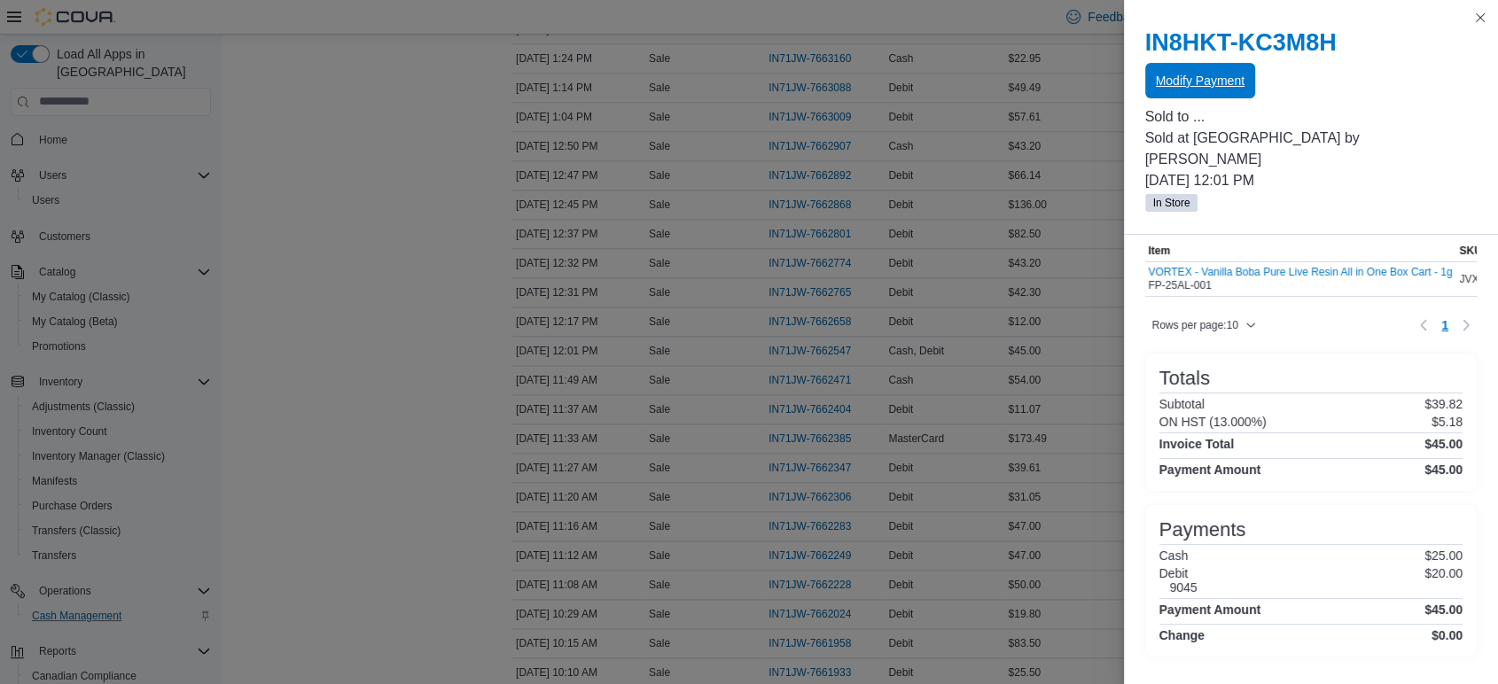
click at [1179, 70] on span "Modify Payment" at bounding box center [1200, 80] width 89 height 35
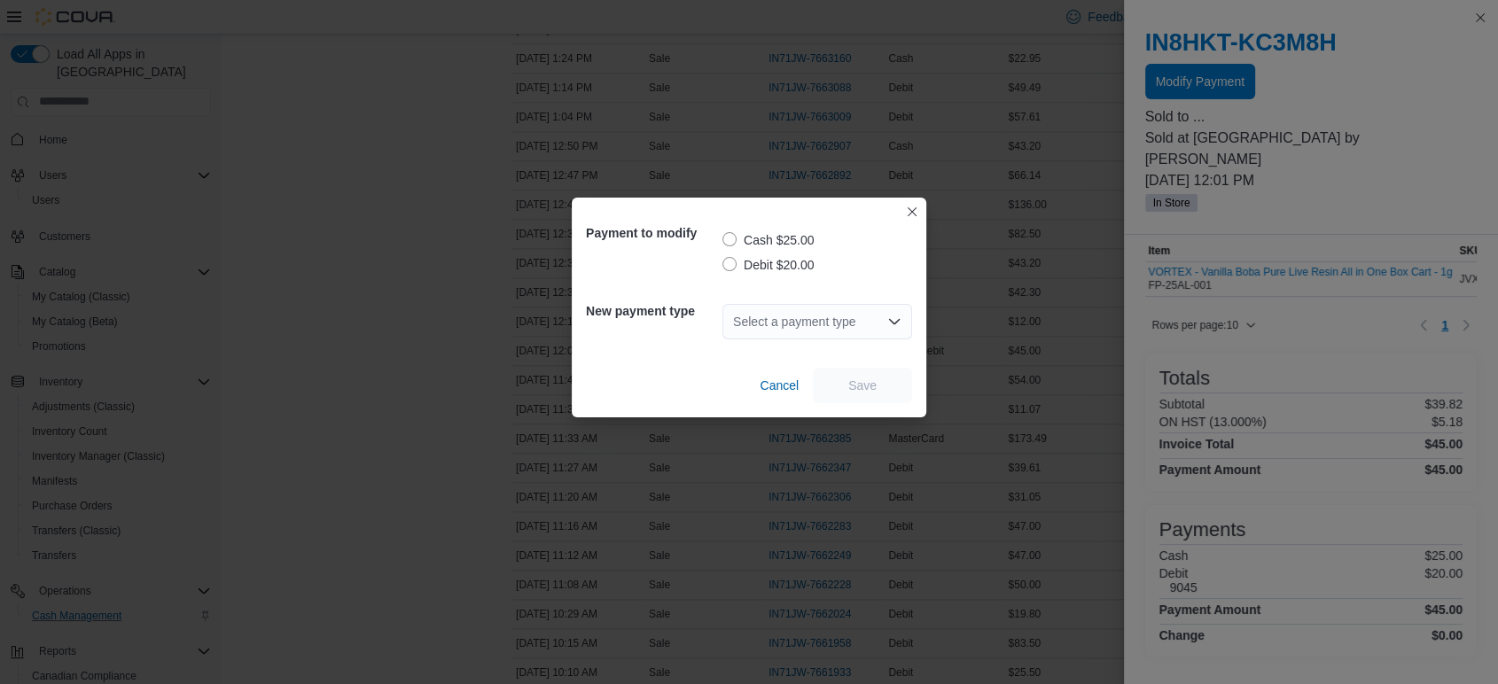
click at [730, 264] on label "Debit $20.00" at bounding box center [767, 264] width 91 height 21
click at [780, 339] on div "Select a payment type" at bounding box center [817, 321] width 190 height 57
click at [781, 335] on div "Select a payment type" at bounding box center [817, 321] width 190 height 35
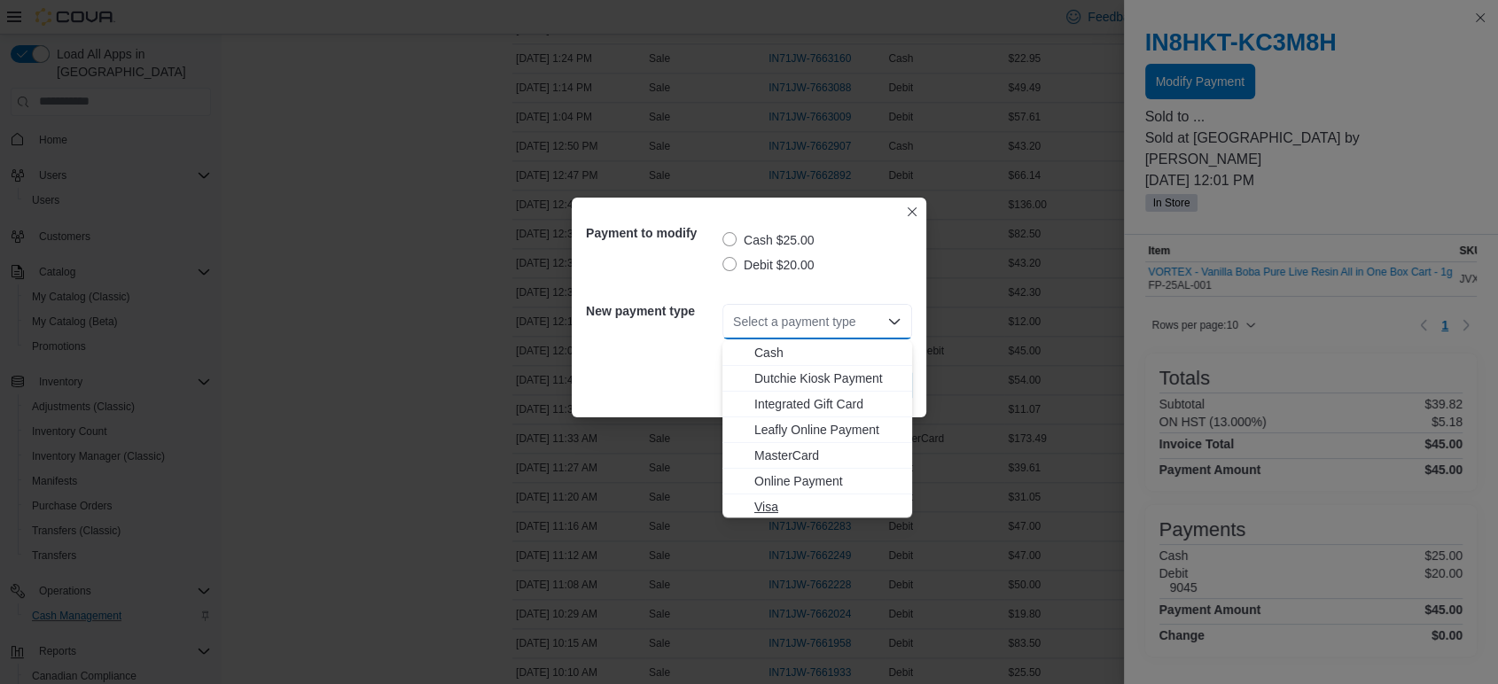
click at [773, 500] on span "Visa" at bounding box center [827, 507] width 147 height 18
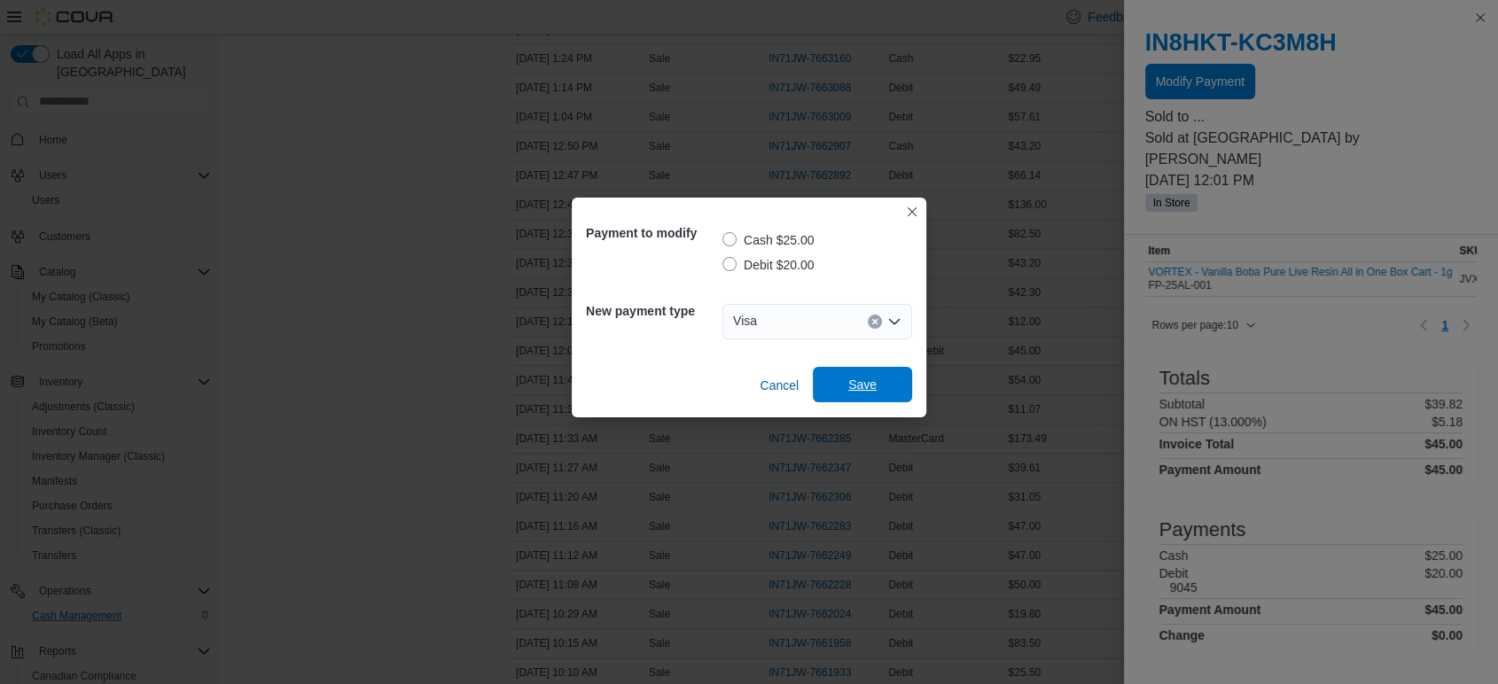
click at [867, 391] on span "Save" at bounding box center [862, 385] width 28 height 18
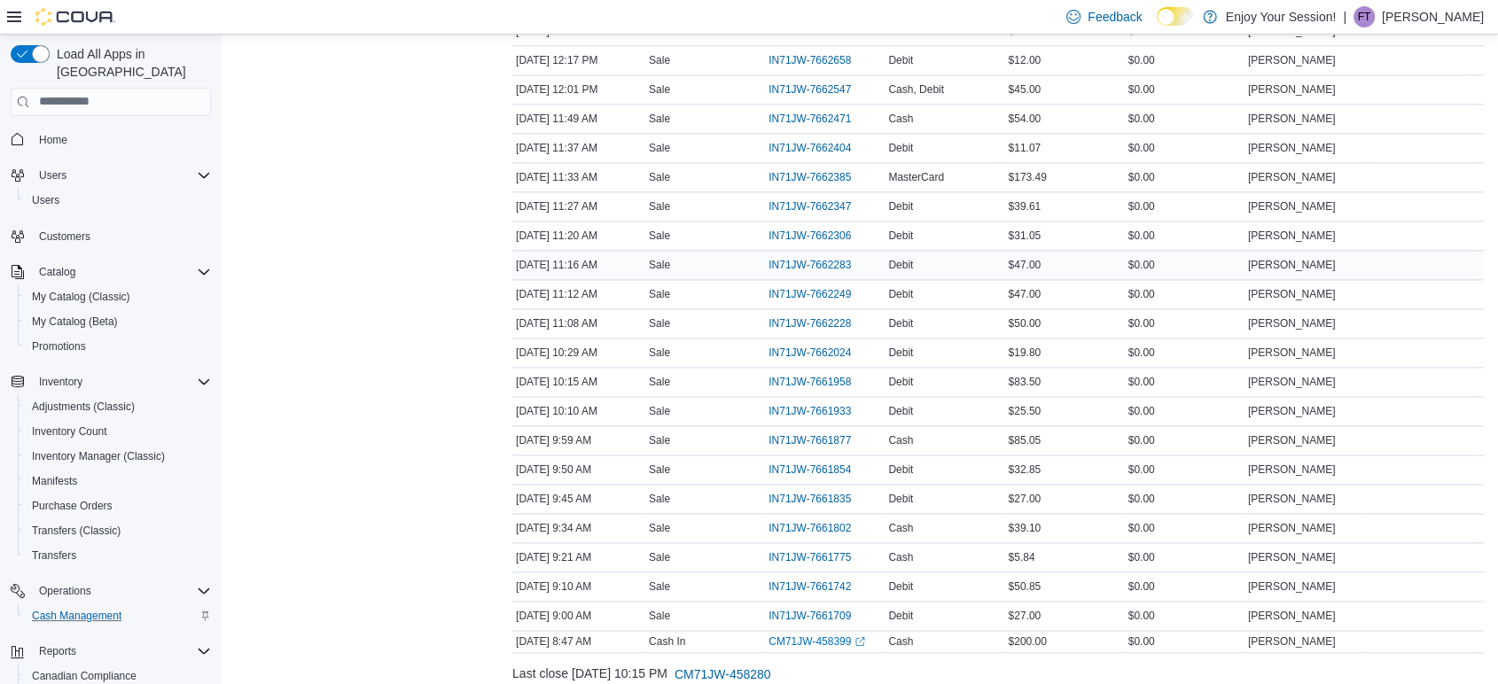
scroll to position [2363, 0]
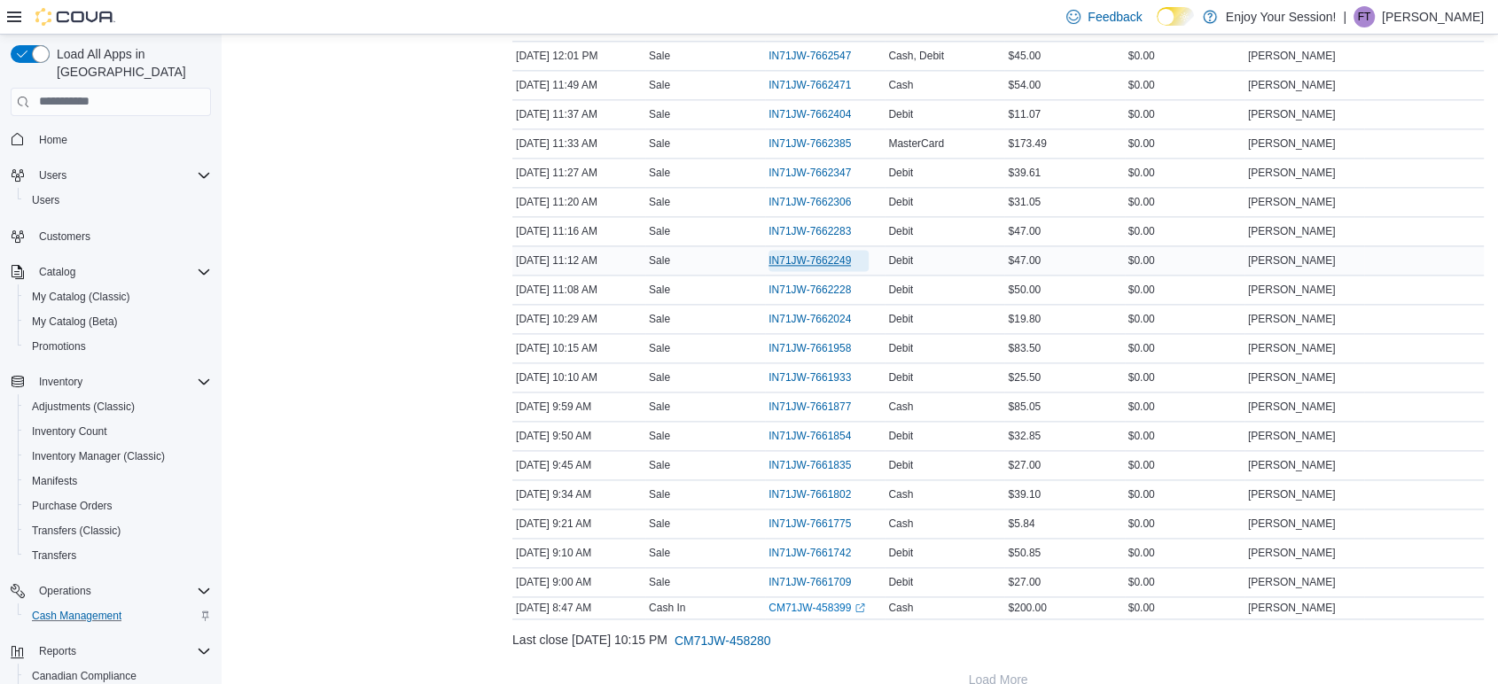
click at [831, 254] on span "IN71JW-7662249" at bounding box center [809, 261] width 82 height 14
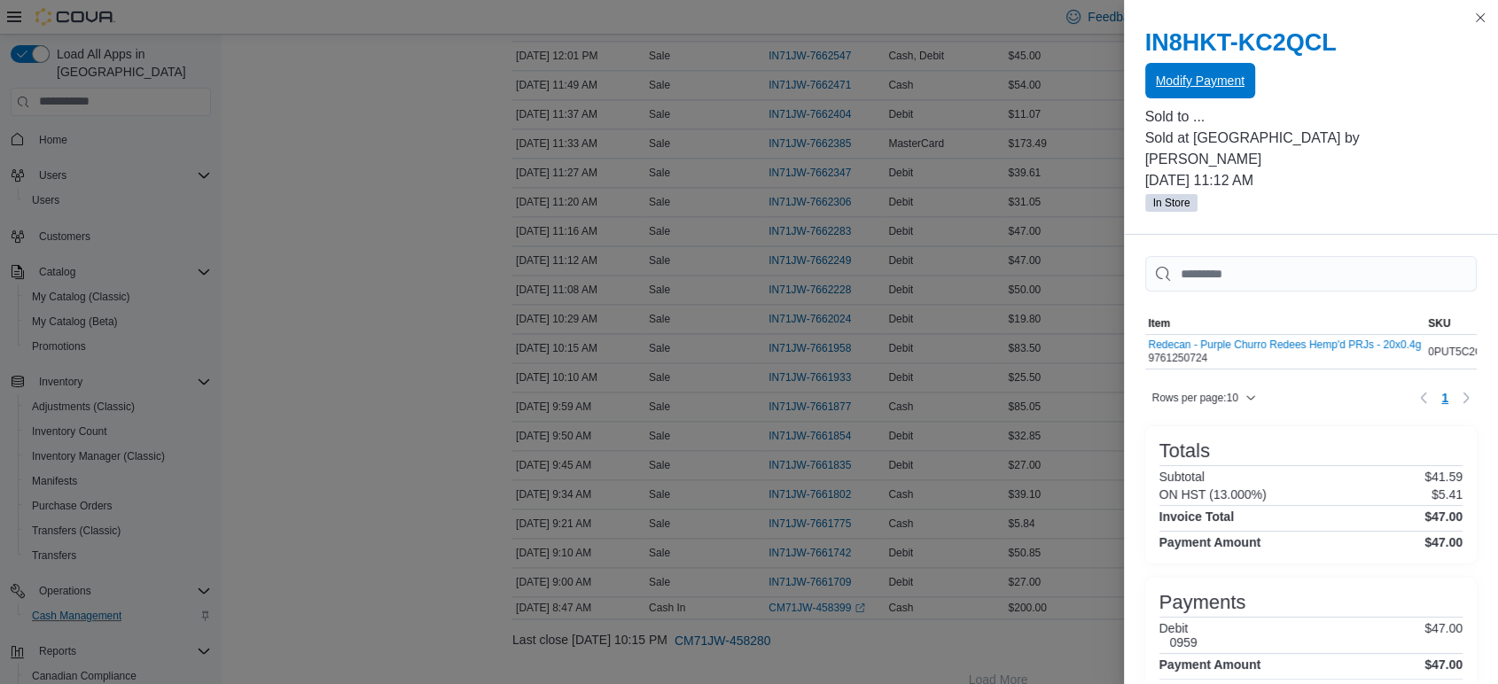
click at [1177, 82] on span "Modify Payment" at bounding box center [1200, 81] width 89 height 18
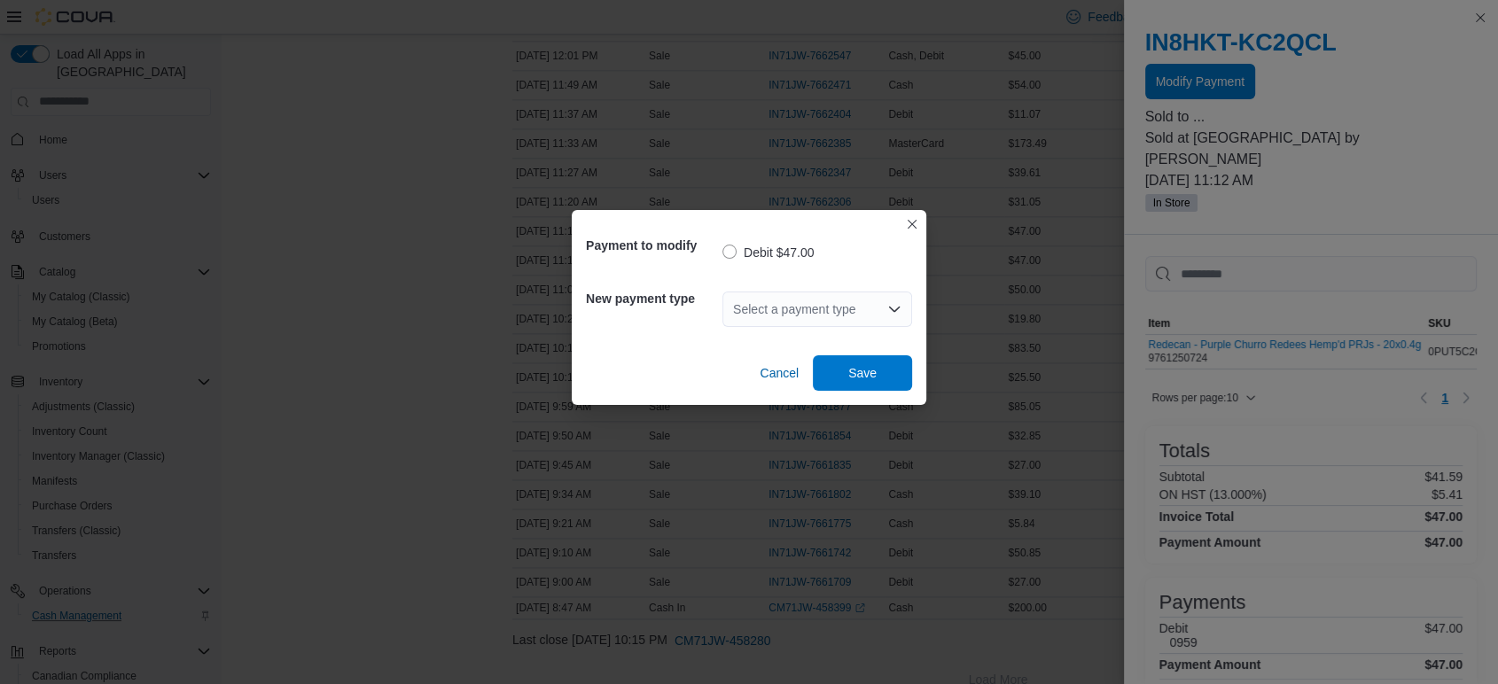
click at [846, 290] on div "Select a payment type" at bounding box center [817, 309] width 190 height 57
click at [829, 313] on div "Select a payment type" at bounding box center [817, 309] width 190 height 35
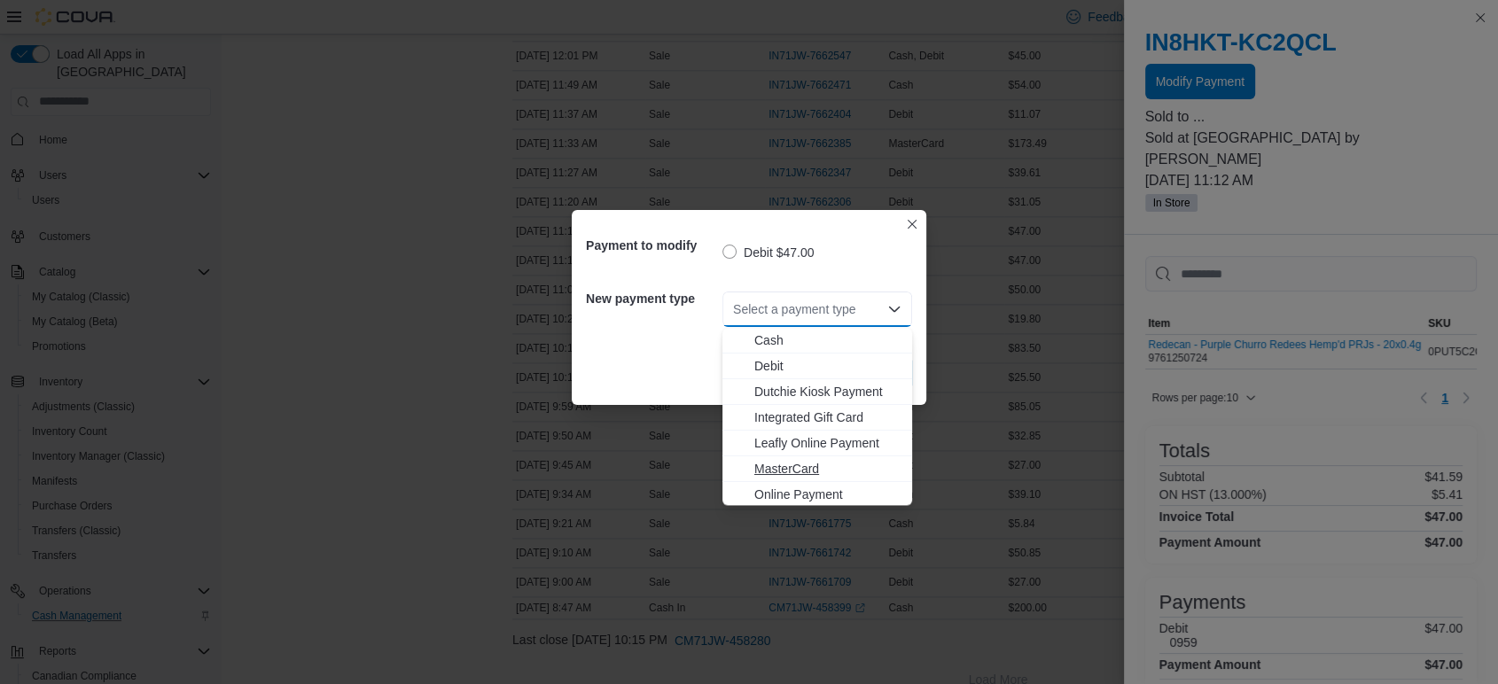
click at [786, 468] on span "MasterCard" at bounding box center [827, 469] width 147 height 18
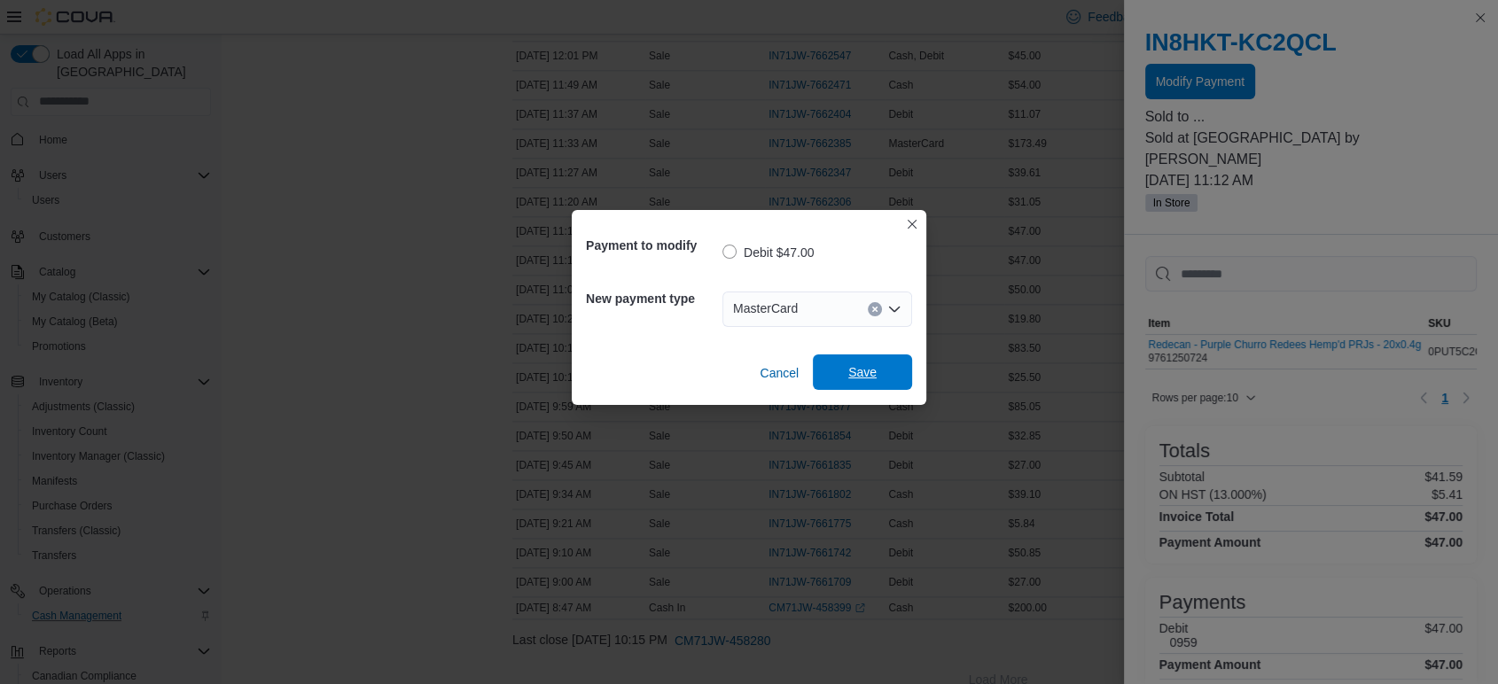
click at [862, 375] on span "Save" at bounding box center [862, 372] width 28 height 18
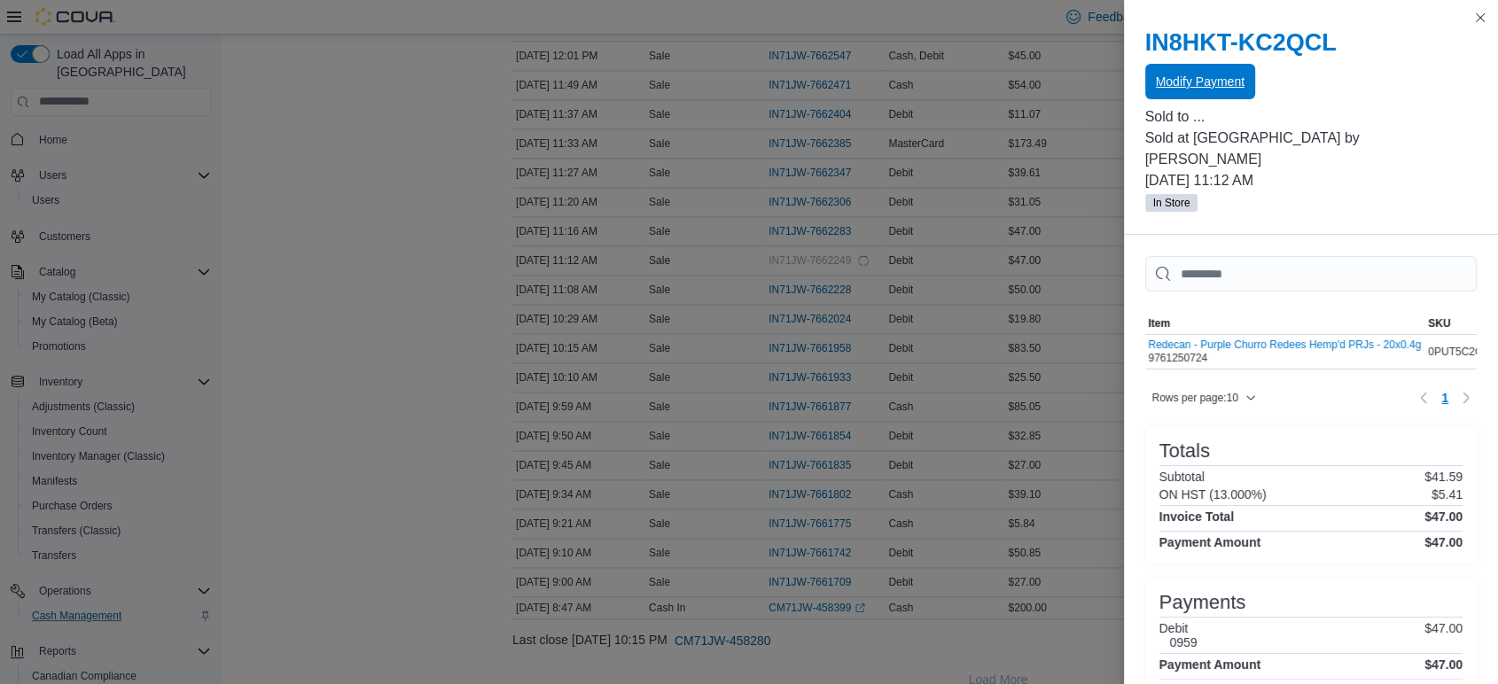
scroll to position [0, 0]
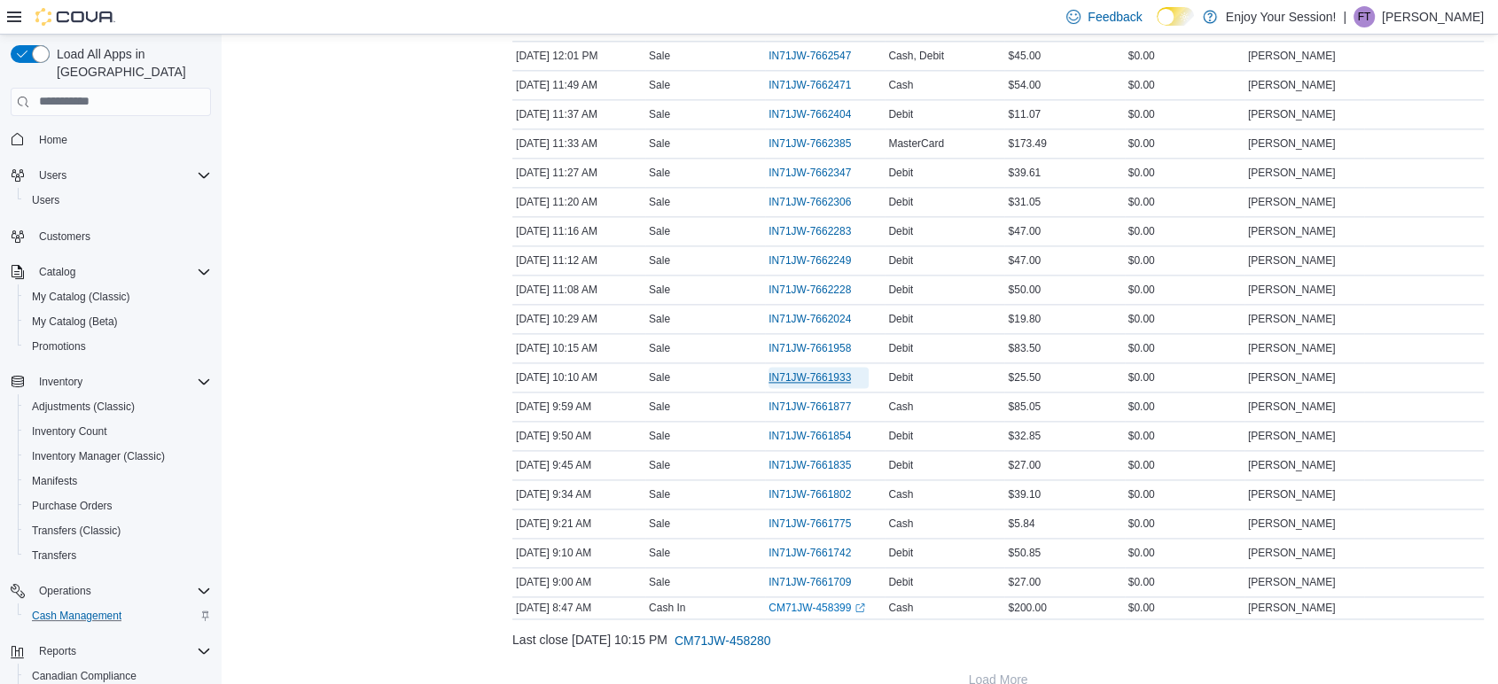
click at [806, 371] on span "IN71JW-7661933" at bounding box center [809, 378] width 82 height 14
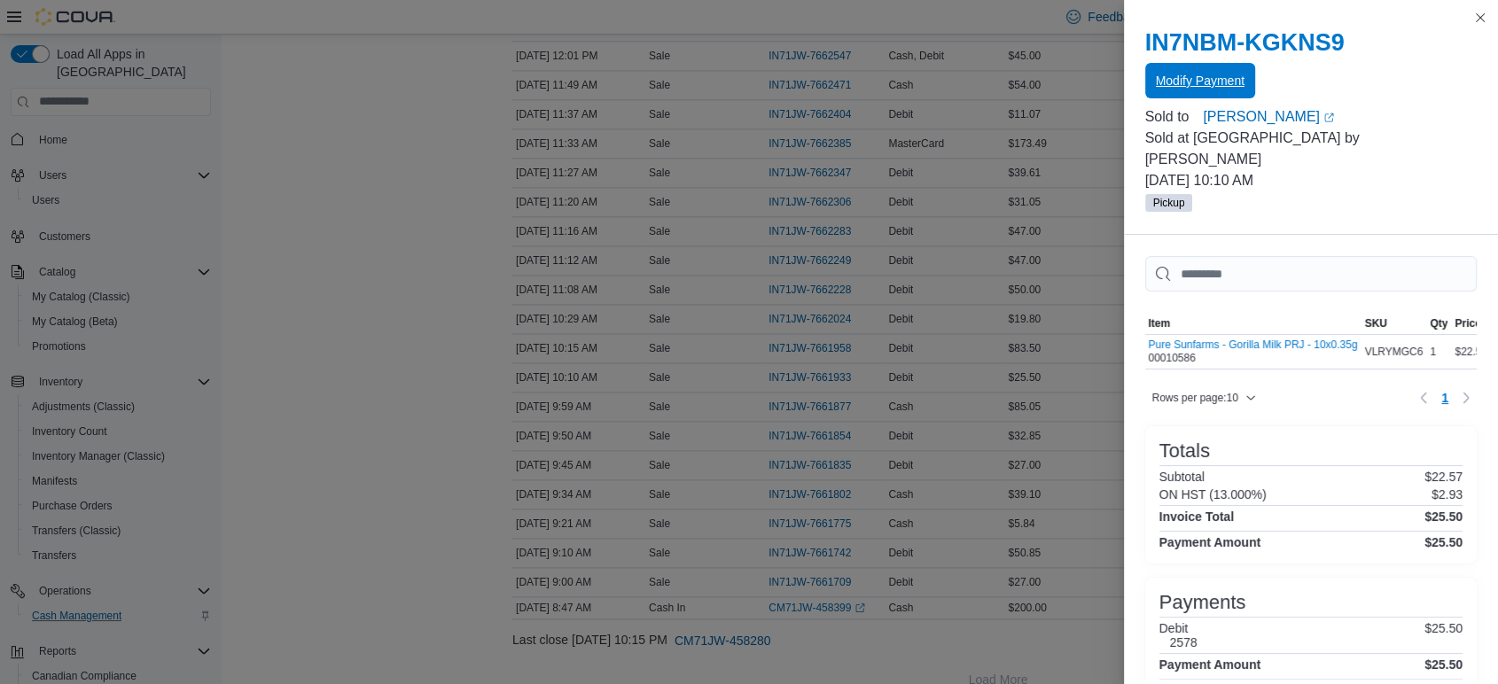
click at [1176, 92] on span "Modify Payment" at bounding box center [1200, 80] width 89 height 35
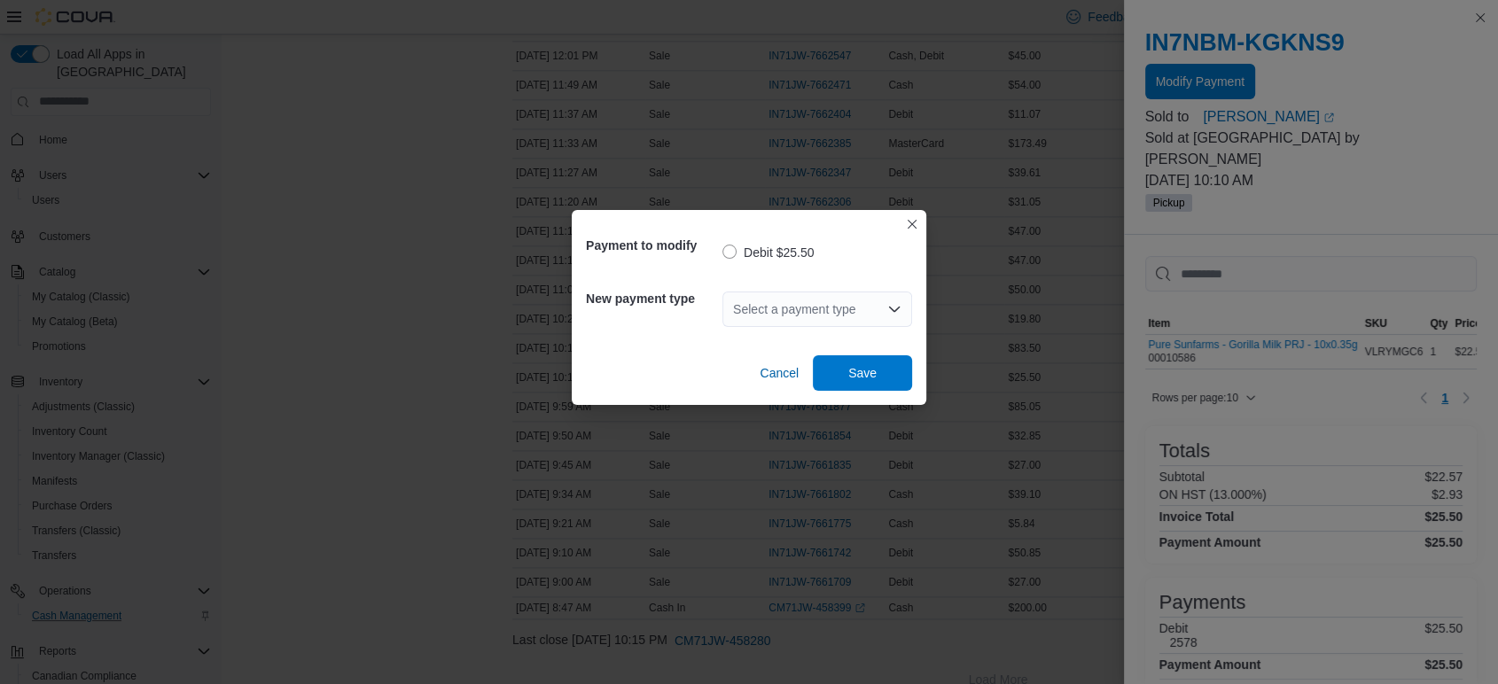
click at [783, 321] on div "Select a payment type" at bounding box center [817, 309] width 190 height 35
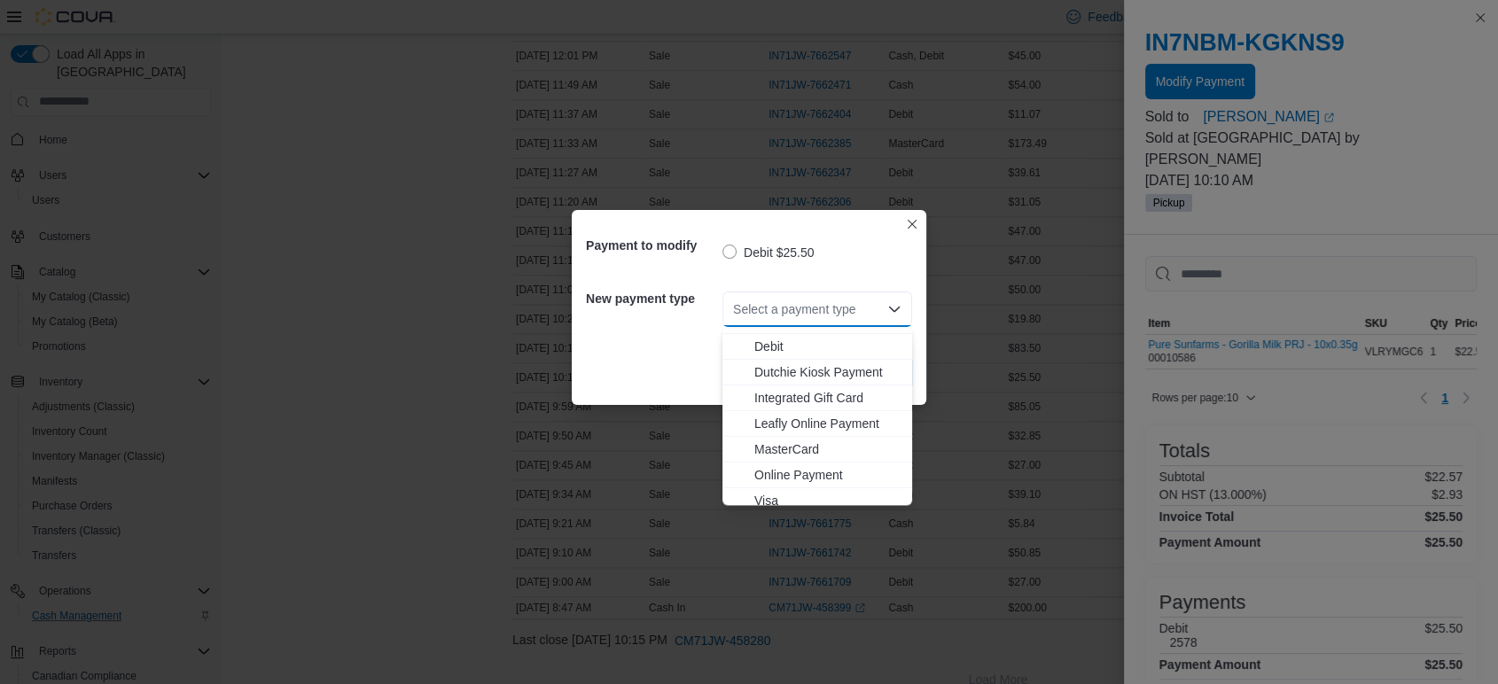
scroll to position [28, 0]
click at [781, 444] on span "MasterCard" at bounding box center [827, 441] width 147 height 18
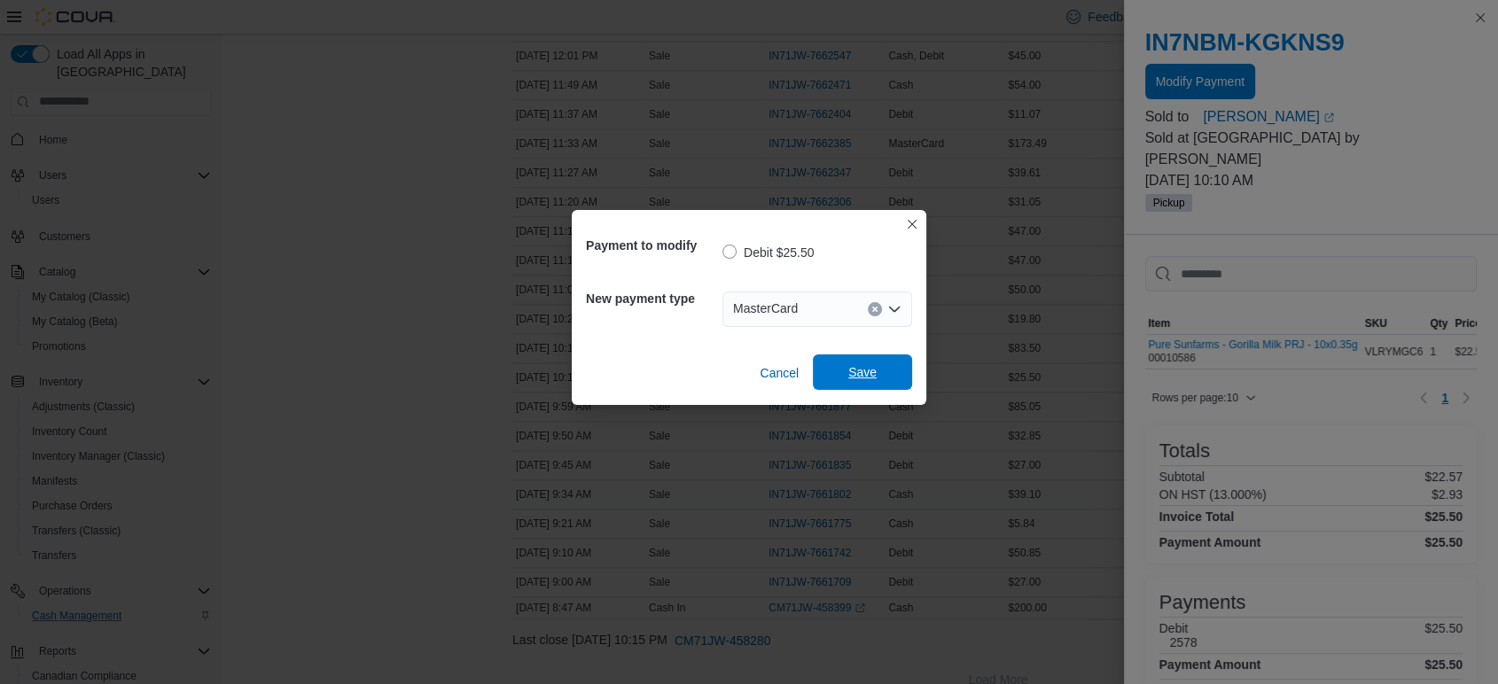
click at [865, 363] on span "Save" at bounding box center [862, 372] width 78 height 35
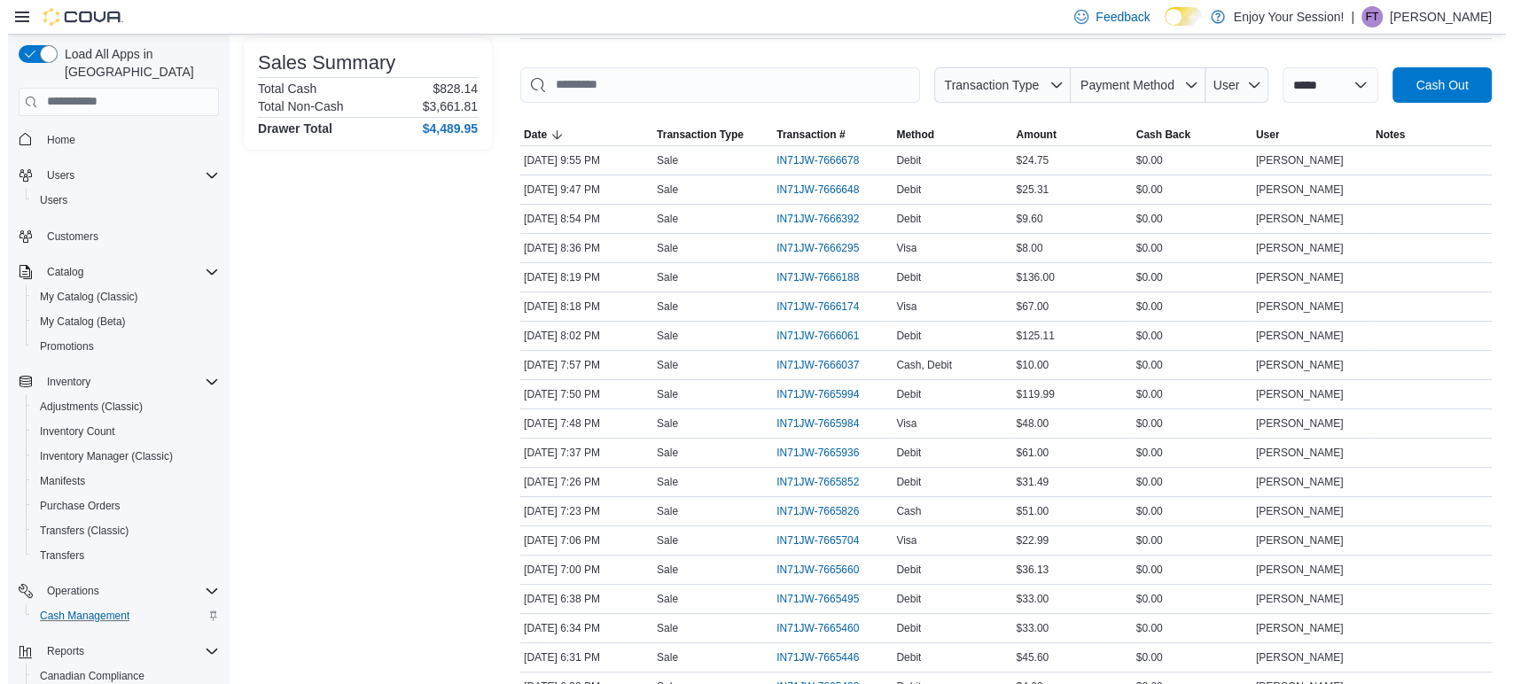
scroll to position [0, 0]
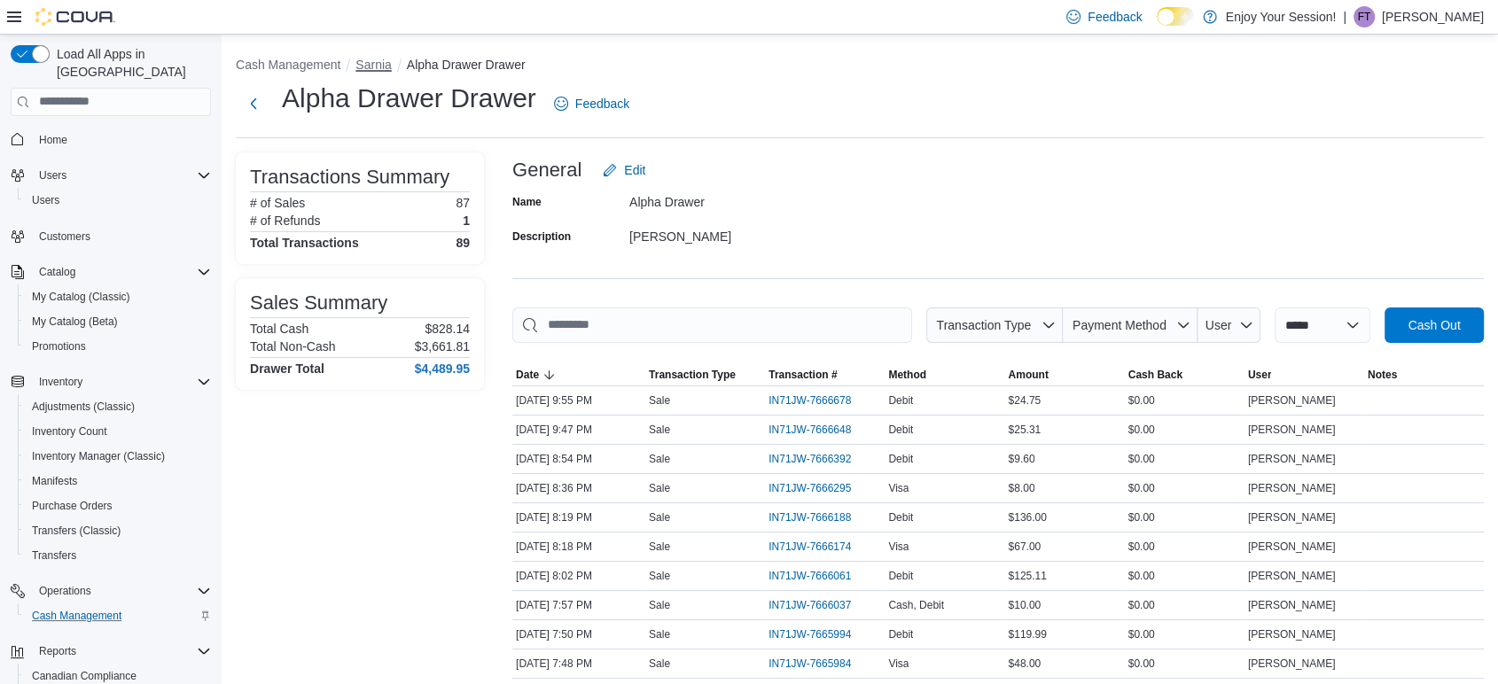
click at [380, 66] on button "Sarnia" at bounding box center [372, 65] width 35 height 14
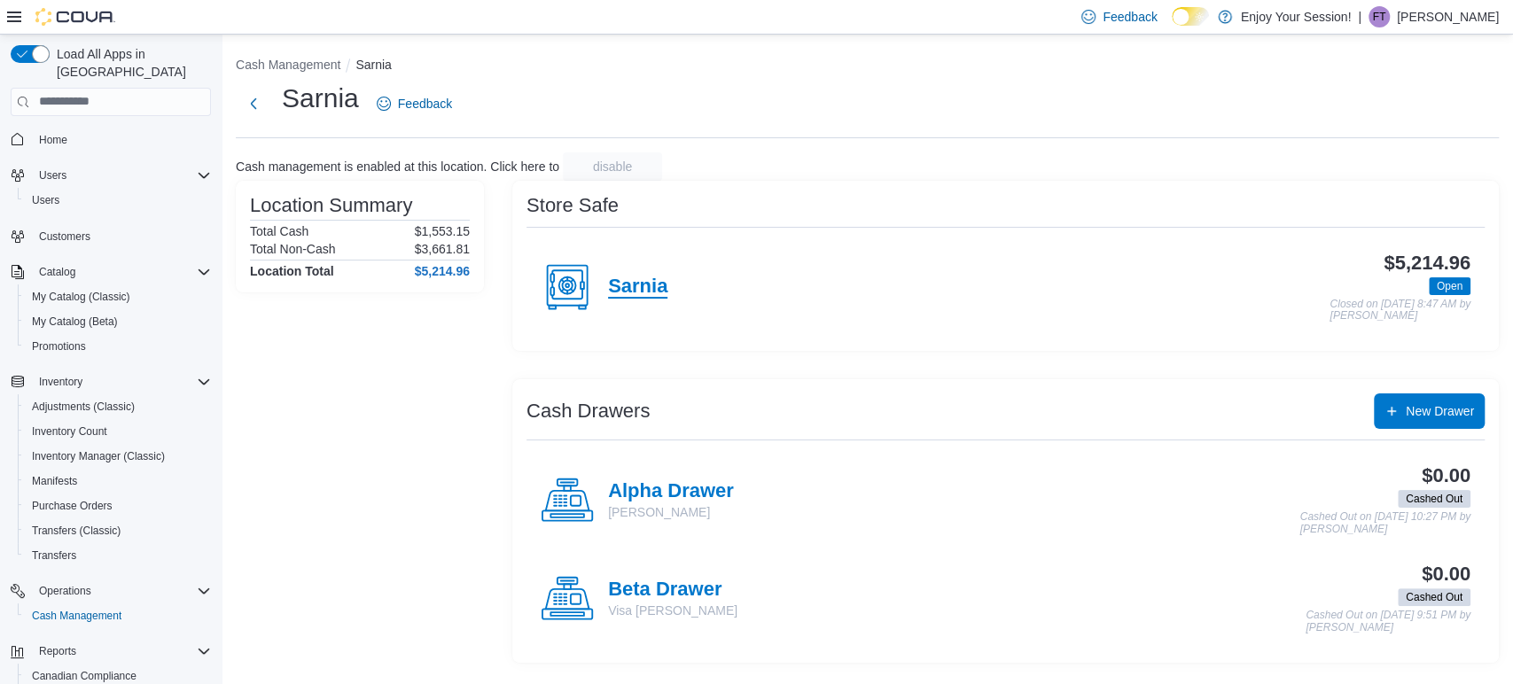
click at [642, 293] on h4 "Sarnia" at bounding box center [637, 287] width 59 height 23
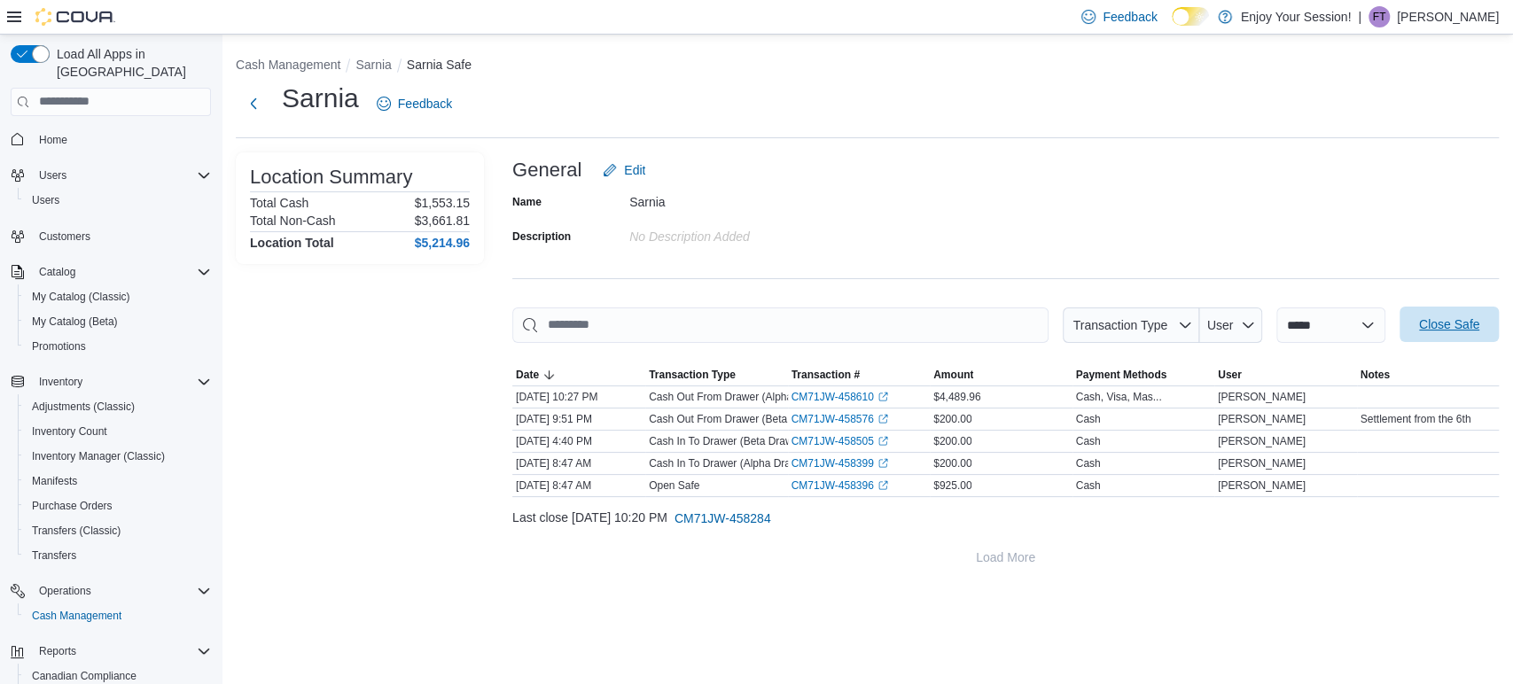
click at [1457, 338] on span "Close Safe" at bounding box center [1449, 324] width 78 height 35
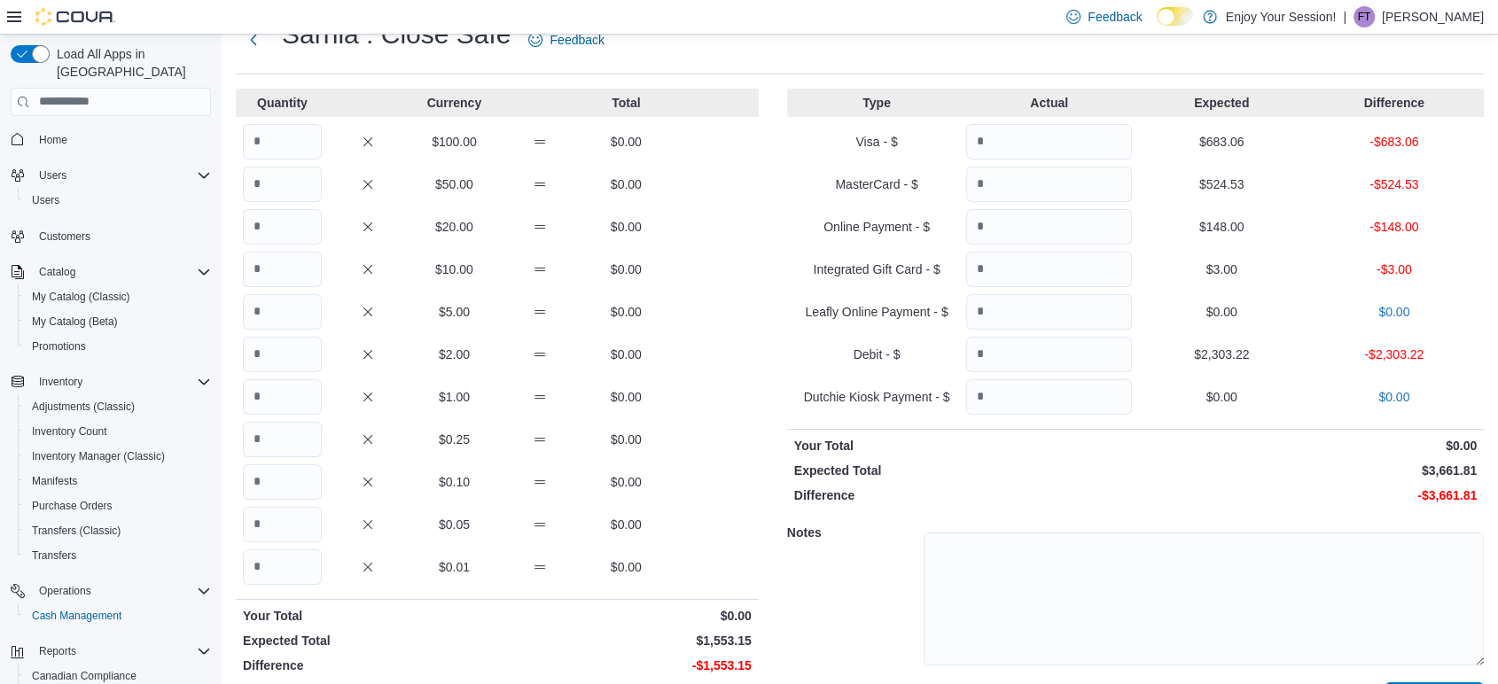
scroll to position [98, 0]
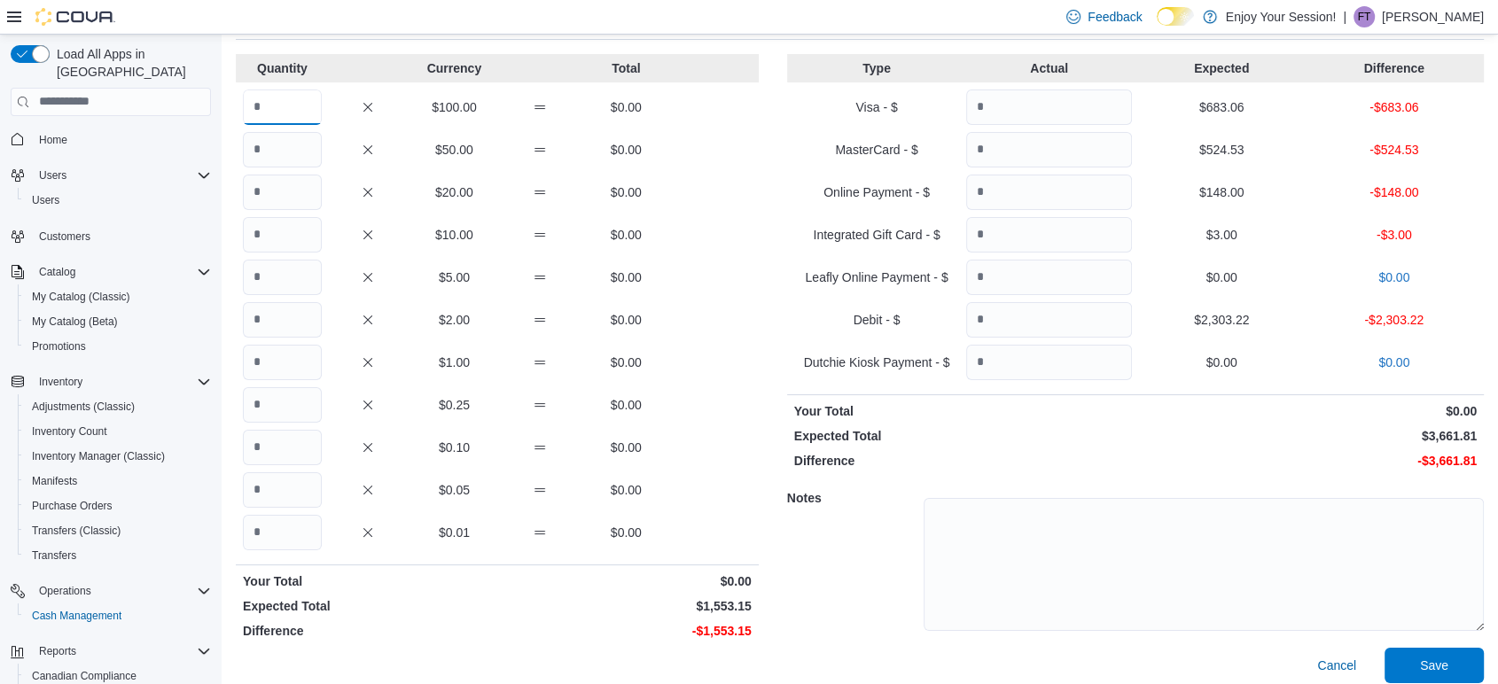
click at [293, 105] on input "Quantity" at bounding box center [282, 107] width 79 height 35
type input "*"
type input "**"
type input "*"
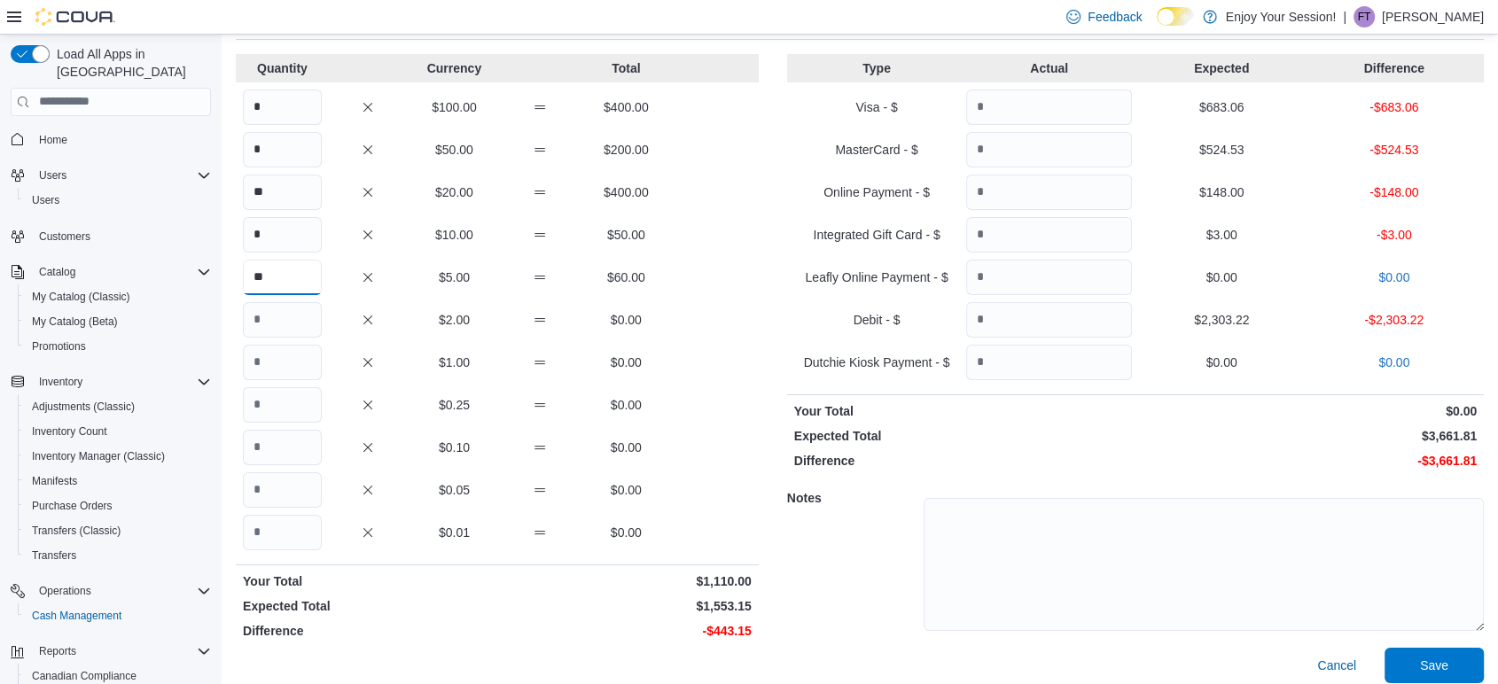
type input "**"
type input "***"
type input "**"
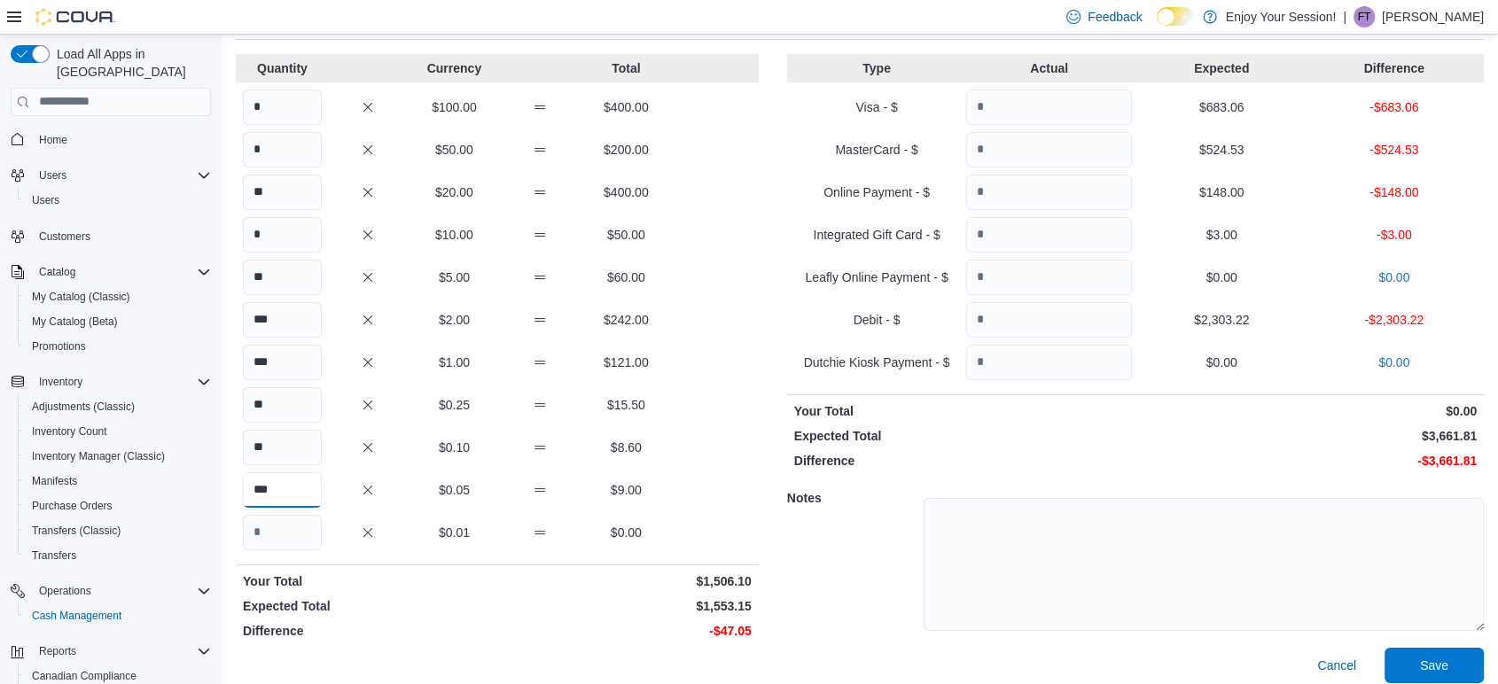
type input "***"
click at [314, 398] on input "**" at bounding box center [282, 404] width 79 height 35
type input "**"
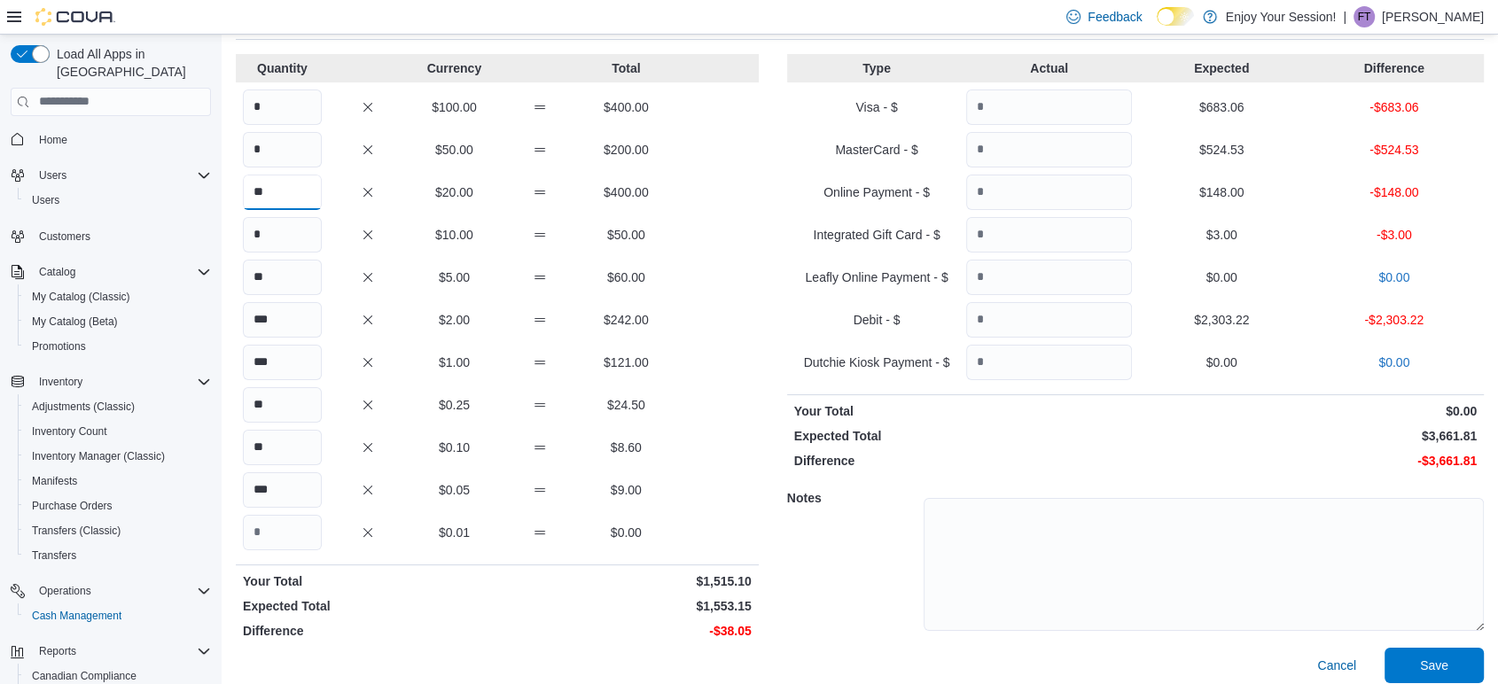
click at [271, 195] on input "**" at bounding box center [282, 192] width 79 height 35
type input "**"
type input "*"
click at [284, 271] on input "**" at bounding box center [282, 277] width 79 height 35
type input "**"
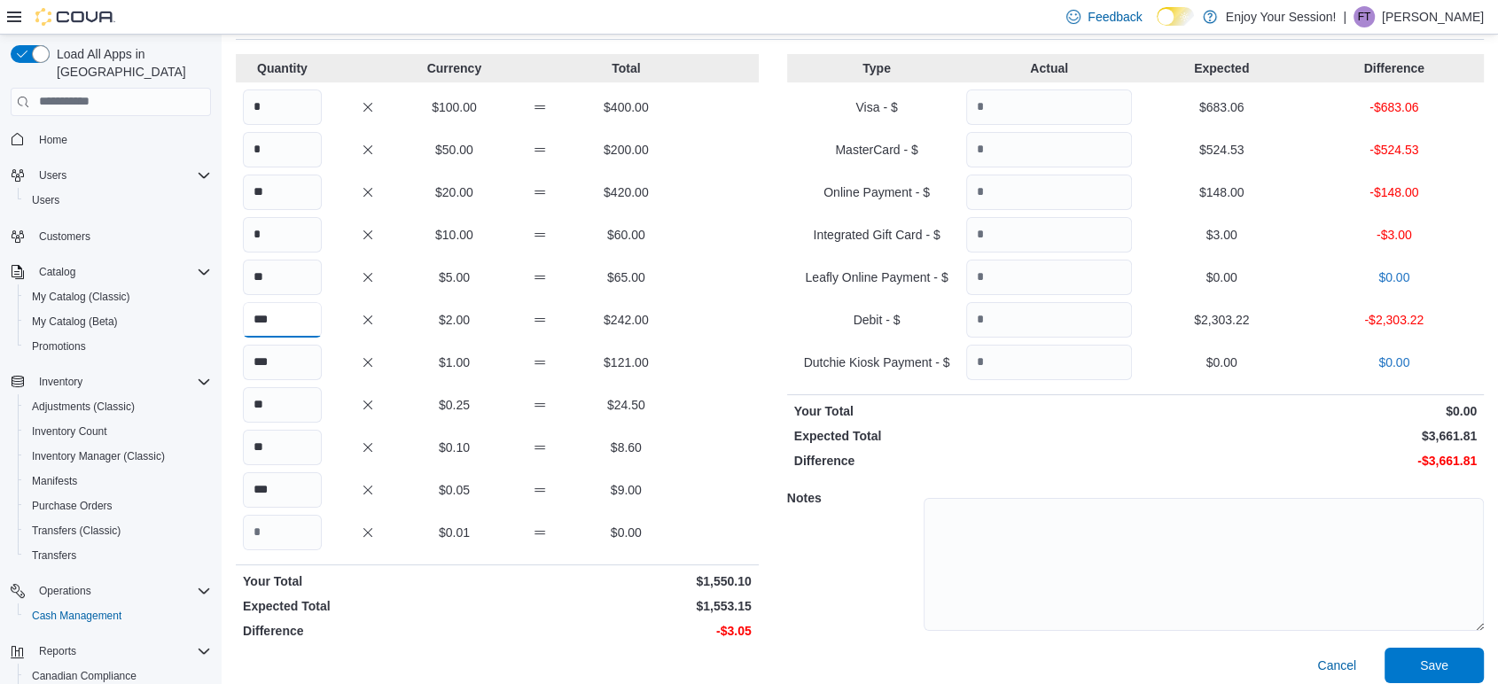
click at [271, 321] on input "***" at bounding box center [282, 319] width 79 height 35
type input "***"
click at [290, 367] on input "***" at bounding box center [282, 362] width 79 height 35
type input "***"
click at [308, 482] on input "***" at bounding box center [282, 489] width 79 height 35
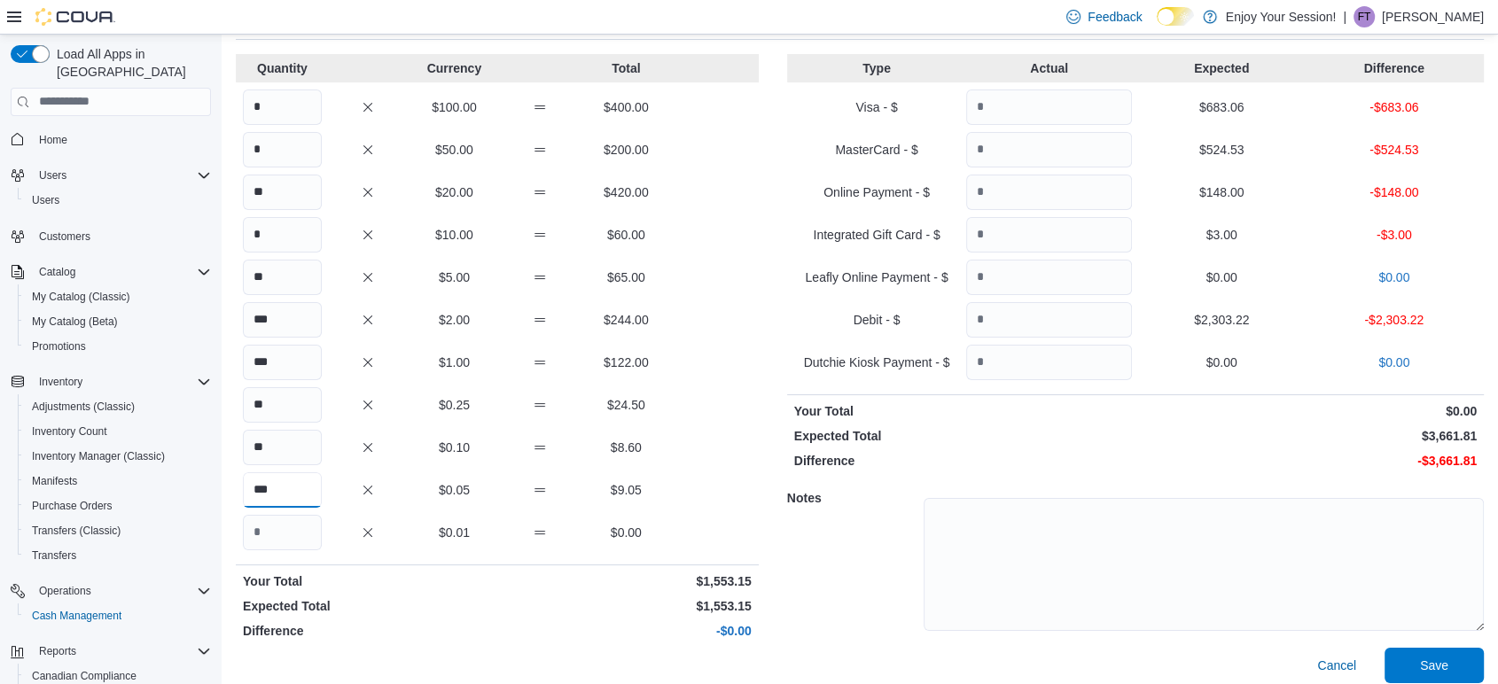
type input "***"
click at [1057, 105] on input "Quantity" at bounding box center [1049, 107] width 166 height 35
type input "******"
type input "*"
type input "******"
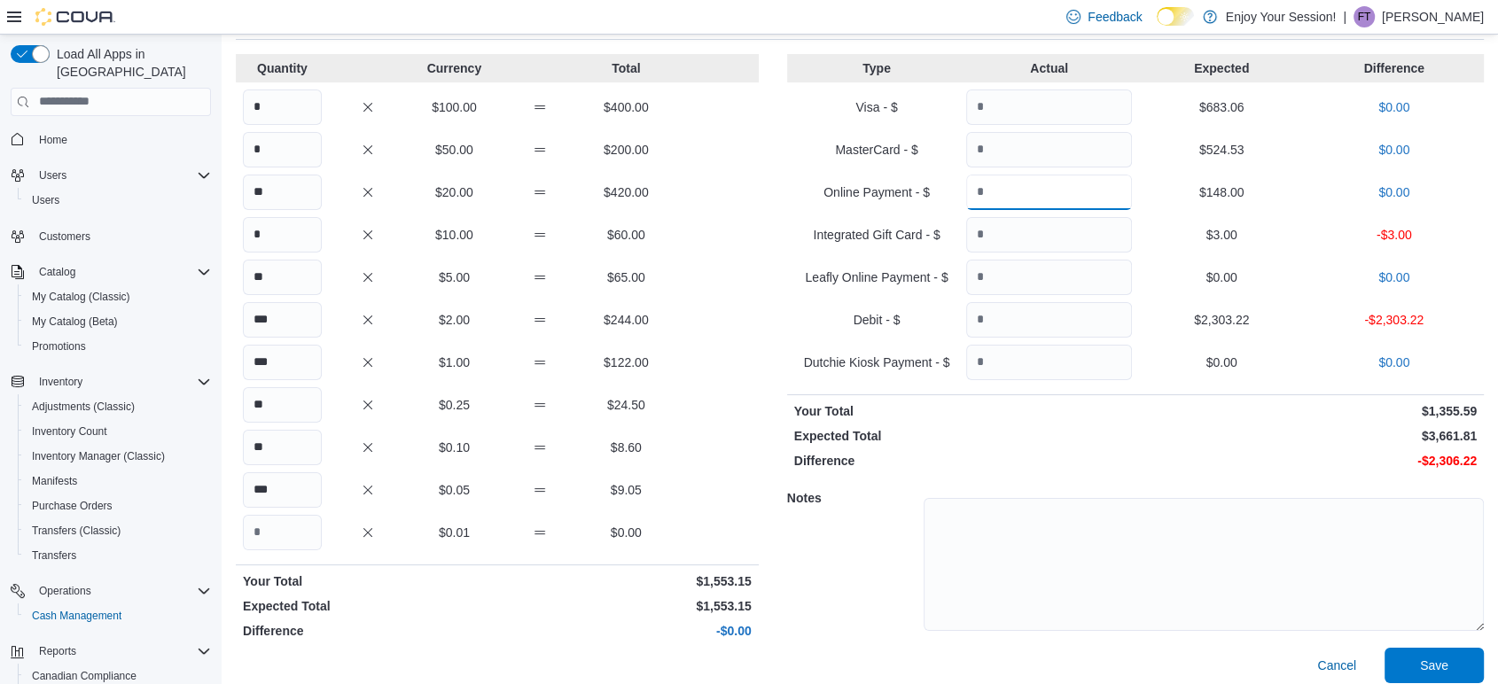
type input "***"
type input "*"
type input "*******"
click at [1440, 665] on span "Save" at bounding box center [1434, 665] width 28 height 18
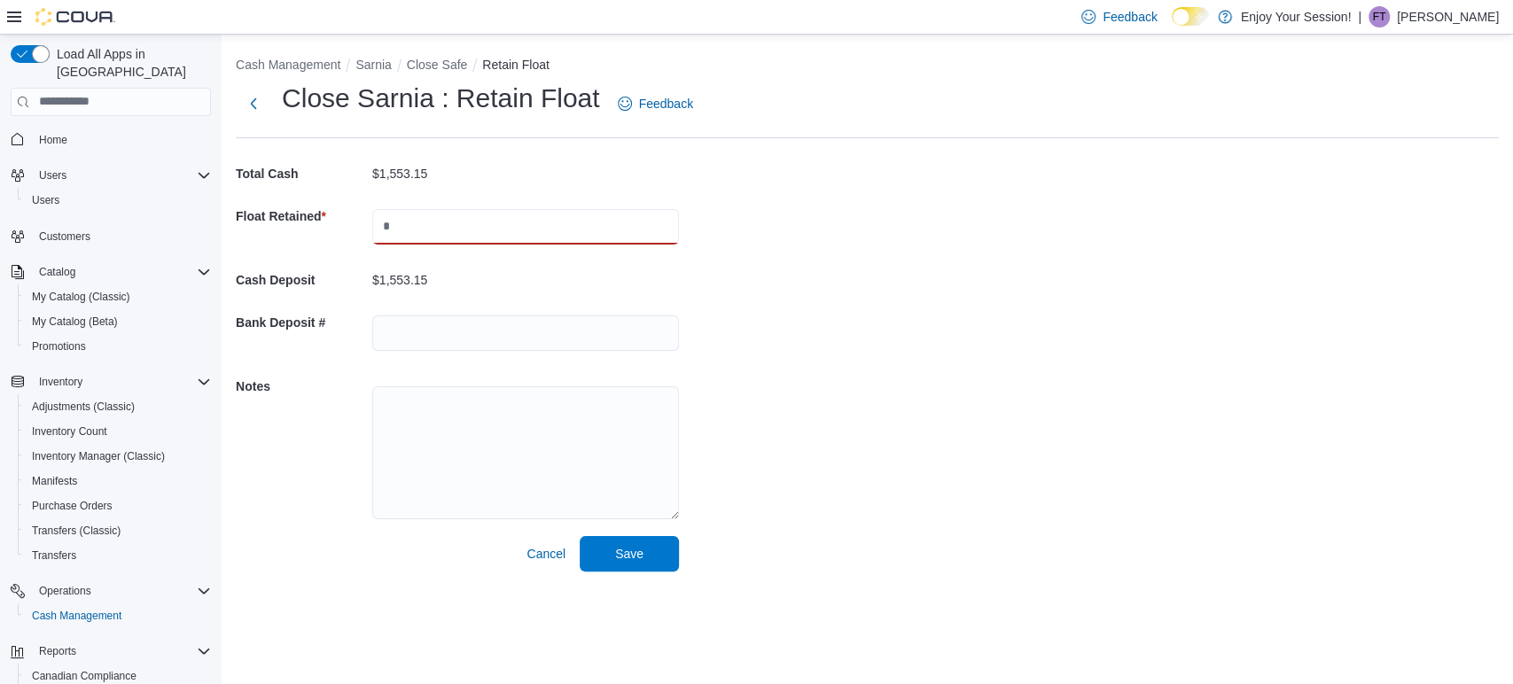
drag, startPoint x: 469, startPoint y: 227, endPoint x: 482, endPoint y: 225, distance: 13.4
click at [469, 227] on input "text" at bounding box center [525, 226] width 307 height 35
type input "***"
click at [782, 300] on div "Cash Management Sarnia Close Safe Retain Float Close Sarnia : Retain Float Feed…" at bounding box center [867, 310] width 1291 height 551
click at [612, 545] on span "Save" at bounding box center [629, 552] width 78 height 35
